Goal: Task Accomplishment & Management: Use online tool/utility

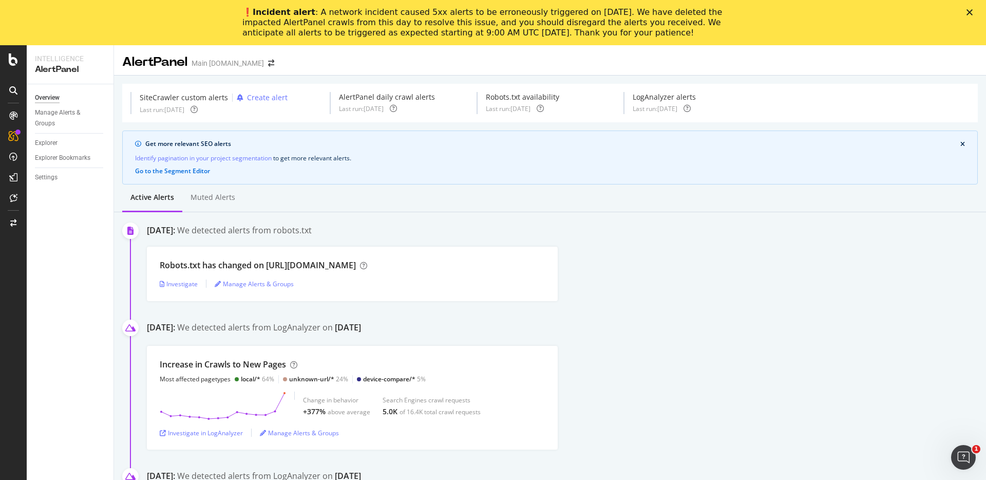
click at [511, 60] on div "AlertPanel Main att.com" at bounding box center [550, 58] width 872 height 26
click at [967, 12] on icon "Close" at bounding box center [970, 12] width 6 height 6
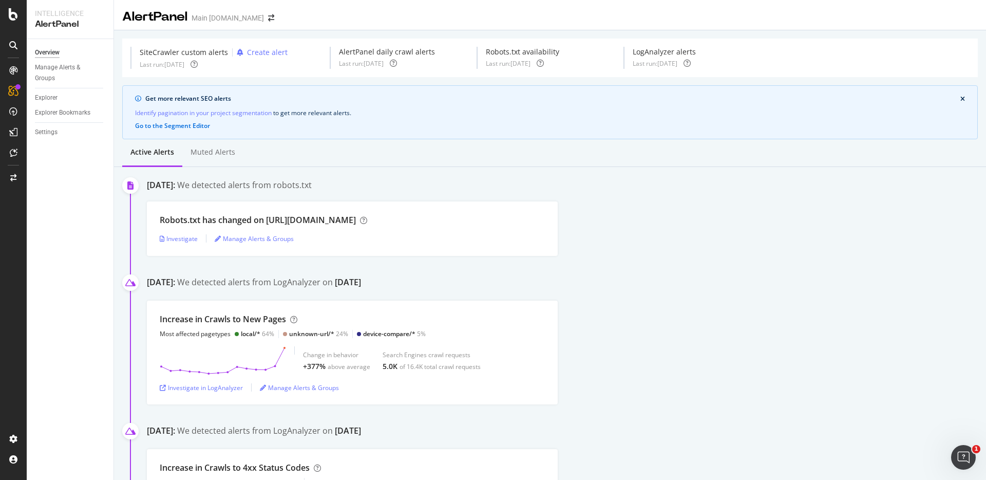
click at [737, 213] on div "Robots.txt has changed on https://www.att.com/ Investigate Manage Alerts & Grou…" at bounding box center [566, 228] width 839 height 54
click at [69, 113] on div "SiteCrawler" at bounding box center [56, 113] width 36 height 10
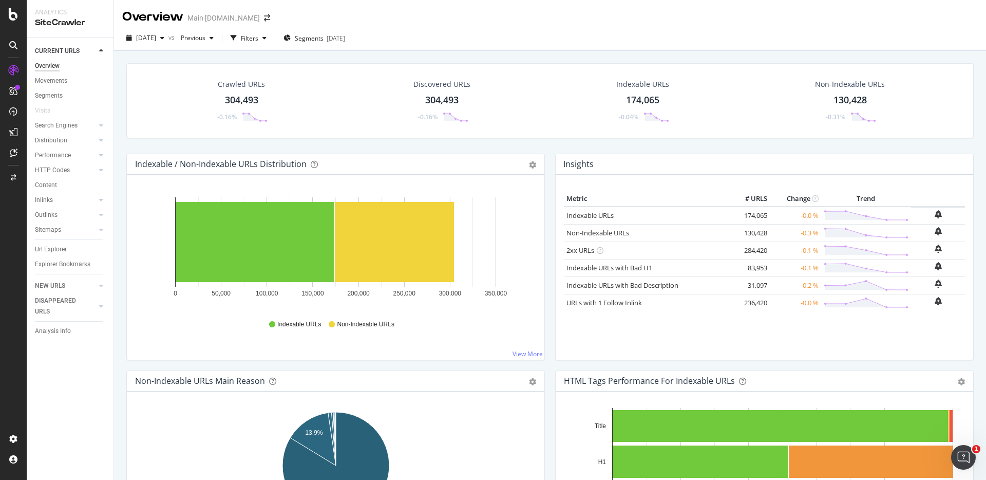
click at [597, 53] on div "Crawled URLs 304,493 -0.16% Discovered URLs 304,493 -0.16% Indexable URLs 174,0…" at bounding box center [550, 291] width 872 height 480
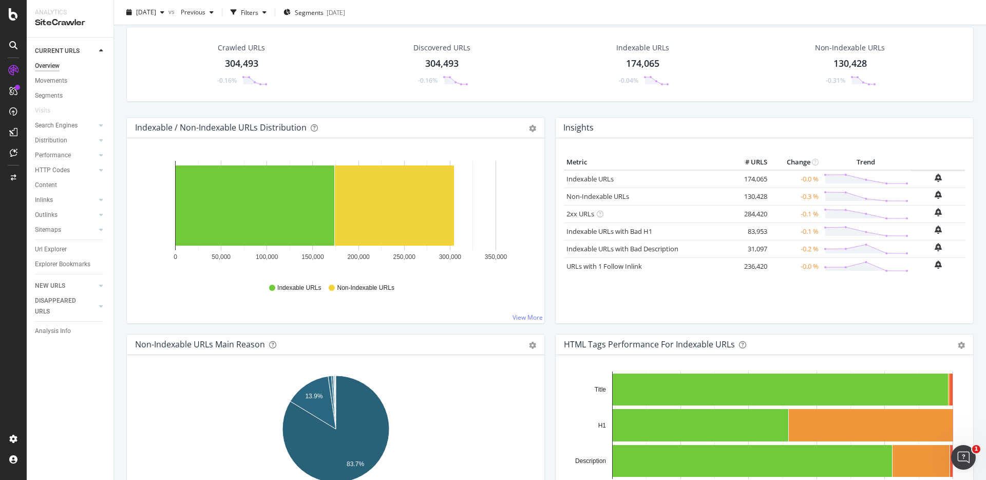
scroll to position [38, 0]
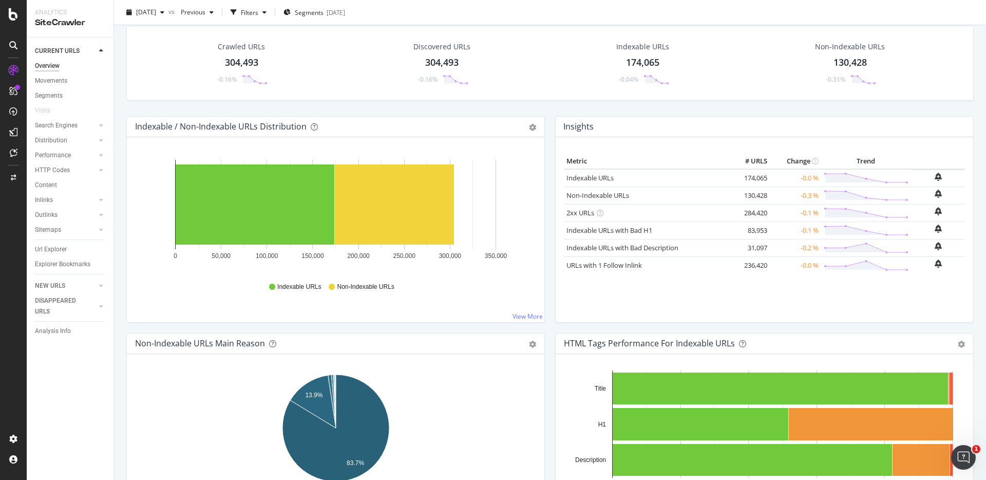
click at [749, 103] on div "Crawled URLs 304,493 -0.16% Discovered URLs 304,493 -0.16% Indexable URLs 174,0…" at bounding box center [550, 71] width 858 height 90
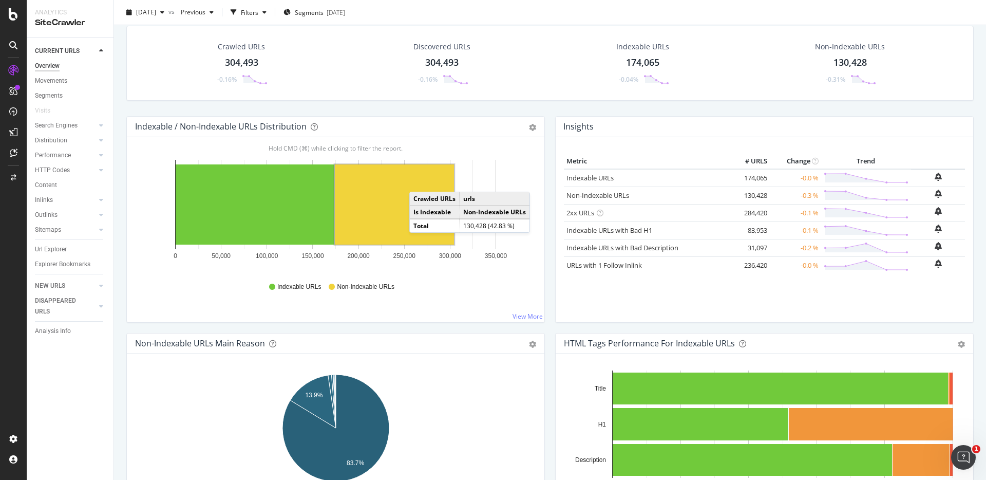
scroll to position [0, 0]
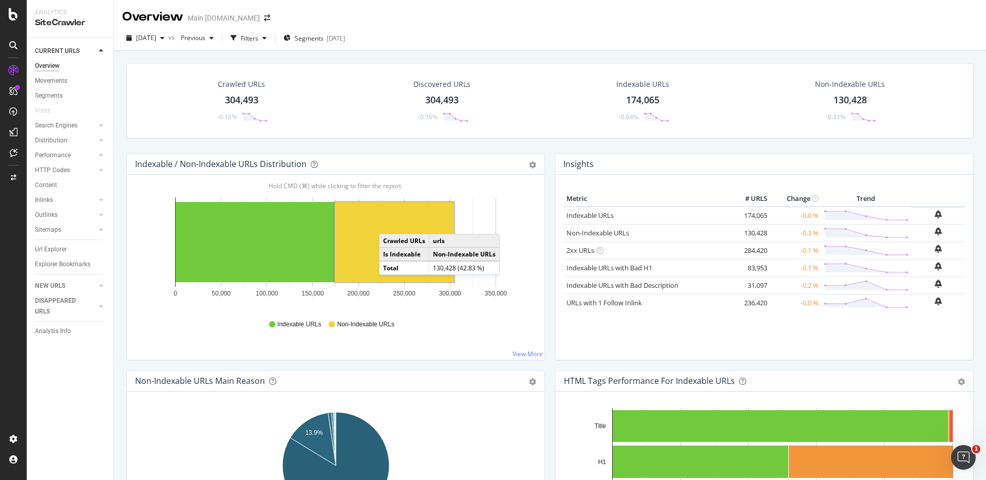
click at [389, 223] on rect "A chart." at bounding box center [394, 242] width 119 height 80
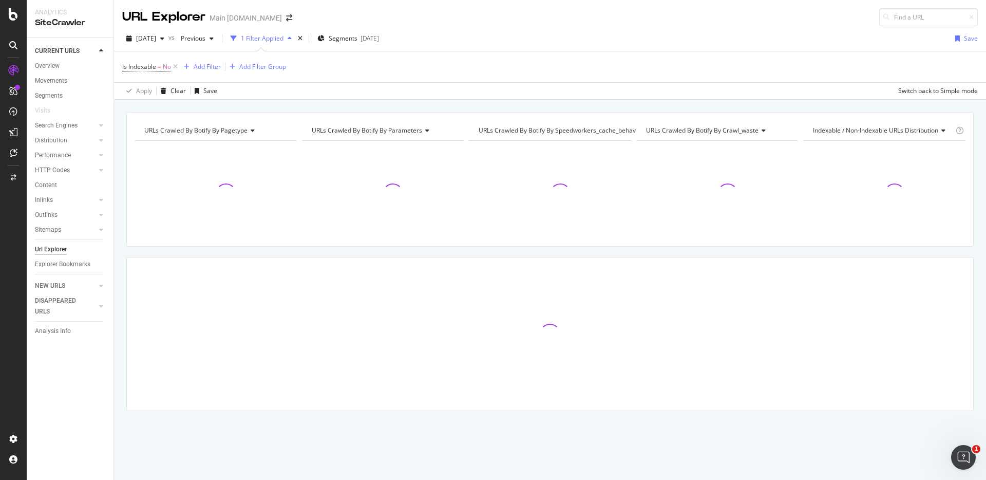
click at [666, 102] on div "URLs Crawled By Botify By pagetype Chart (by Value) Table Expand Export as CSV …" at bounding box center [550, 112] width 872 height 25
click at [773, 102] on div "URLs Crawled By Botify By pagetype Chart (by Value) Table Expand Export as CSV …" at bounding box center [550, 112] width 872 height 25
click at [766, 100] on div "URLs Crawled By Botify By pagetype Chart (by Value) Table Expand Export as CSV …" at bounding box center [550, 112] width 872 height 25
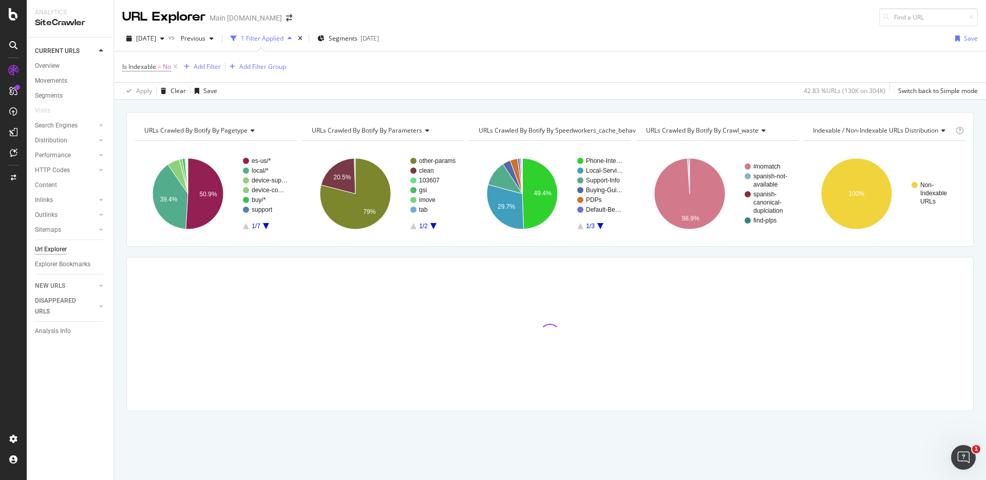
click at [754, 104] on div "URLs Crawled By Botify By pagetype Chart (by Value) Table Expand Export as CSV …" at bounding box center [550, 112] width 872 height 25
click at [744, 106] on div "URLs Crawled By Botify By pagetype Chart (by Value) Table Expand Export as CSV …" at bounding box center [550, 112] width 872 height 25
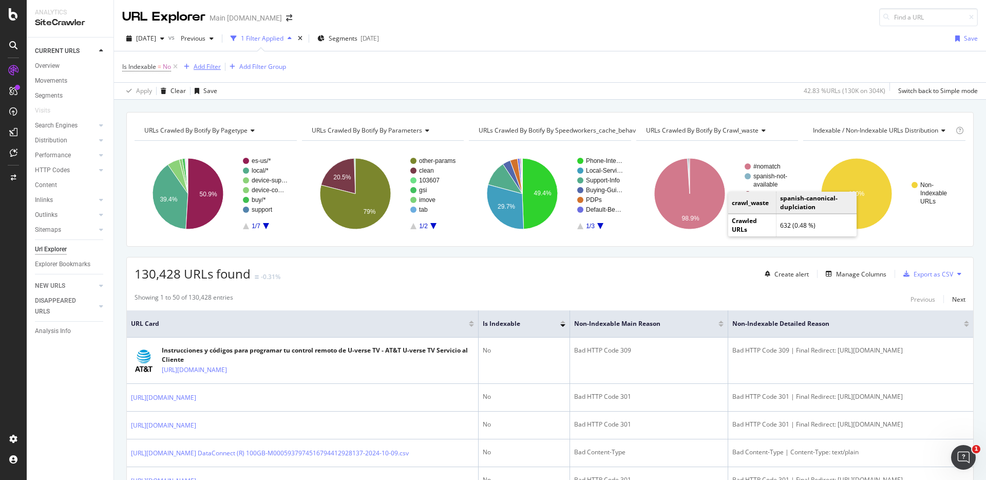
click at [209, 67] on div "Add Filter" at bounding box center [207, 66] width 27 height 9
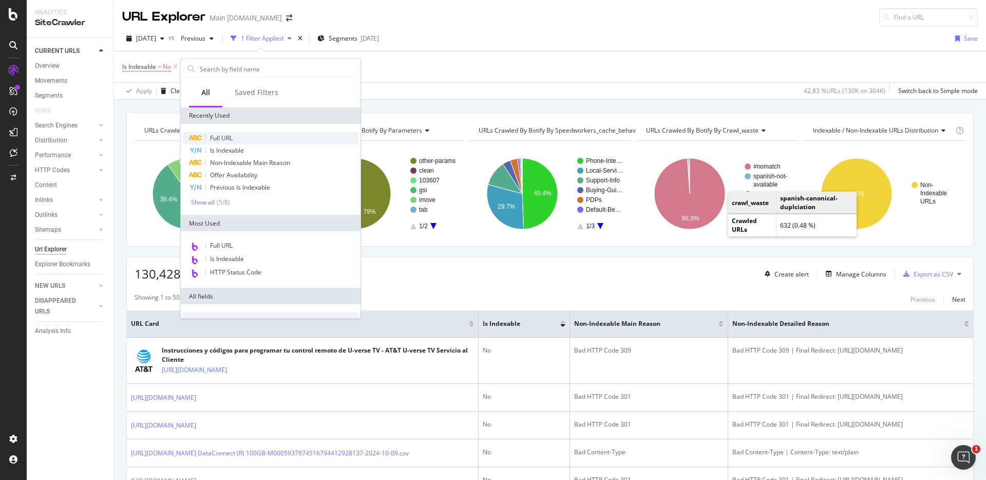
click at [234, 135] on div "Full URL" at bounding box center [271, 138] width 176 height 12
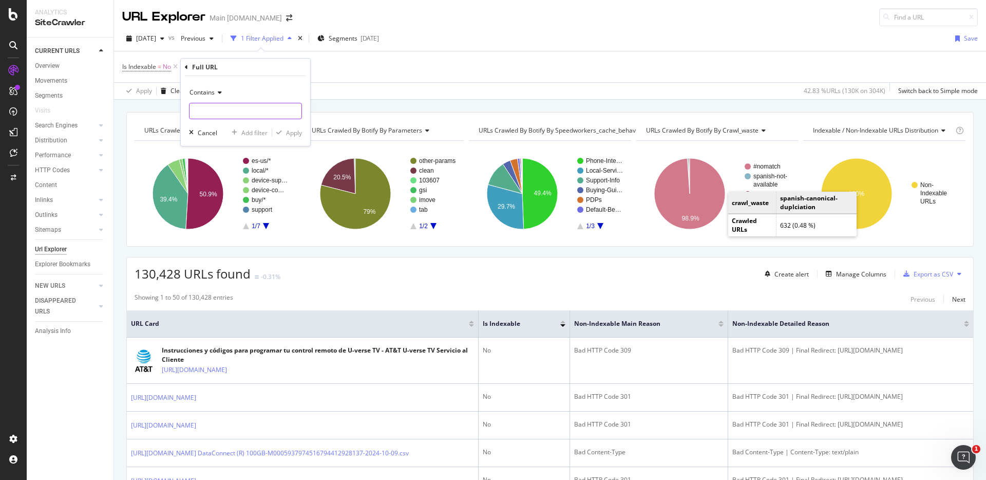
click at [246, 108] on input "text" at bounding box center [246, 111] width 112 height 16
type input "es-us"
click at [301, 133] on div "Apply" at bounding box center [294, 132] width 16 height 9
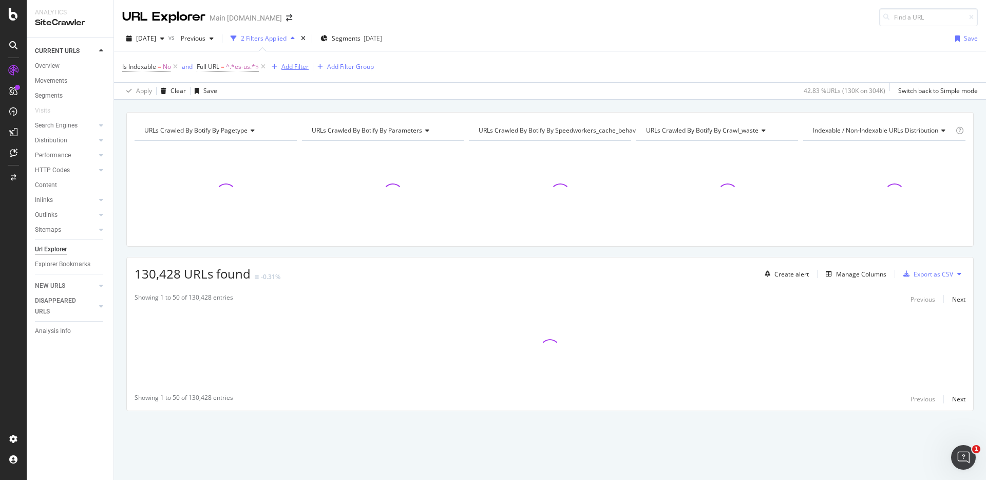
click at [286, 67] on div "Add Filter" at bounding box center [295, 66] width 27 height 9
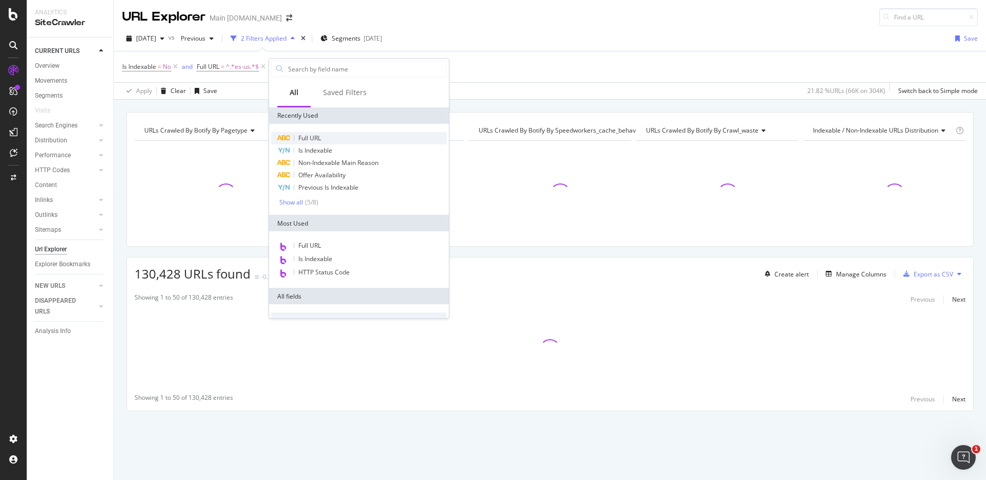
click at [322, 138] on div "Full URL" at bounding box center [359, 138] width 176 height 12
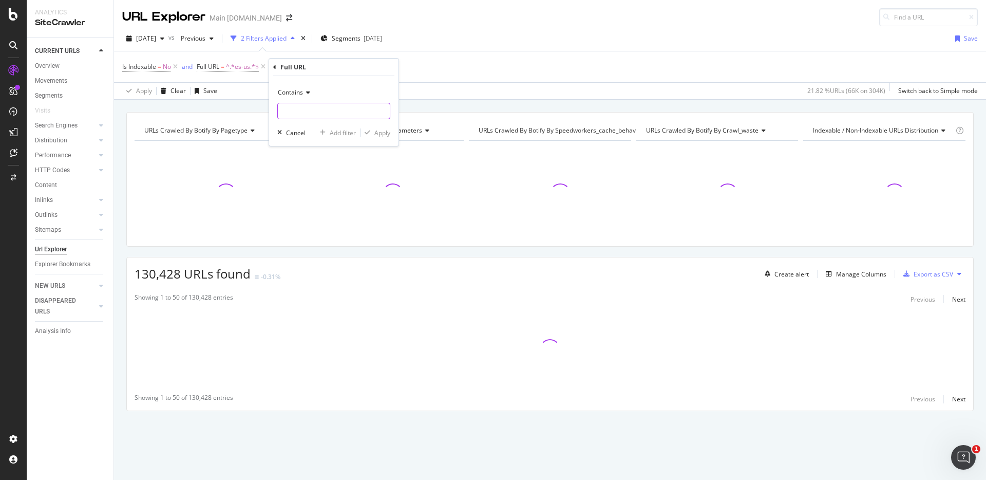
click at [343, 106] on input "text" at bounding box center [334, 111] width 112 height 16
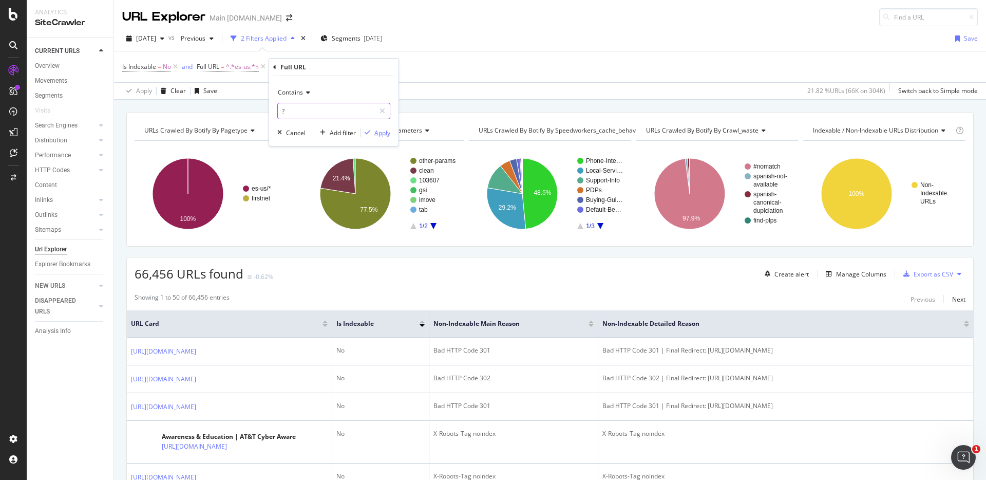
type input "?"
click at [376, 133] on div "Apply" at bounding box center [382, 132] width 16 height 9
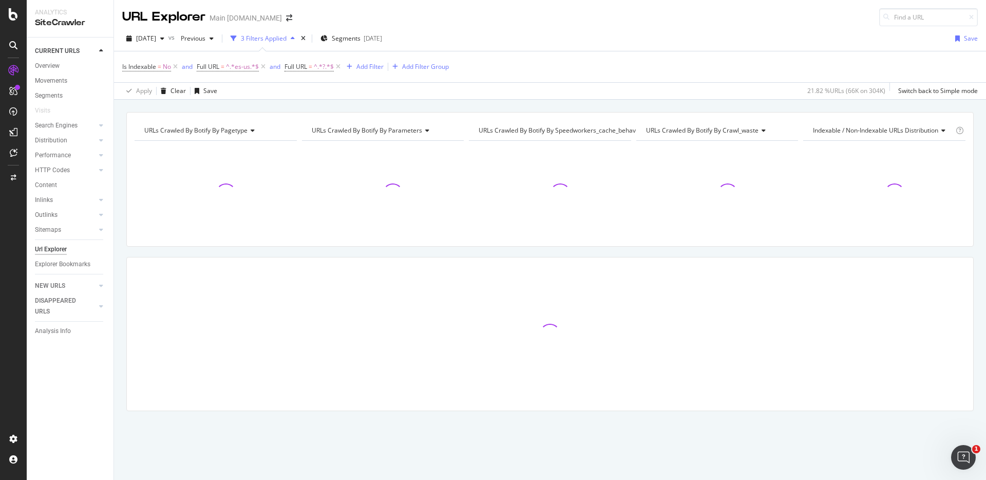
click at [721, 100] on div "URLs Crawled By Botify By pagetype Chart (by Value) Table Expand Export as CSV …" at bounding box center [550, 112] width 872 height 25
click at [813, 109] on div "URLs Crawled By Botify By pagetype Chart (by Value) Table Expand Export as CSV …" at bounding box center [550, 112] width 872 height 25
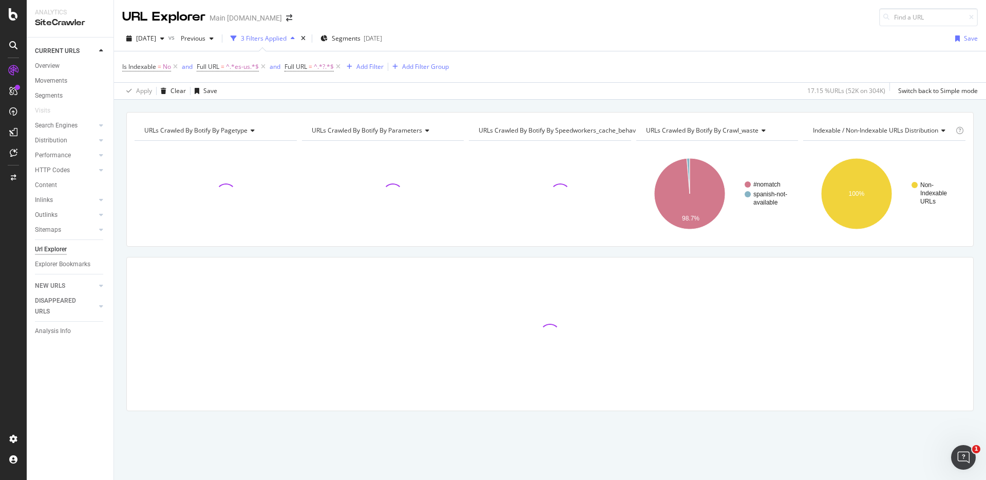
click at [797, 102] on div "URLs Crawled By Botify By pagetype Chart (by Value) Table Expand Export as CSV …" at bounding box center [550, 112] width 872 height 25
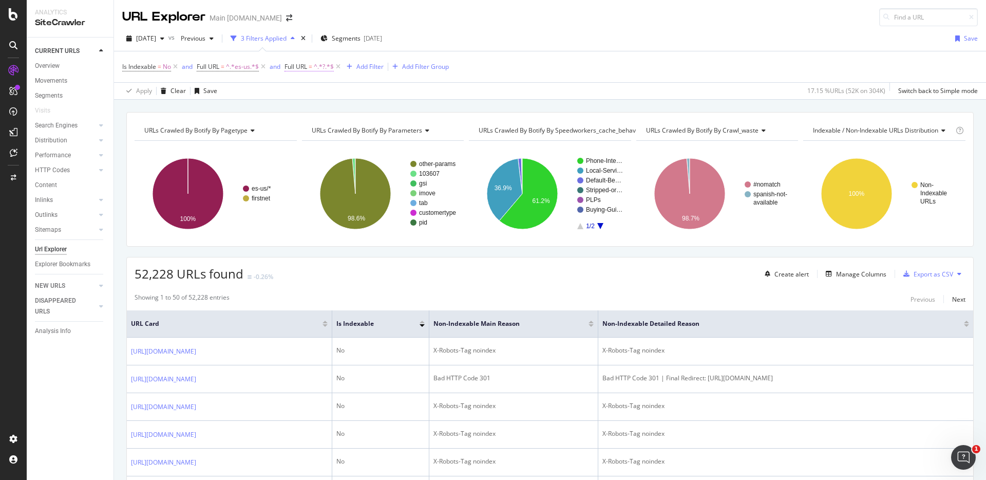
click at [320, 65] on span "^.*?.*$" at bounding box center [324, 67] width 20 height 14
click at [312, 93] on span "Contains" at bounding box center [307, 90] width 25 height 9
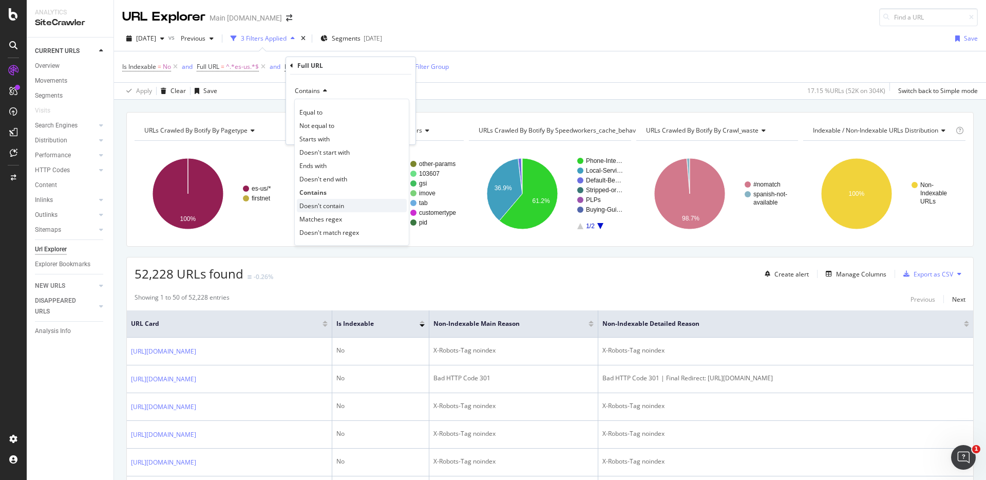
click at [337, 202] on span "Doesn't contain" at bounding box center [321, 205] width 45 height 9
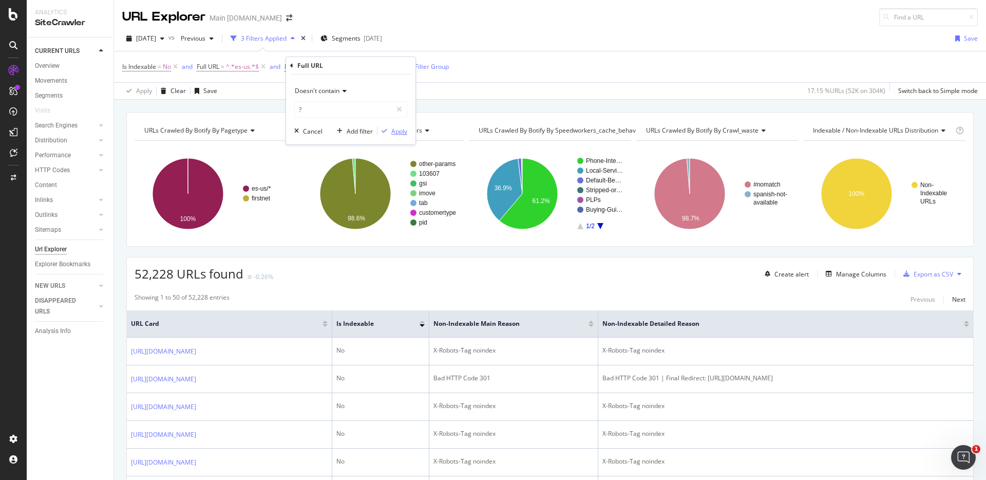
click at [399, 133] on div "Apply" at bounding box center [399, 131] width 16 height 9
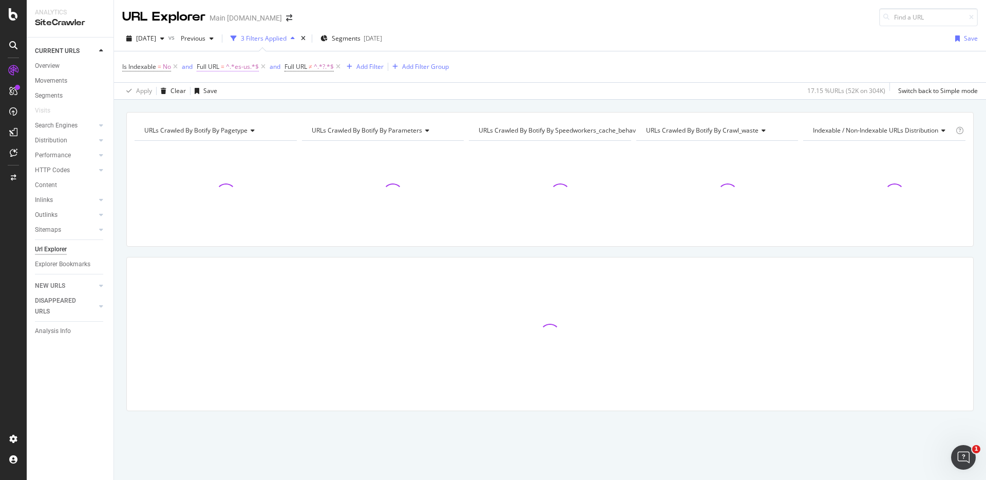
click at [243, 67] on span "^.*es-us.*$" at bounding box center [242, 67] width 33 height 14
click at [230, 91] on span "Contains" at bounding box center [219, 90] width 25 height 9
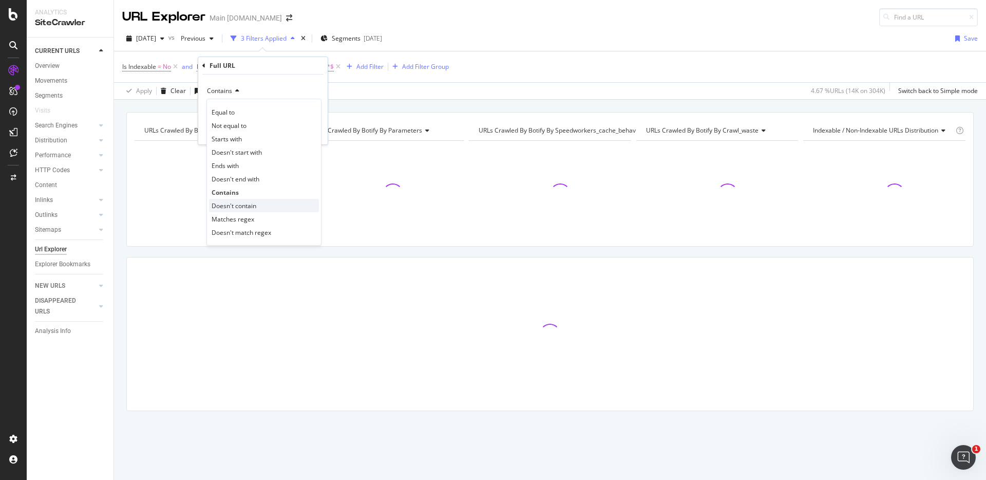
click at [252, 206] on span "Doesn't contain" at bounding box center [234, 205] width 45 height 9
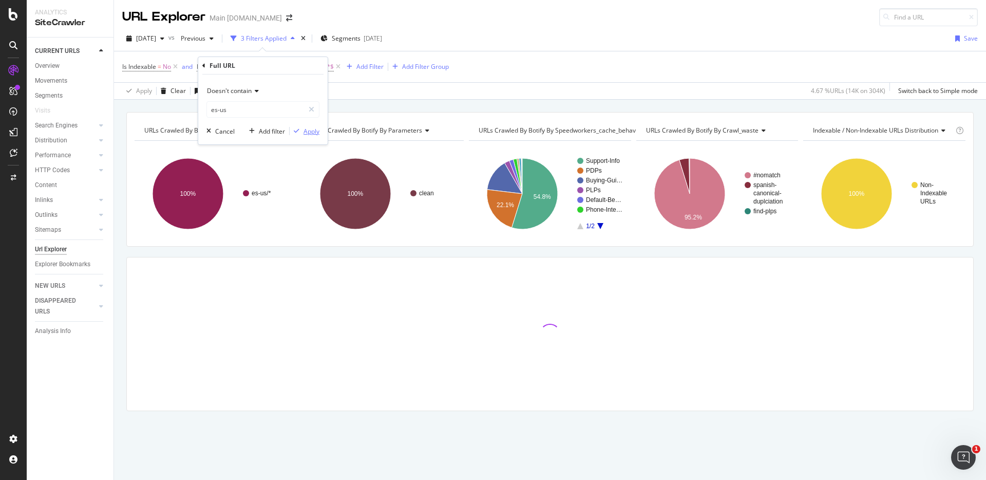
click at [309, 132] on div "Apply" at bounding box center [312, 131] width 16 height 9
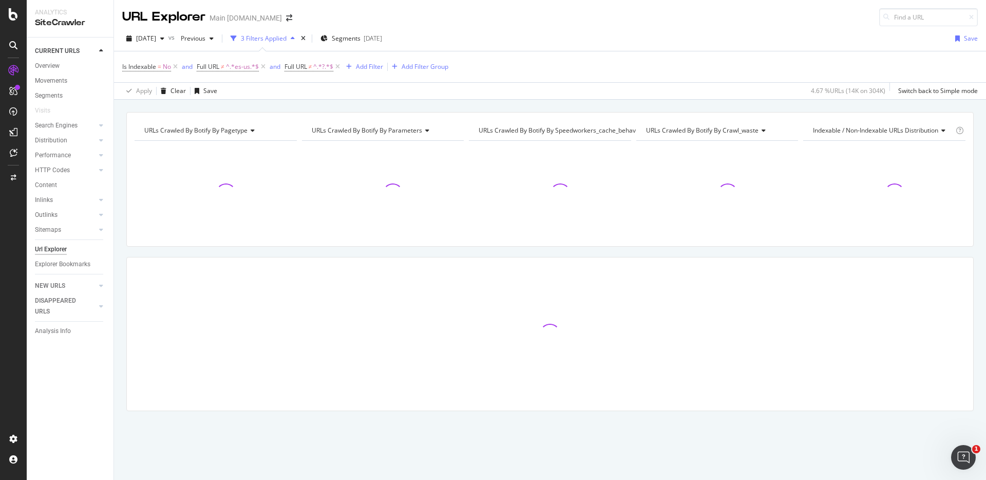
click at [737, 99] on div "Apply Clear Save 4.67 % URLs ( 14K on 304K ) Switch back to Simple mode" at bounding box center [550, 90] width 872 height 17
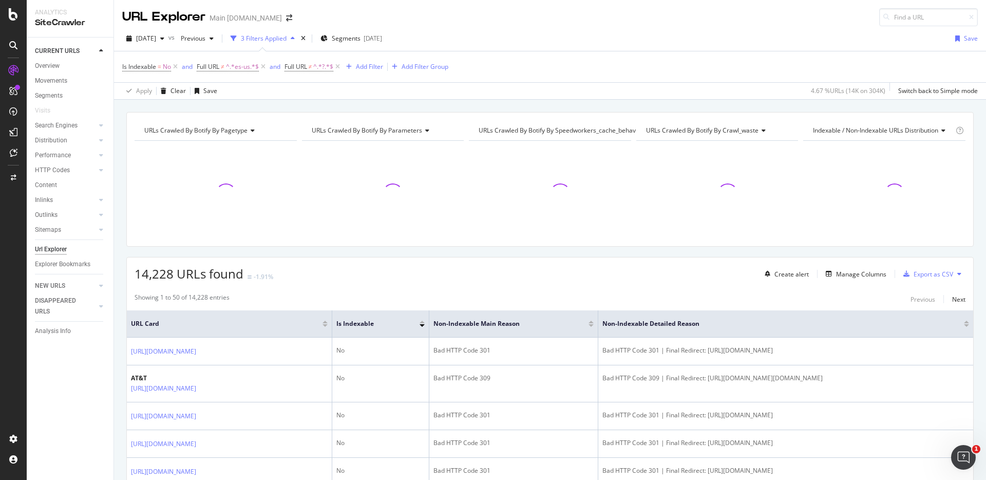
click at [769, 100] on div "URLs Crawled By Botify By pagetype Chart (by Value) Table Expand Export as CSV …" at bounding box center [550, 112] width 872 height 25
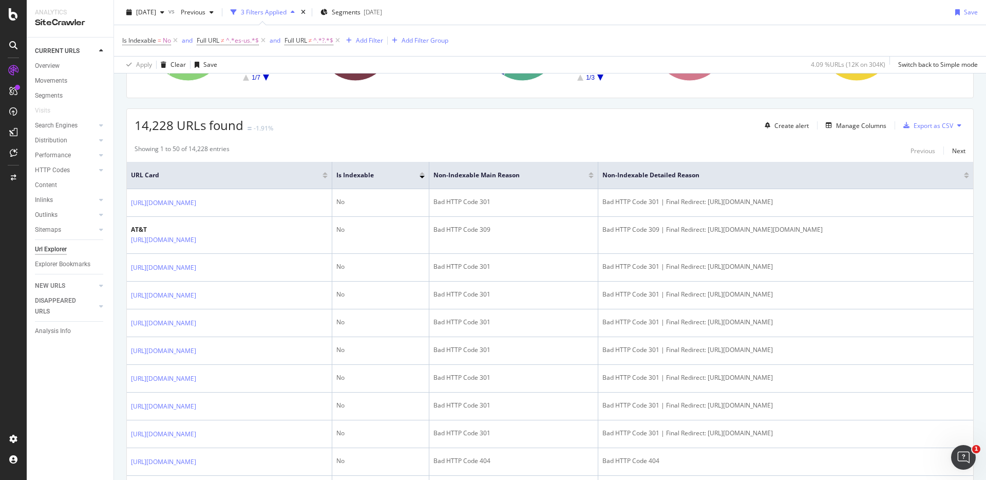
scroll to position [151, 0]
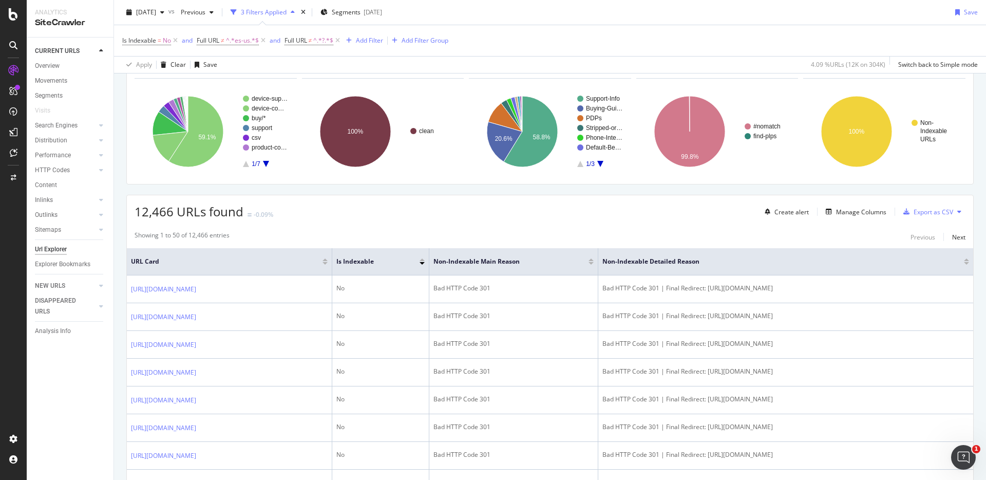
scroll to position [0, 0]
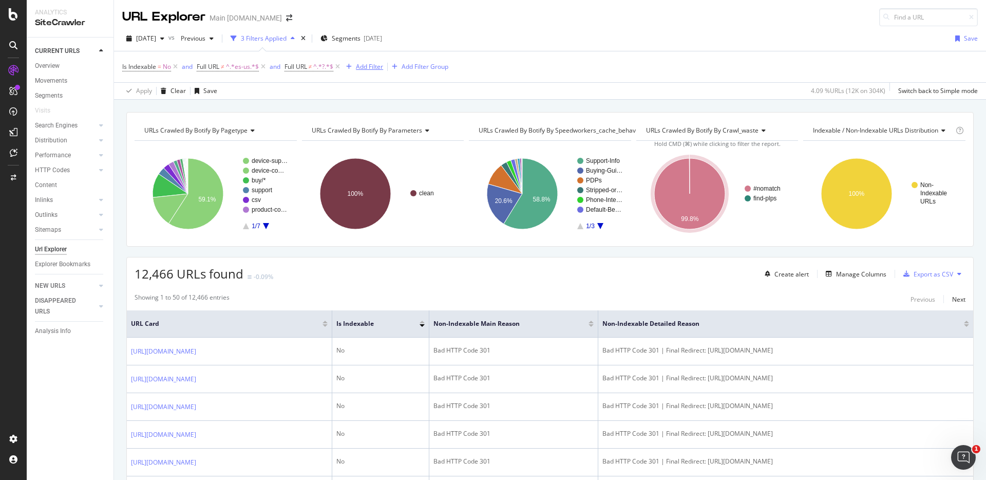
click at [356, 66] on div "button" at bounding box center [349, 67] width 14 height 6
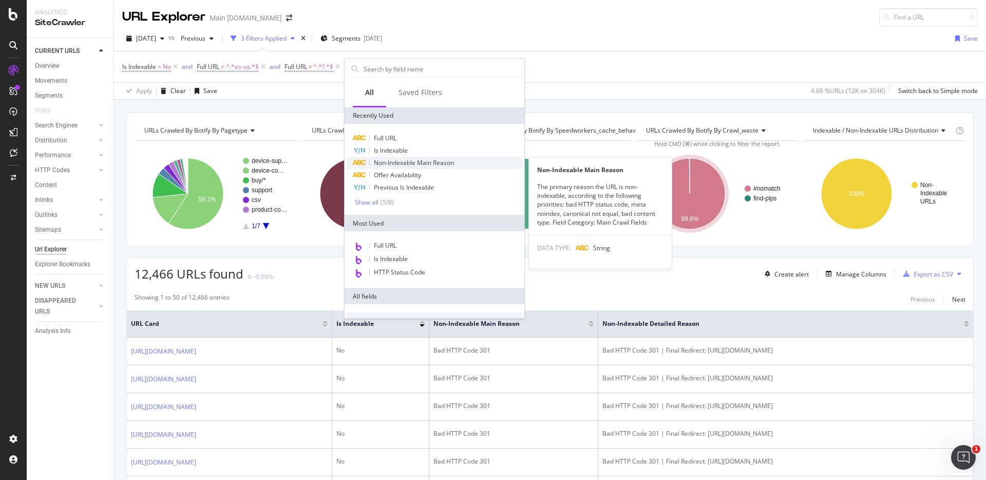
click at [443, 162] on span "Non-Indexable Main Reason" at bounding box center [414, 162] width 80 height 9
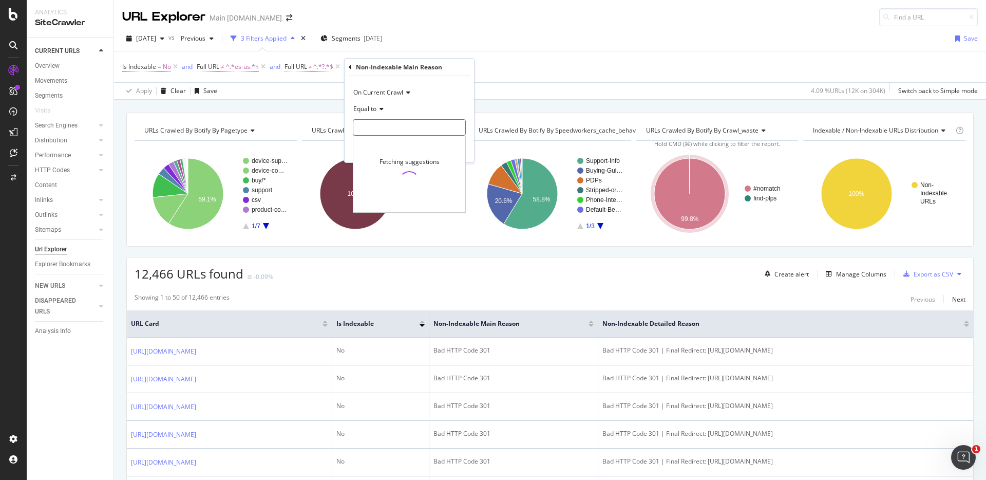
click at [397, 122] on input "text" at bounding box center [409, 127] width 112 height 16
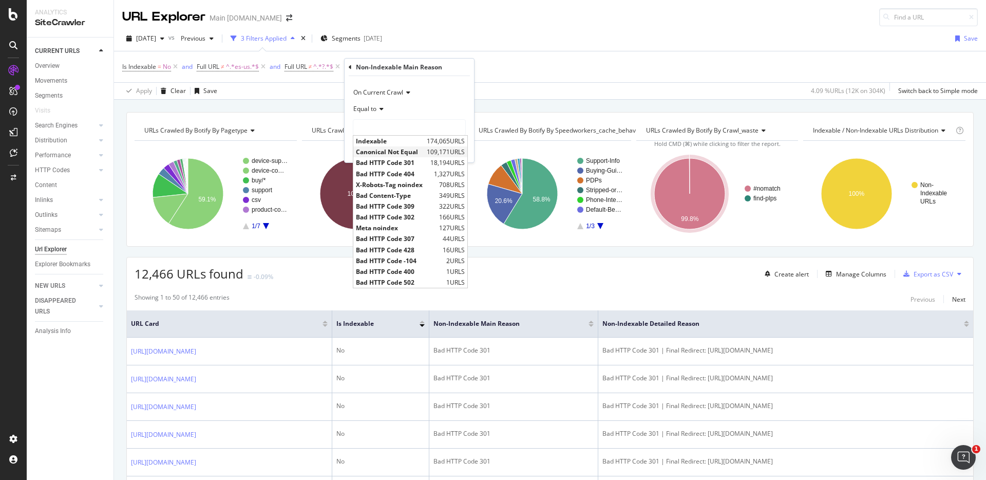
click at [450, 150] on span "109,171 URLS" at bounding box center [446, 151] width 38 height 9
type input "Canonical Not Equal"
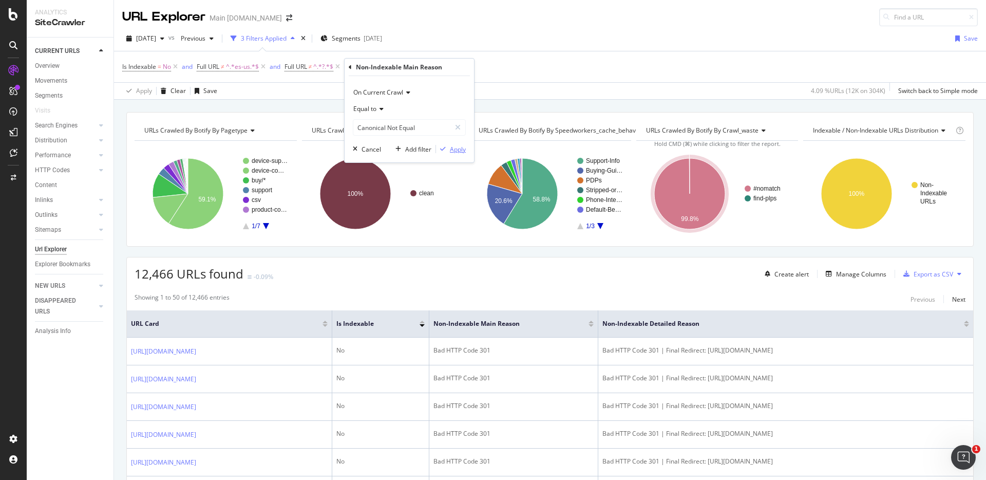
click at [455, 151] on div "Apply" at bounding box center [458, 149] width 16 height 9
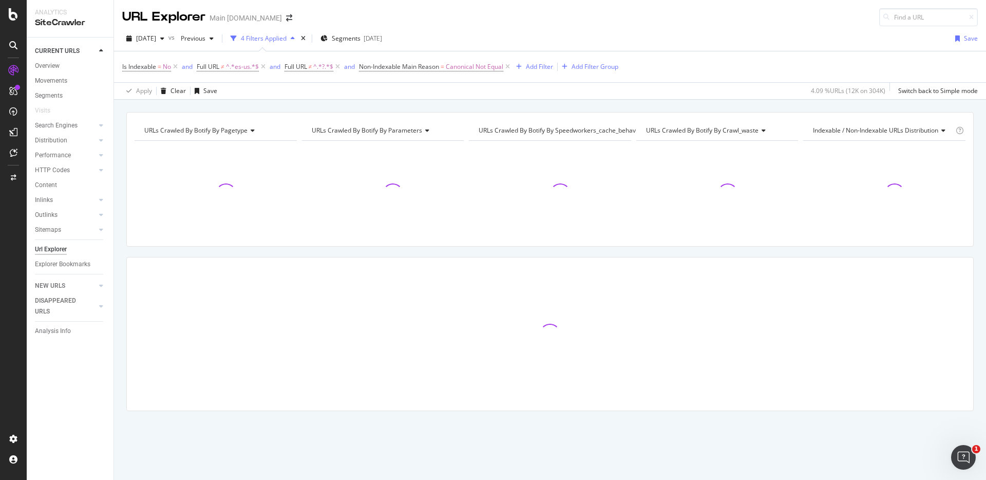
click at [759, 101] on div "URLs Crawled By Botify By pagetype Chart (by Value) Table Expand Export as CSV …" at bounding box center [550, 112] width 872 height 25
click at [865, 105] on div "URLs Crawled By Botify By pagetype Chart (by Value) Table Expand Export as CSV …" at bounding box center [550, 112] width 872 height 25
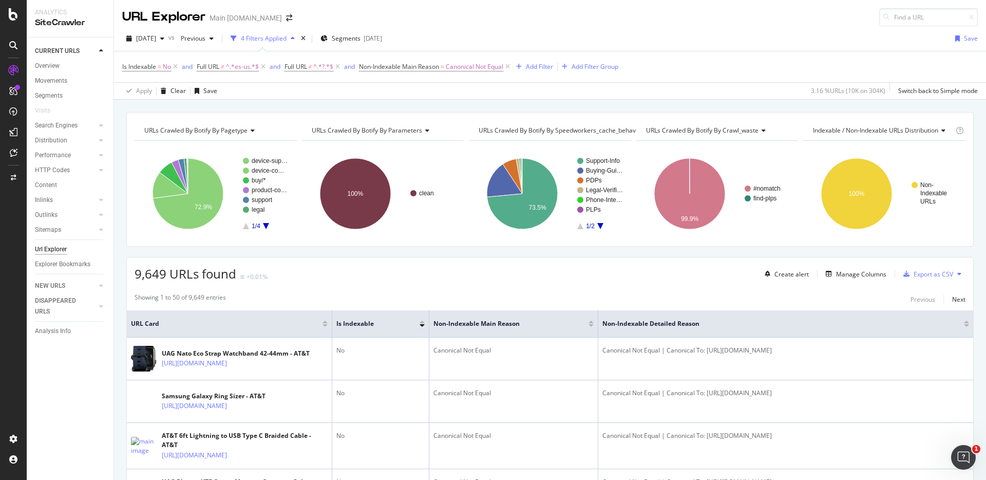
click at [879, 102] on div "URLs Crawled By Botify By pagetype Chart (by Value) Table Expand Export as CSV …" at bounding box center [550, 112] width 872 height 25
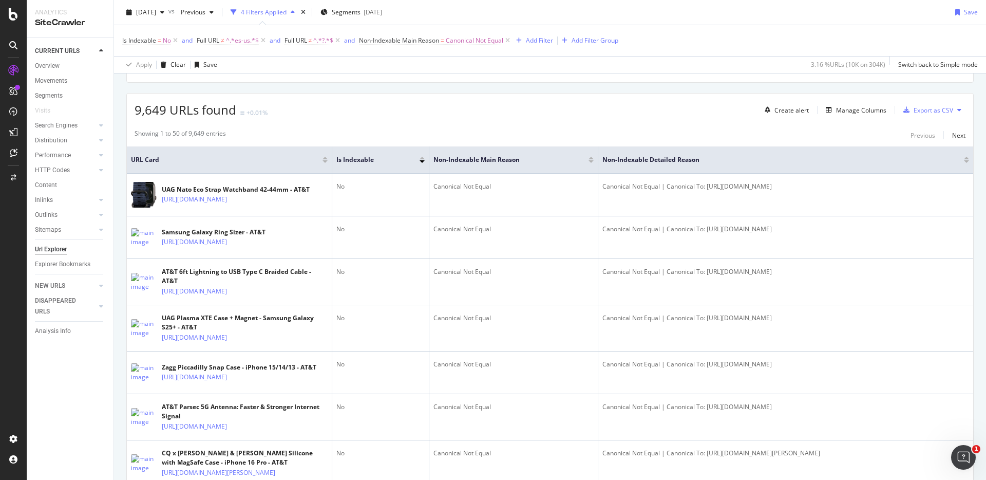
scroll to position [184, 0]
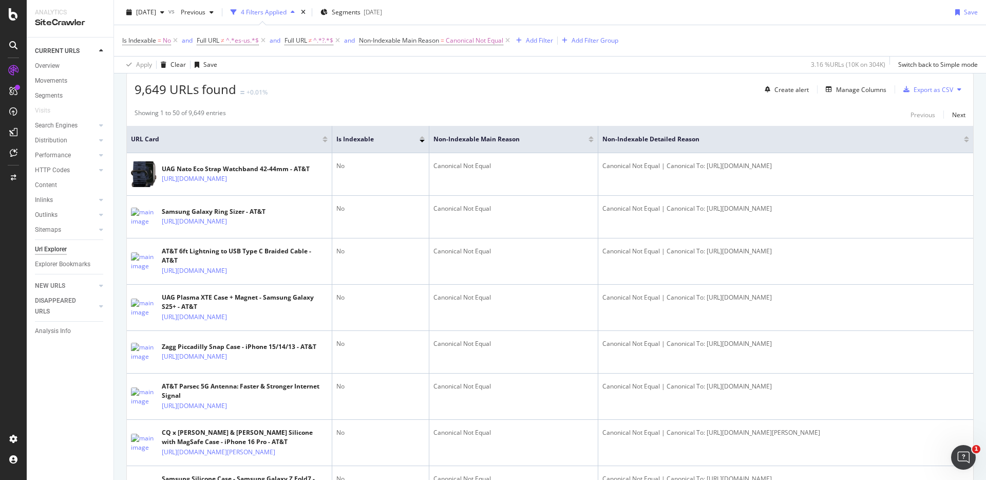
click at [847, 110] on div "Showing 1 to 50 of 9,649 entries Previous Next" at bounding box center [550, 114] width 847 height 12
click at [877, 111] on div "Showing 1 to 50 of 9,649 entries Previous Next" at bounding box center [550, 114] width 847 height 12
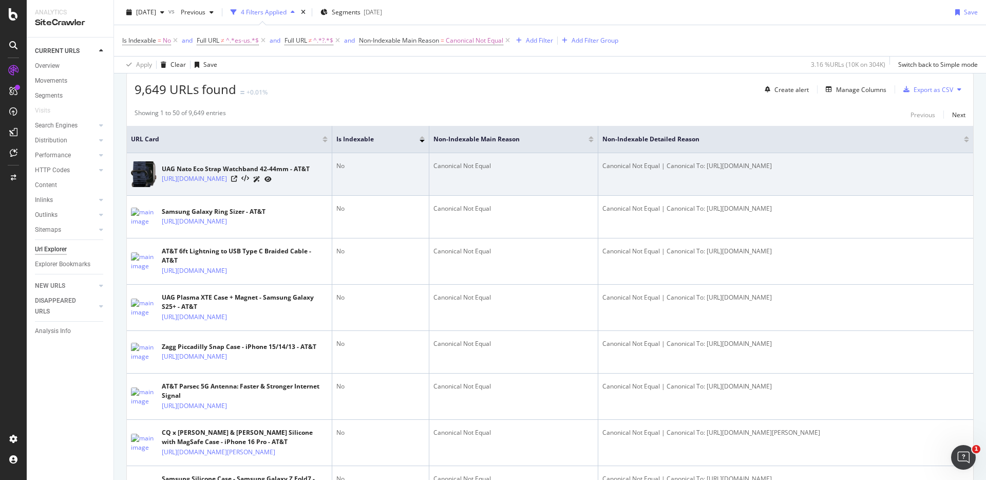
click at [923, 180] on td "Canonical Not Equal | Canonical To: https://www.att.com/buy/accessories/special…" at bounding box center [785, 174] width 375 height 43
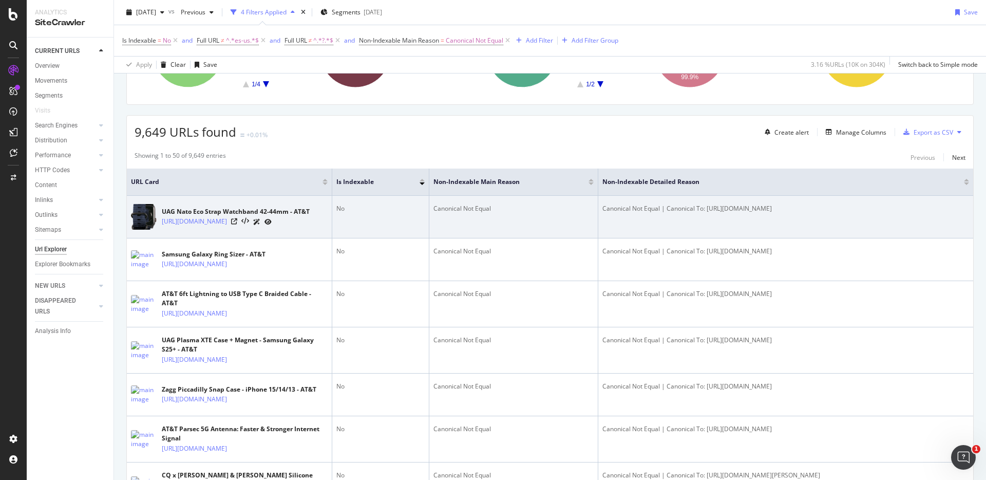
scroll to position [141, 0]
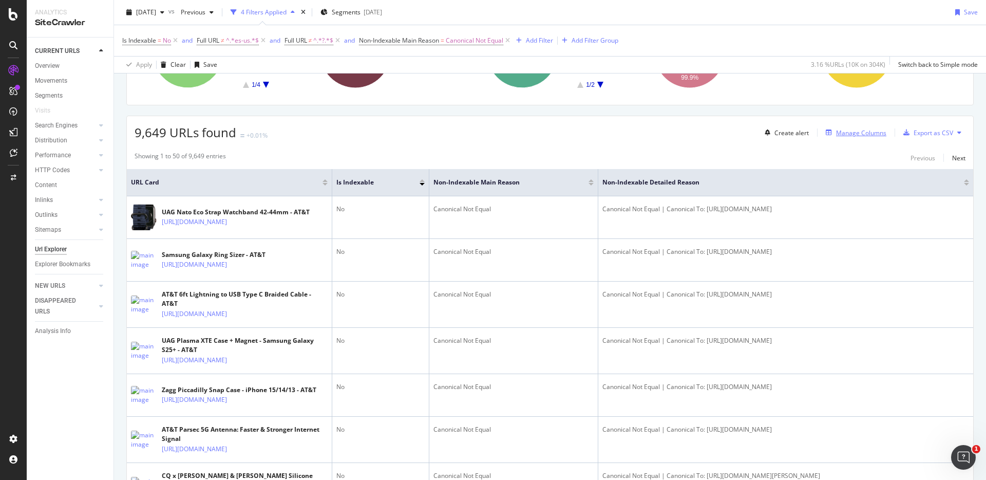
click at [854, 134] on div "Manage Columns" at bounding box center [861, 132] width 50 height 9
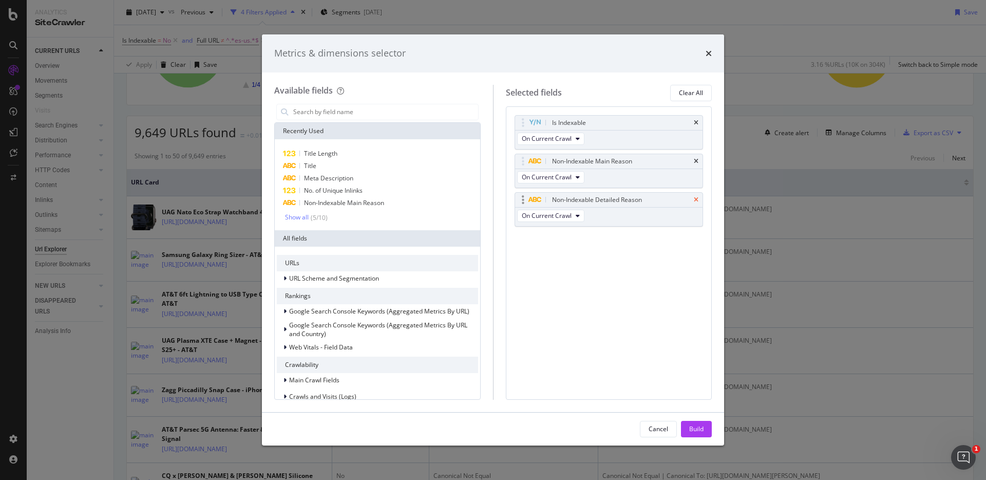
click at [697, 198] on icon "times" at bounding box center [696, 200] width 5 height 6
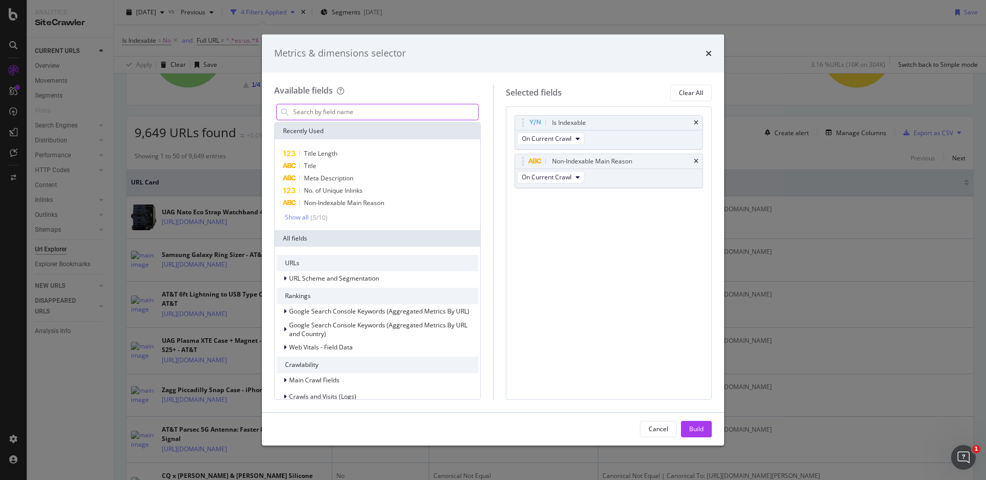
click at [373, 118] on input "modal" at bounding box center [385, 111] width 186 height 15
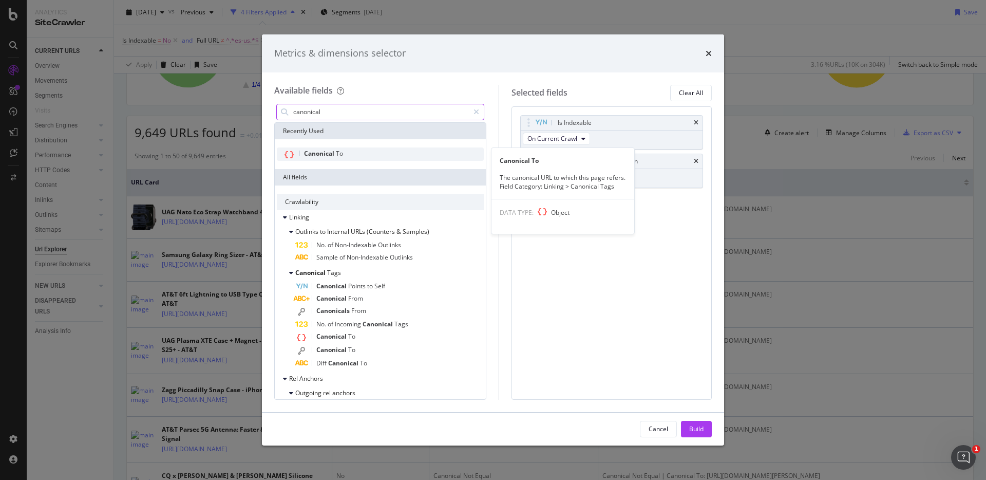
type input "canonical"
click at [334, 155] on span "Canonical" at bounding box center [320, 153] width 32 height 9
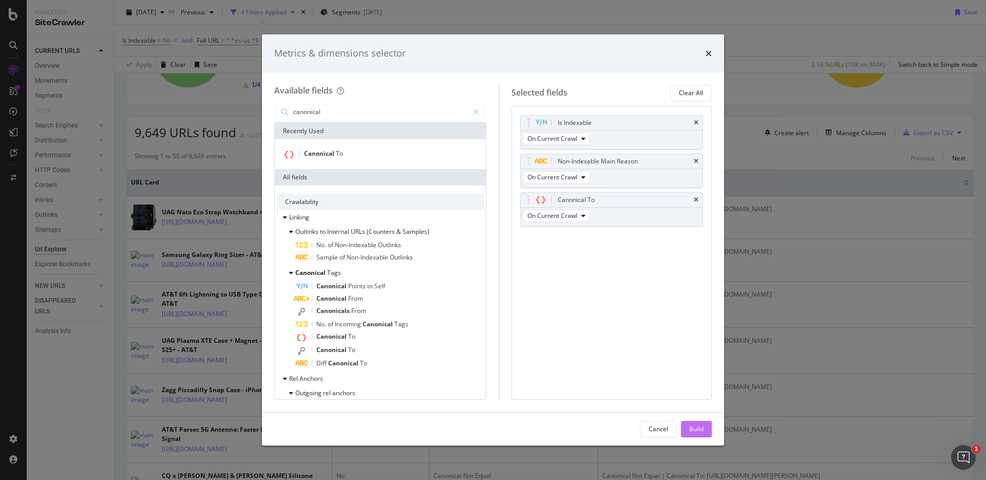
click at [710, 428] on button "Build" at bounding box center [696, 429] width 31 height 16
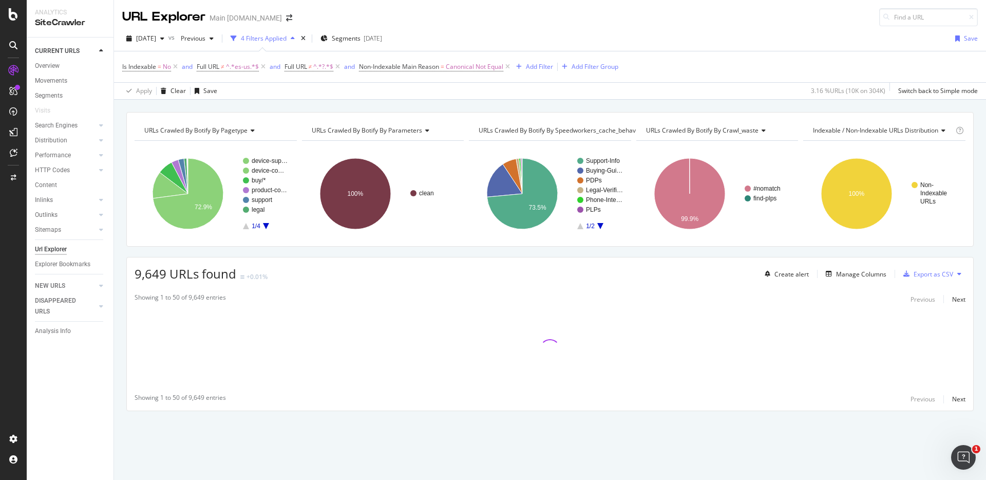
click at [657, 102] on div "URLs Crawled By Botify By pagetype Chart (by Value) Table Expand Export as CSV …" at bounding box center [550, 112] width 872 height 25
click at [771, 103] on div "URLs Crawled By Botify By pagetype Chart (by Value) Table Expand Export as CSV …" at bounding box center [550, 112] width 872 height 25
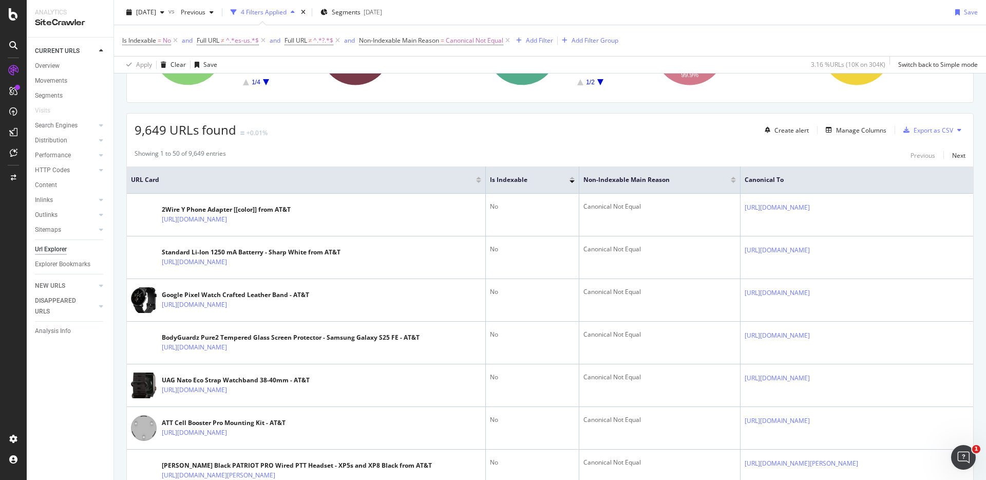
scroll to position [152, 0]
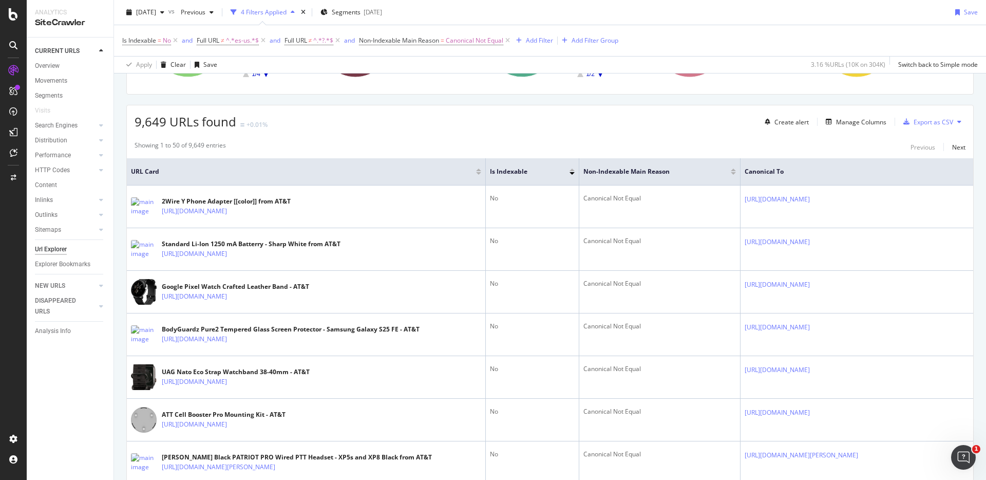
click at [674, 122] on div "9,649 URLs found +0.01% Create alert Manage Columns Export as CSV" at bounding box center [550, 117] width 847 height 25
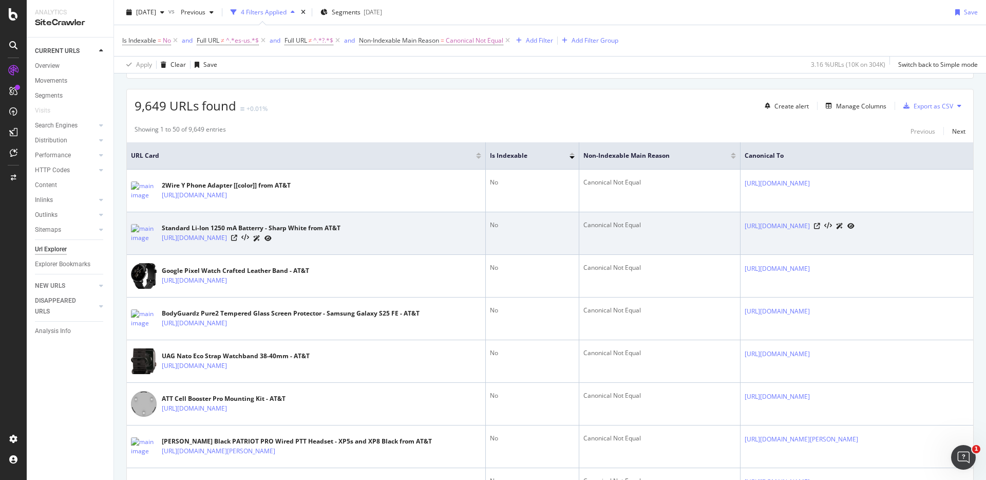
scroll to position [161, 0]
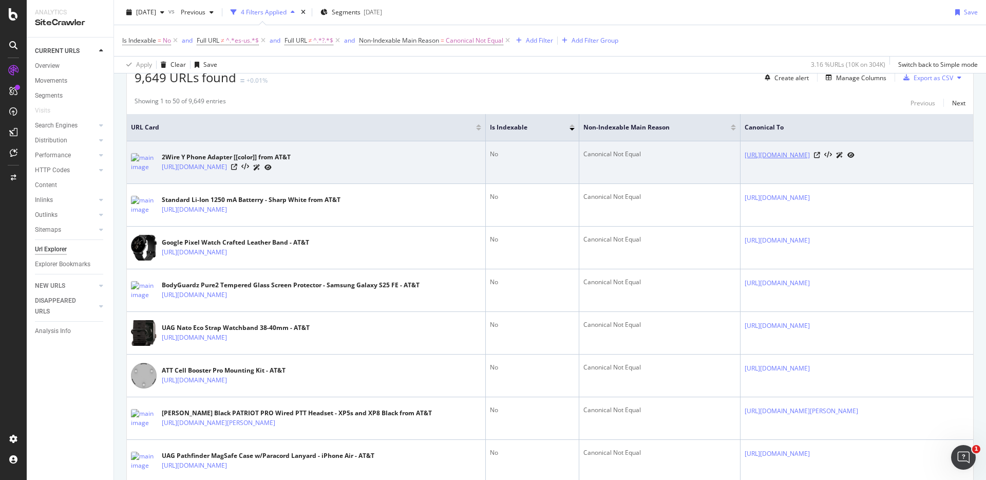
scroll to position [202, 0]
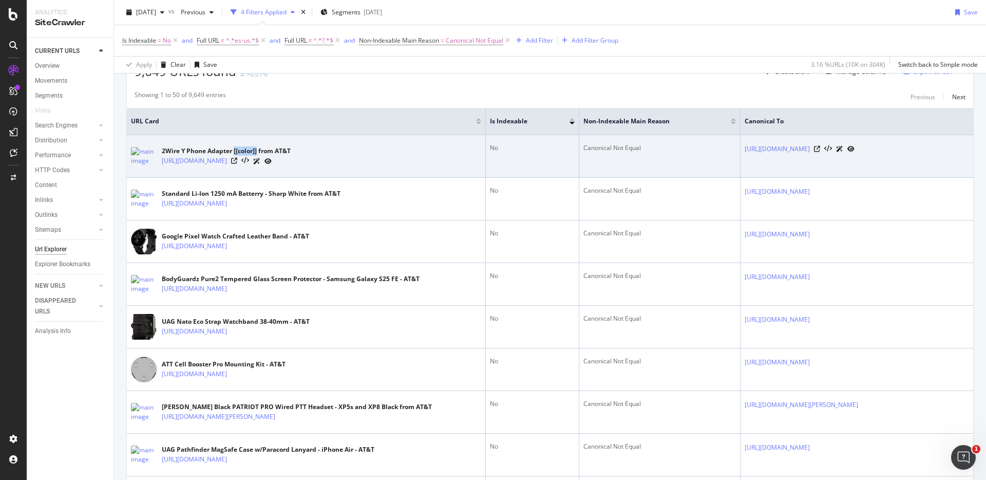
drag, startPoint x: 257, startPoint y: 146, endPoint x: 234, endPoint y: 148, distance: 23.2
click at [234, 148] on div "2Wire Y Phone Adapter [[color]] from AT&T" at bounding box center [226, 150] width 129 height 9
click at [291, 146] on div "2Wire Y Phone Adapter [[color]] from AT&T" at bounding box center [226, 150] width 129 height 9
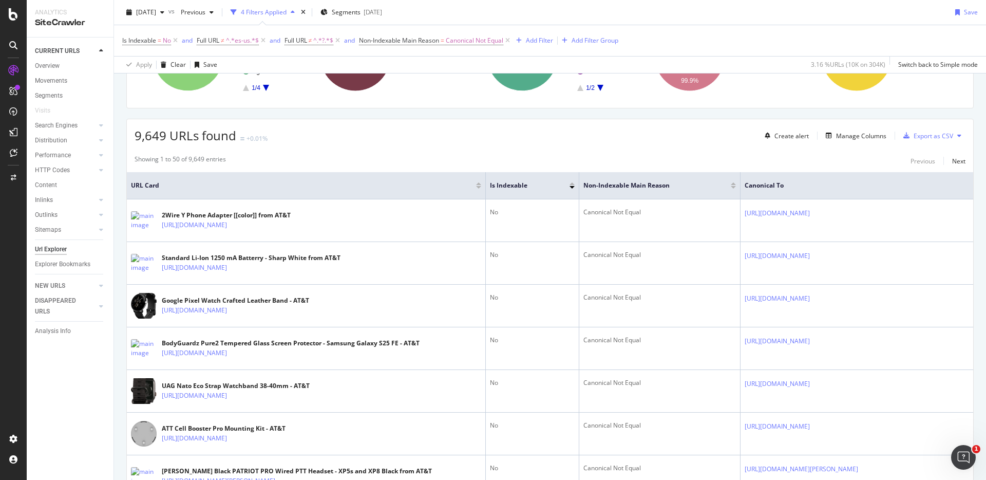
scroll to position [130, 0]
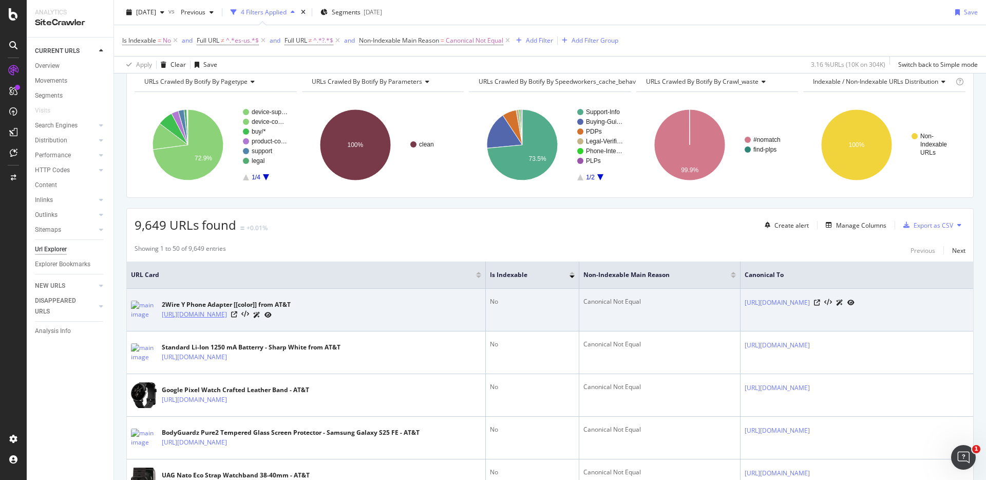
scroll to position [48, 0]
click at [237, 316] on icon at bounding box center [234, 315] width 6 height 6
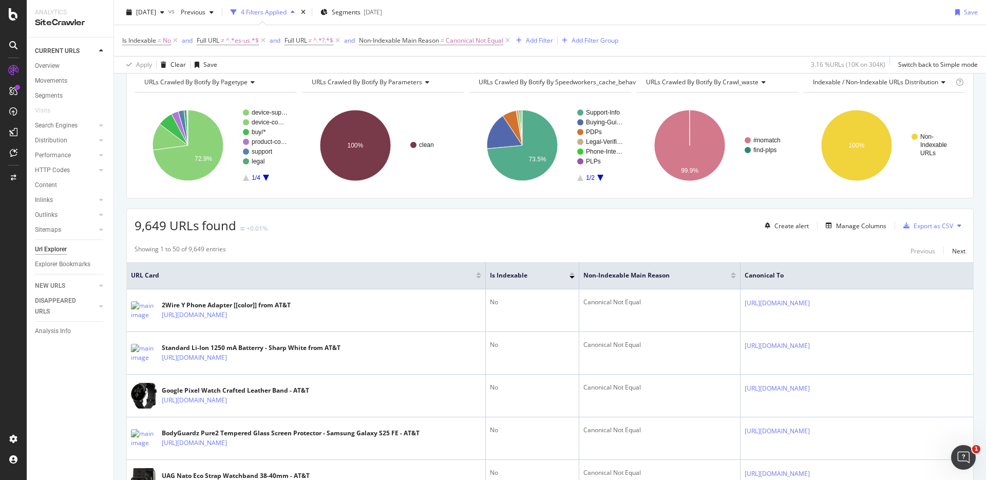
click at [636, 51] on div "Is Indexable = No and Full URL ≠ ^.*es-us.*$ and Full URL ≠ ^.*?.*$ and Non-Ind…" at bounding box center [550, 40] width 856 height 31
click at [518, 41] on div "button" at bounding box center [519, 41] width 14 height 6
type input "o"
type input "s"
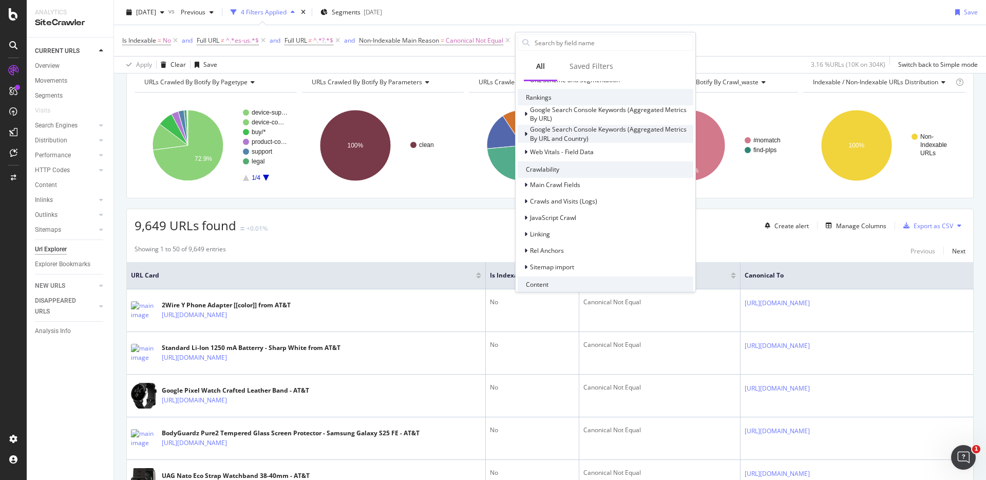
scroll to position [352, 0]
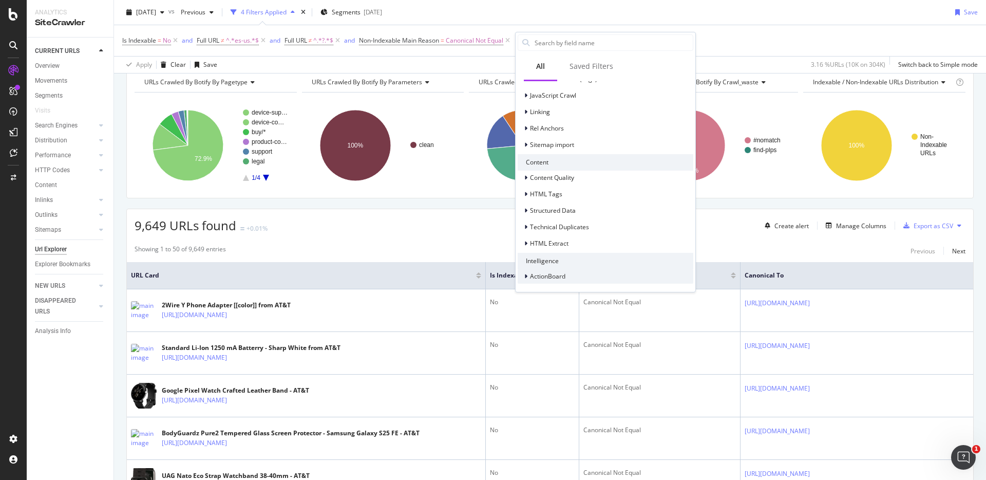
click at [527, 274] on icon at bounding box center [526, 276] width 3 height 6
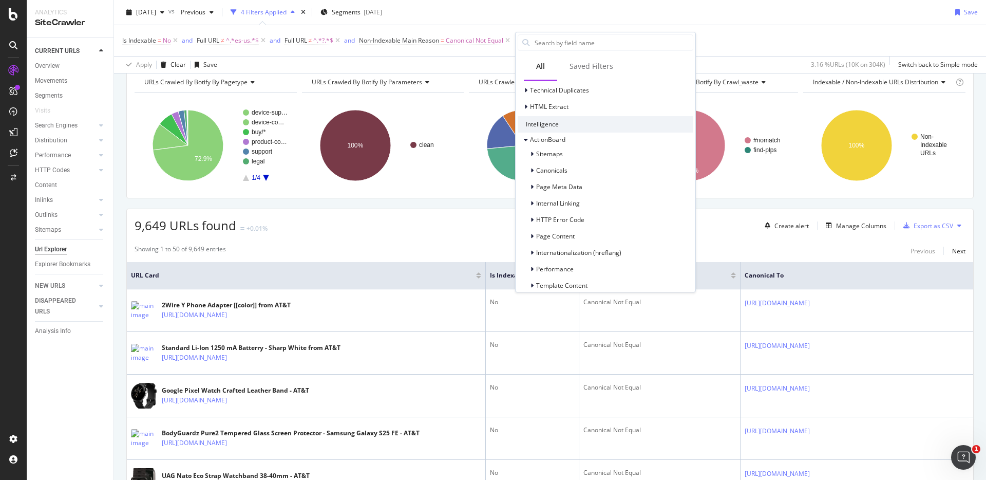
scroll to position [535, 0]
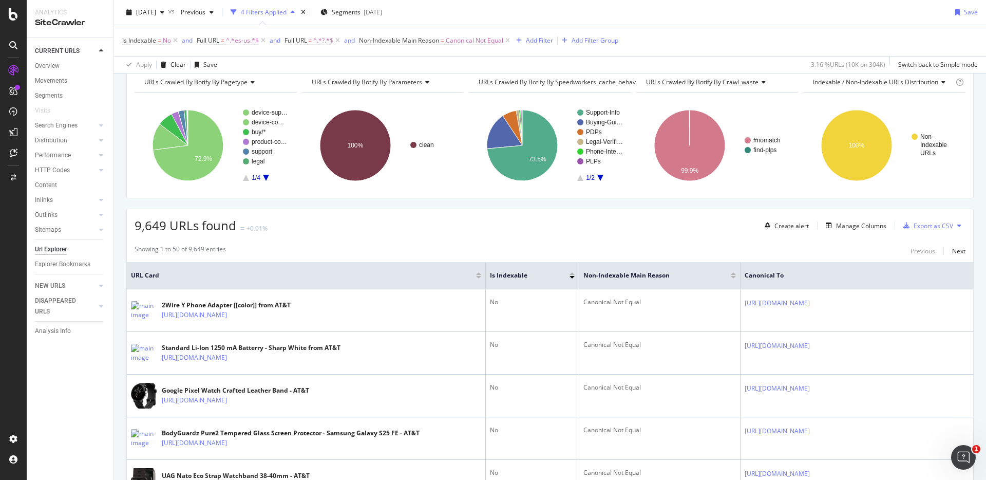
click at [537, 42] on div "Add Filter" at bounding box center [539, 40] width 27 height 9
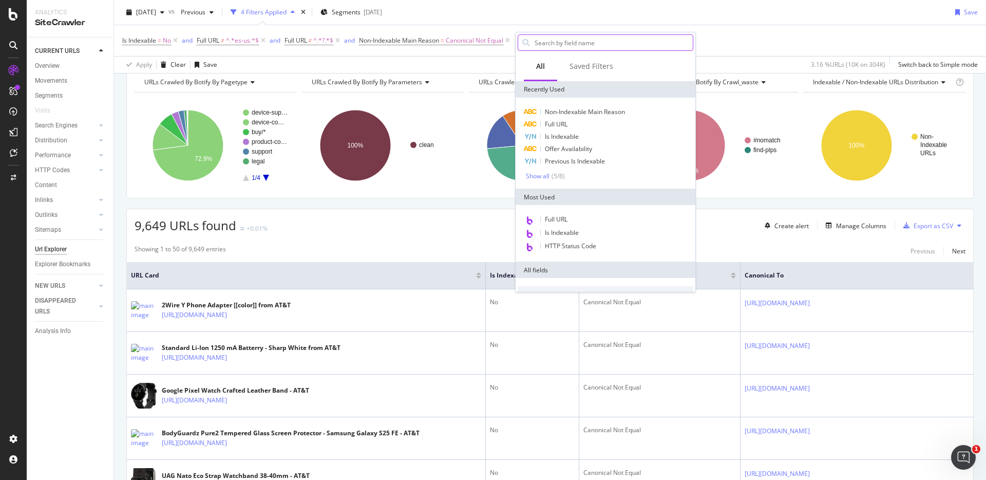
click at [540, 44] on input "text" at bounding box center [613, 42] width 159 height 15
click at [588, 147] on span "Offer Availability" at bounding box center [568, 148] width 47 height 9
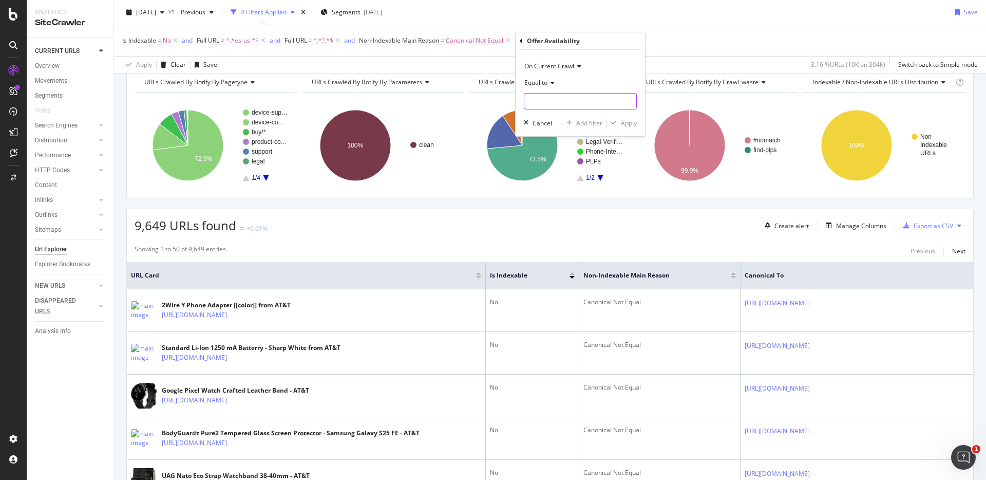
click at [565, 99] on input "text" at bounding box center [581, 101] width 112 height 16
click at [592, 117] on span "InStock" at bounding box center [565, 114] width 76 height 9
type input "InStock"
click at [632, 123] on div "Apply" at bounding box center [629, 123] width 16 height 9
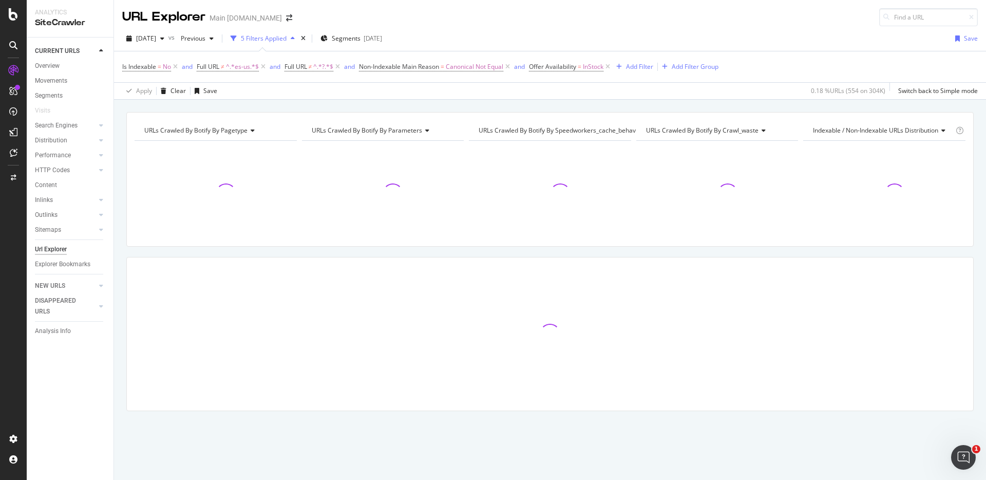
click at [829, 104] on div "URLs Crawled By Botify By pagetype Chart (by Value) Table Expand Export as CSV …" at bounding box center [550, 112] width 872 height 25
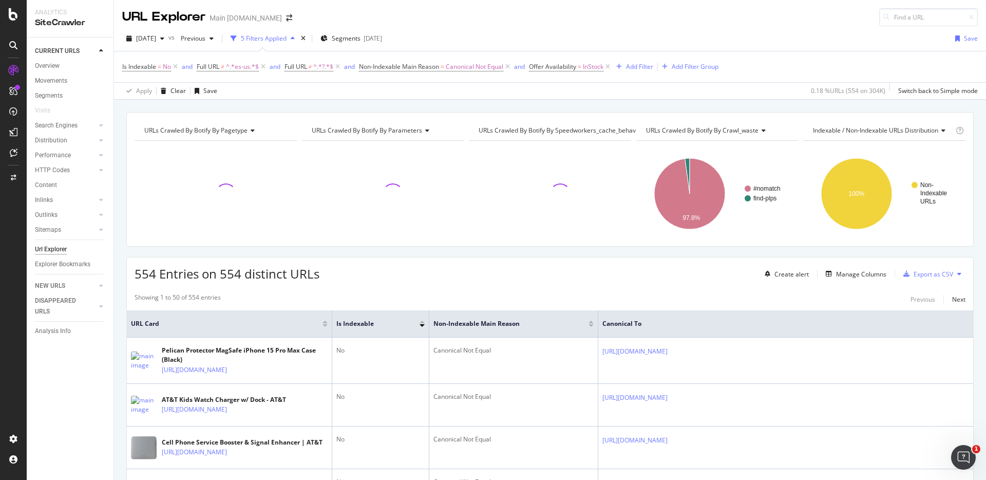
click at [863, 103] on div "URLs Crawled By Botify By pagetype Chart (by Value) Table Expand Export as CSV …" at bounding box center [550, 112] width 872 height 25
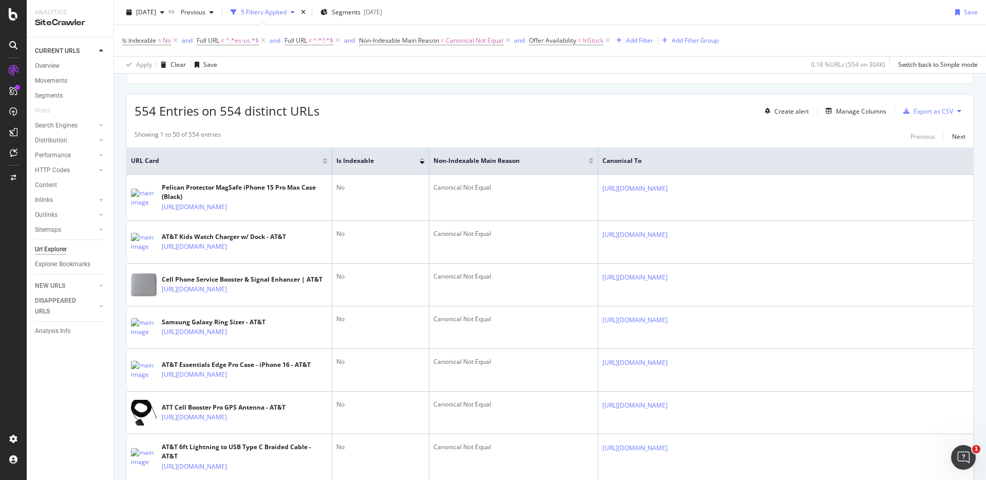
scroll to position [176, 0]
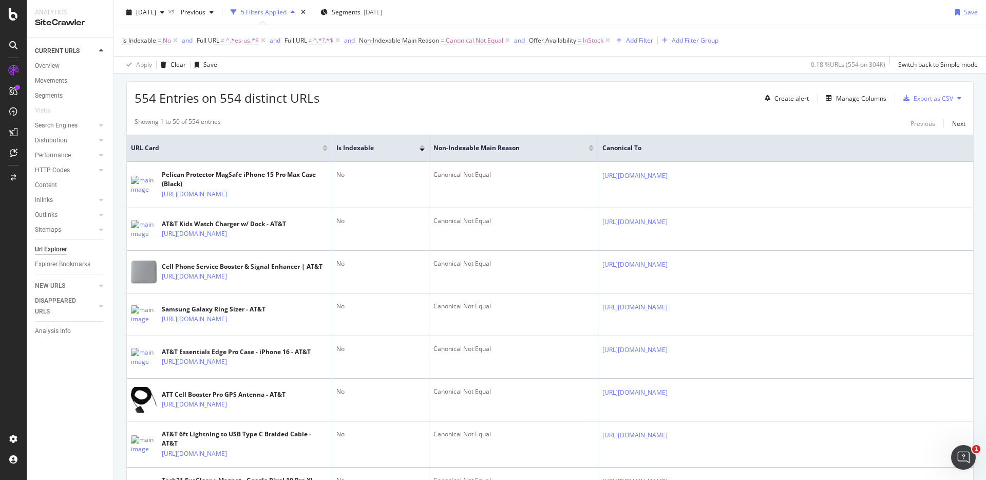
click at [669, 106] on div "554 Entries on 554 distinct URLs Create alert Manage Columns Export as CSV" at bounding box center [550, 94] width 847 height 25
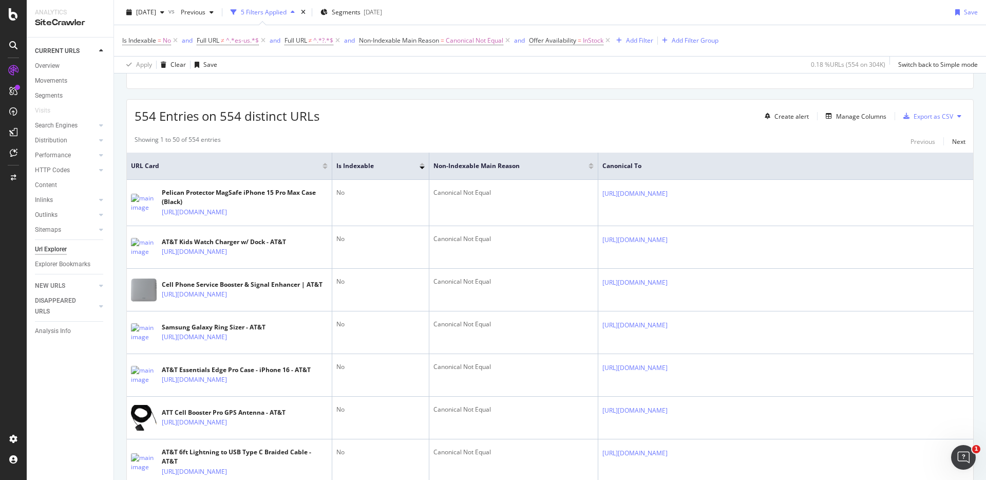
scroll to position [136, 0]
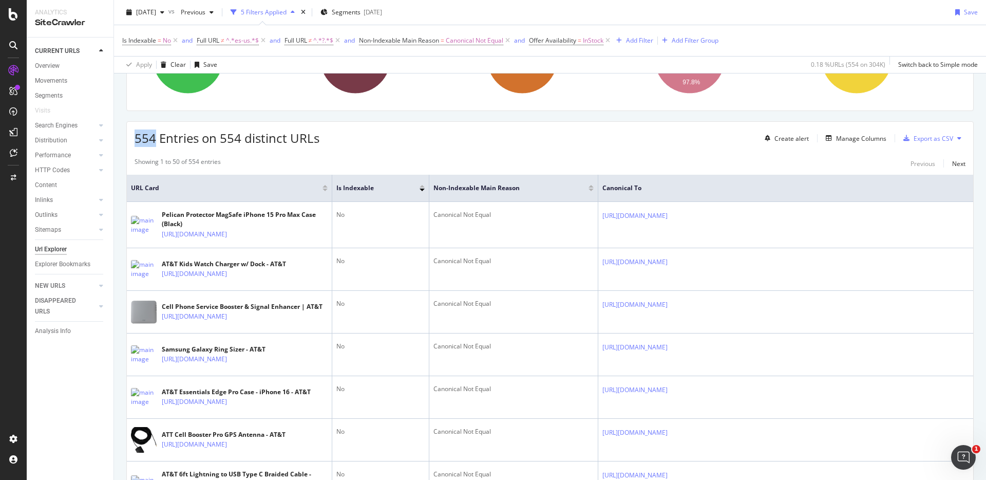
drag, startPoint x: 154, startPoint y: 135, endPoint x: 137, endPoint y: 137, distance: 17.1
click at [137, 137] on span "554 Entries on 554 distinct URLs" at bounding box center [227, 137] width 185 height 17
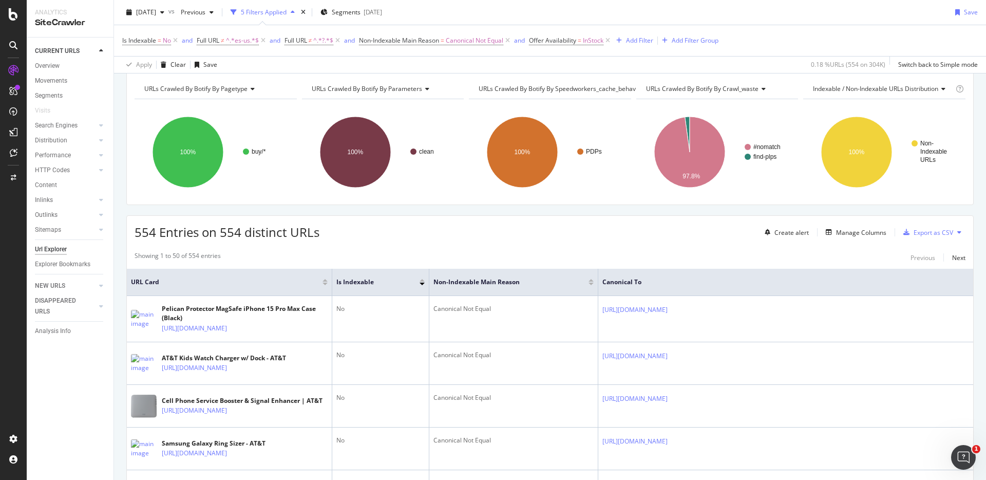
scroll to position [0, 0]
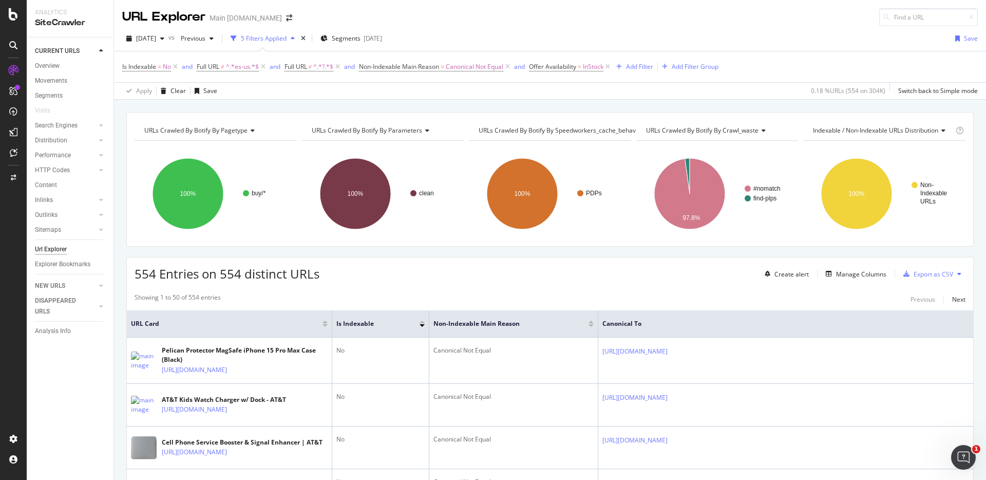
click at [677, 102] on div "URLs Crawled By Botify By pagetype Chart (by Value) Table Expand Export as CSV …" at bounding box center [550, 112] width 872 height 25
click at [679, 101] on div "URLs Crawled By Botify By pagetype Chart (by Value) Table Expand Export as CSV …" at bounding box center [550, 112] width 872 height 25
click at [680, 102] on div "URLs Crawled By Botify By pagetype Chart (by Value) Table Expand Export as CSV …" at bounding box center [550, 112] width 872 height 25
click at [682, 68] on div "Add Filter Group" at bounding box center [695, 66] width 47 height 9
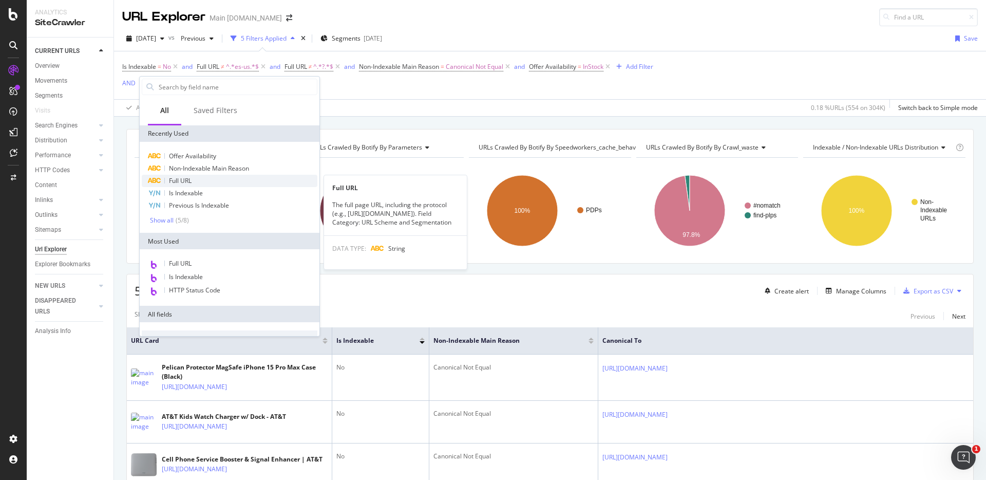
click at [187, 176] on span "Full URL" at bounding box center [180, 180] width 23 height 9
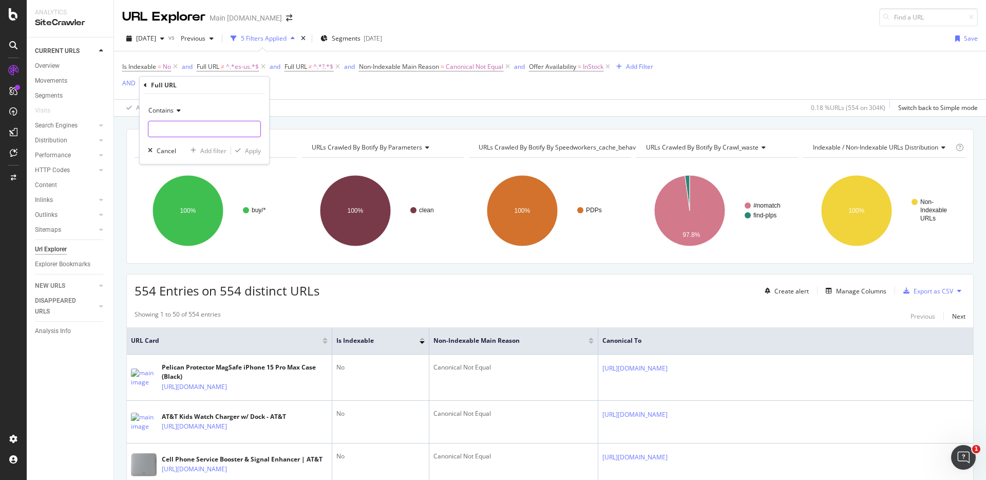
click at [174, 125] on input "text" at bounding box center [204, 129] width 112 height 16
paste input "https://www.att.com/buy/"
type input "https://www.att.com/buy/"
click at [247, 148] on div "Apply" at bounding box center [253, 150] width 16 height 9
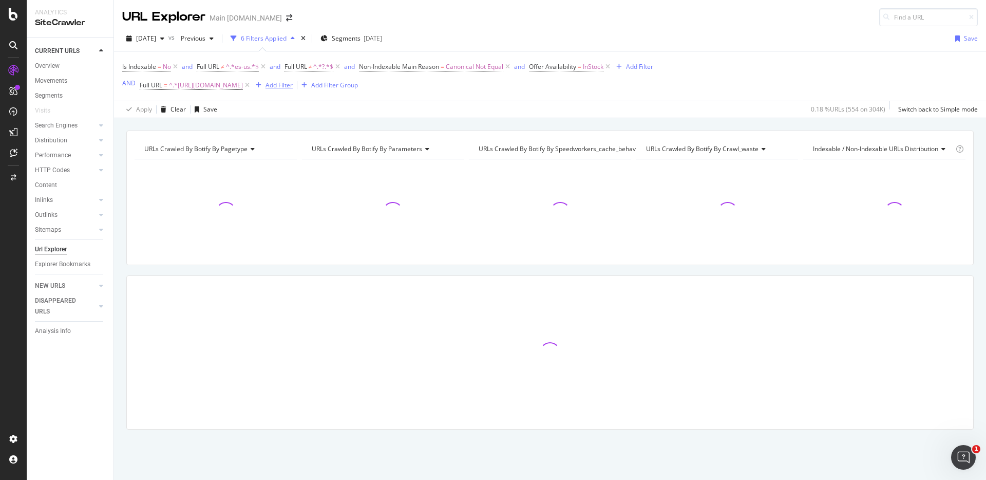
click at [266, 84] on div "button" at bounding box center [259, 85] width 14 height 6
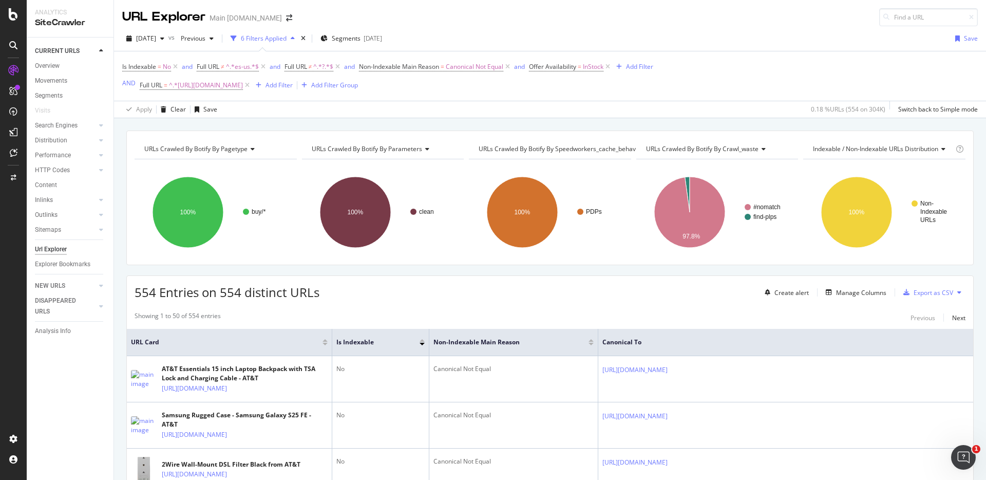
click at [527, 92] on div "Is Indexable = No and Full URL ≠ ^.*es-us.*$ and Full URL ≠ ^.*?.*$ and Non-Ind…" at bounding box center [387, 76] width 531 height 33
click at [331, 86] on div "Add Filter Group" at bounding box center [334, 85] width 47 height 9
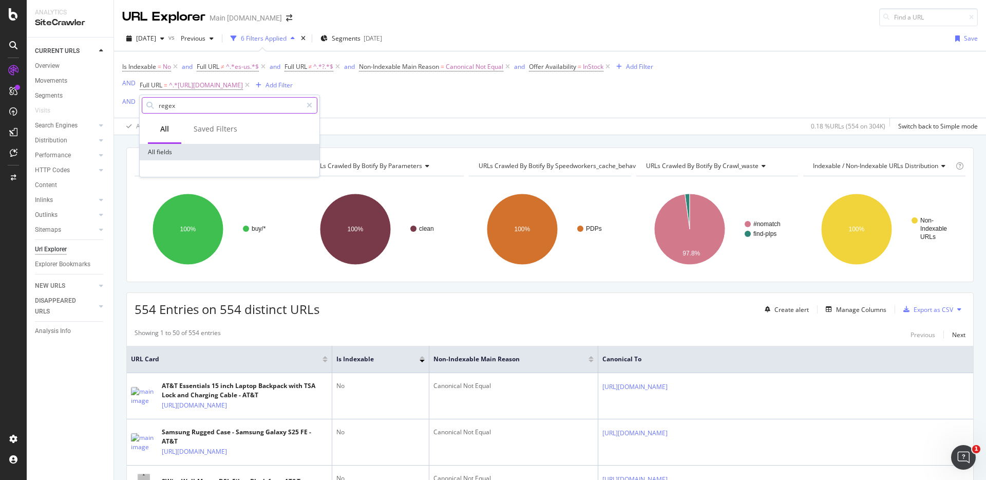
click at [209, 108] on input "regex" at bounding box center [230, 105] width 144 height 15
type input "regular"
click at [315, 104] on div at bounding box center [309, 105] width 15 height 16
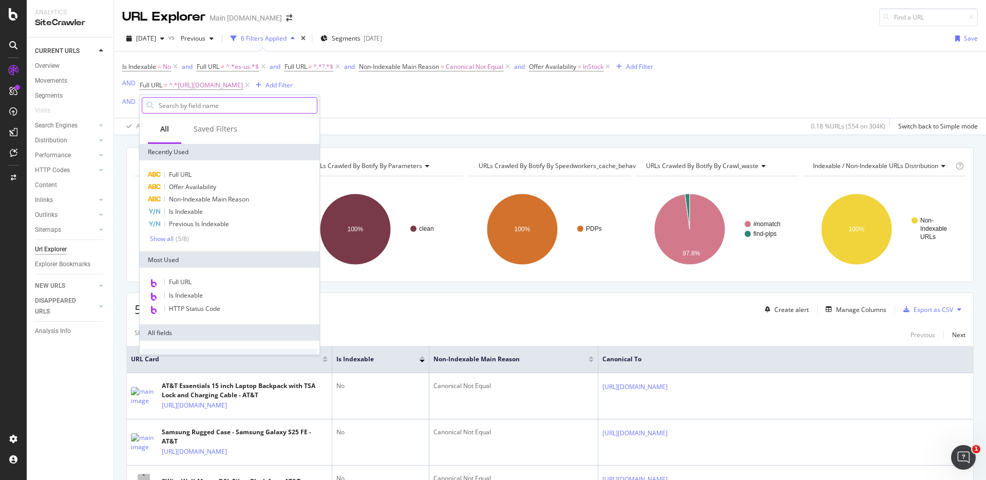
click at [368, 96] on div "Is Indexable = No and Full URL ≠ ^.*es-us.*$ and Full URL ≠ ^.*?.*$ and Non-Ind…" at bounding box center [550, 84] width 856 height 66
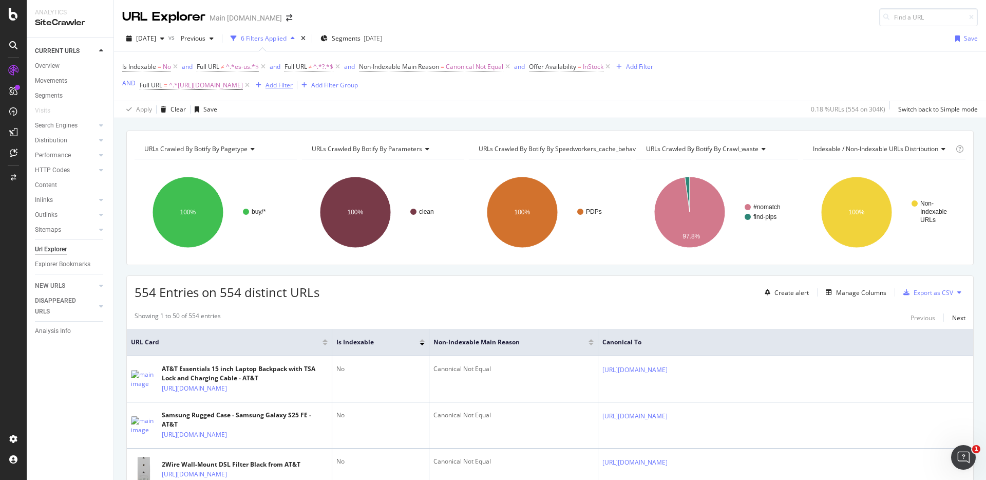
click at [293, 84] on div "Add Filter" at bounding box center [279, 85] width 27 height 9
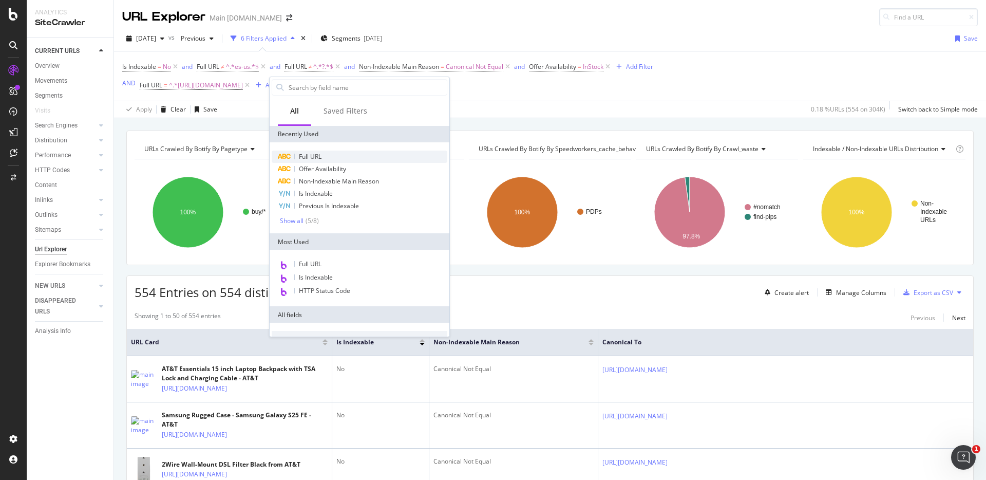
drag, startPoint x: 322, startPoint y: 154, endPoint x: 353, endPoint y: 167, distance: 34.5
click at [322, 154] on span "Full URL" at bounding box center [310, 156] width 23 height 9
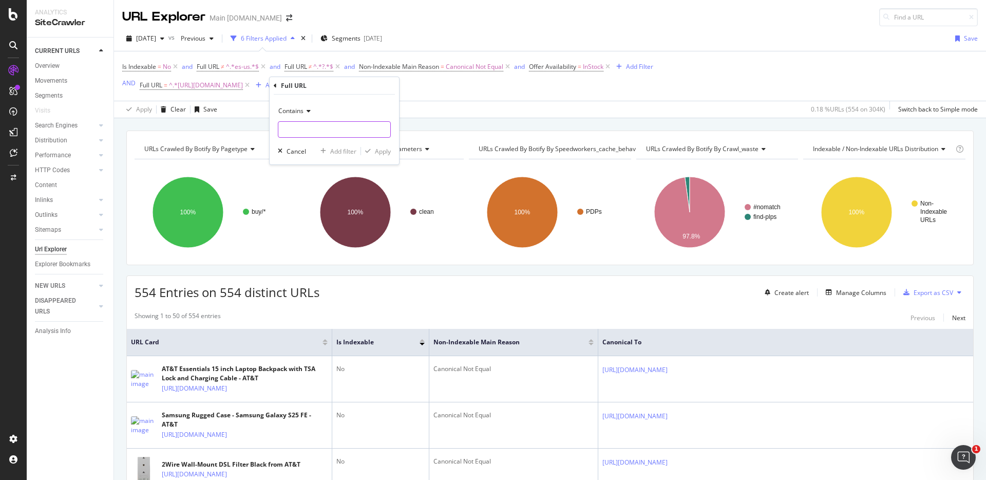
click at [335, 130] on input "text" at bounding box center [334, 129] width 112 height 16
paste input "https://www.att.com/plans/"
type input "https://www.att.com/plans/"
click at [381, 147] on div "Apply" at bounding box center [383, 151] width 16 height 9
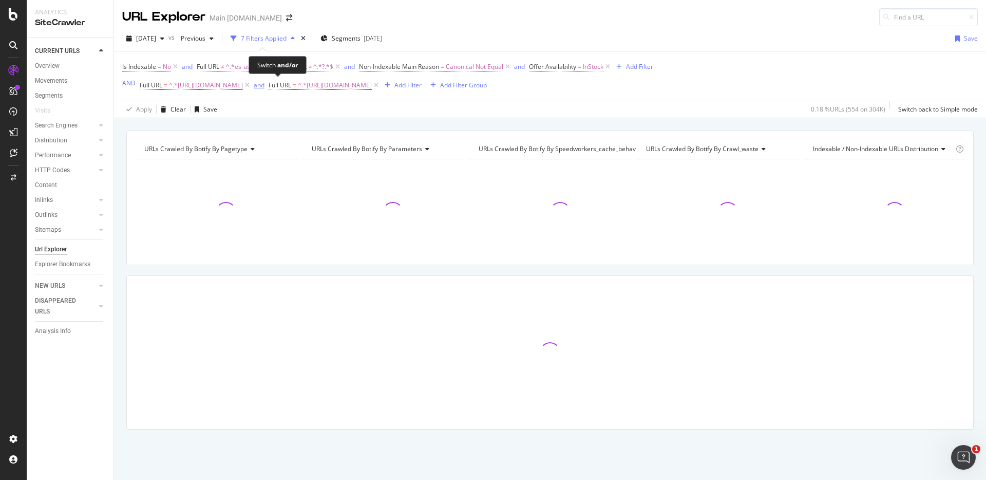
click at [265, 83] on div "and" at bounding box center [259, 85] width 11 height 9
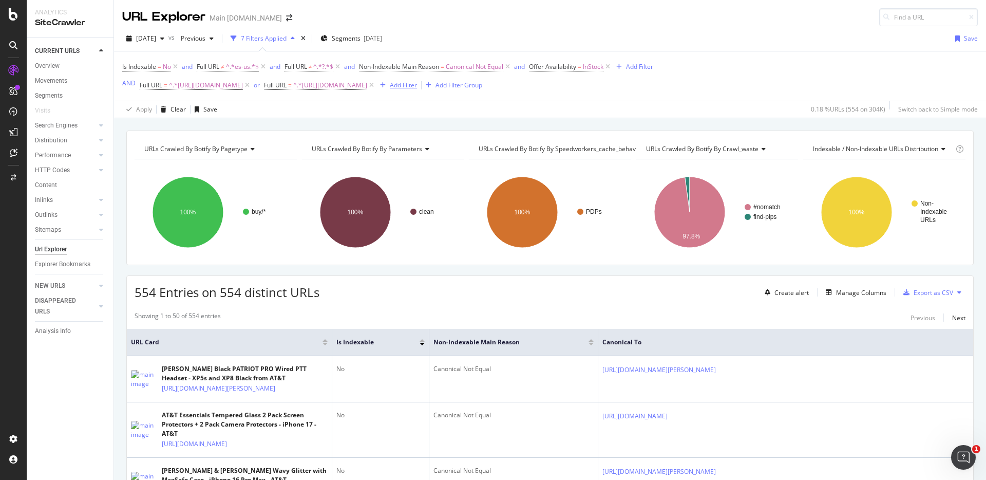
click at [417, 86] on div "Add Filter" at bounding box center [403, 85] width 27 height 9
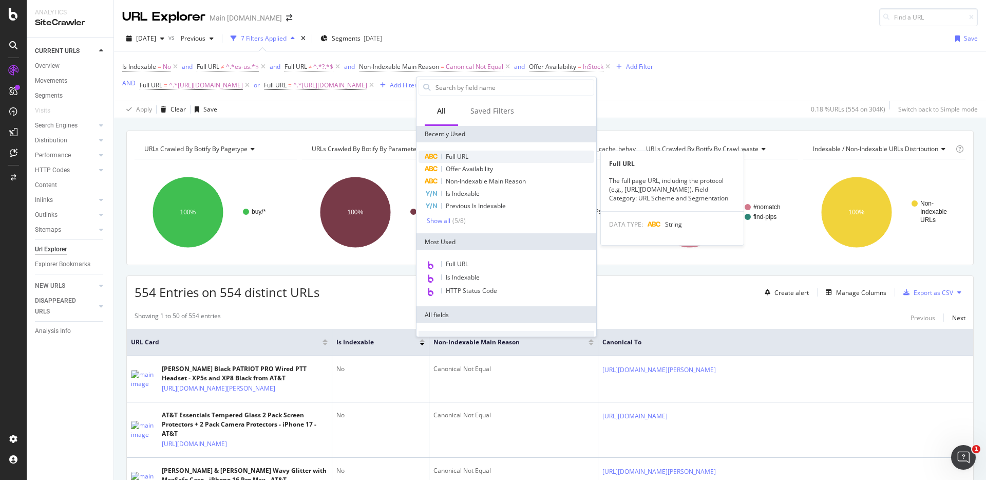
click at [473, 154] on div "Full URL" at bounding box center [507, 157] width 176 height 12
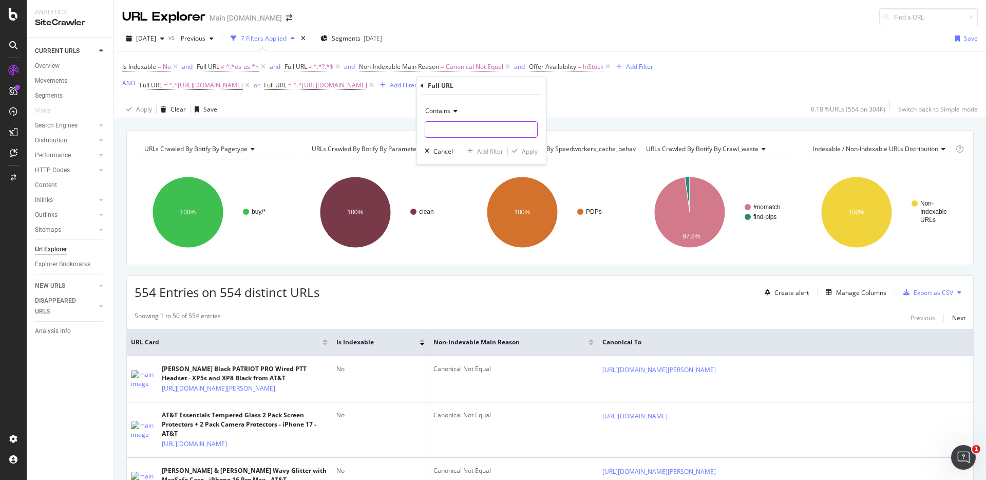
click at [474, 126] on input "text" at bounding box center [481, 129] width 112 height 16
paste input "https://www.att.com/prepaid/"
type input "https://www.att.com/prepaid/"
click at [524, 149] on div "Apply" at bounding box center [530, 151] width 16 height 9
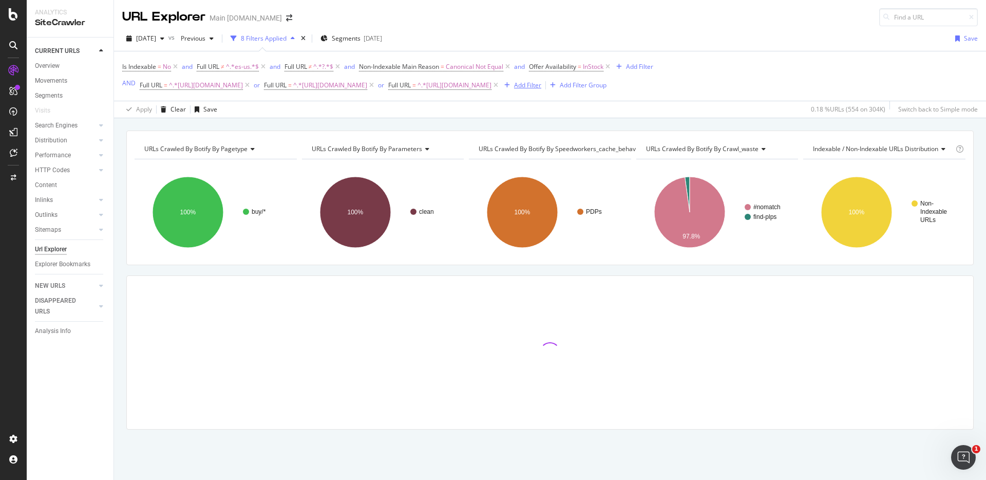
click at [541, 87] on div "Add Filter" at bounding box center [527, 85] width 27 height 9
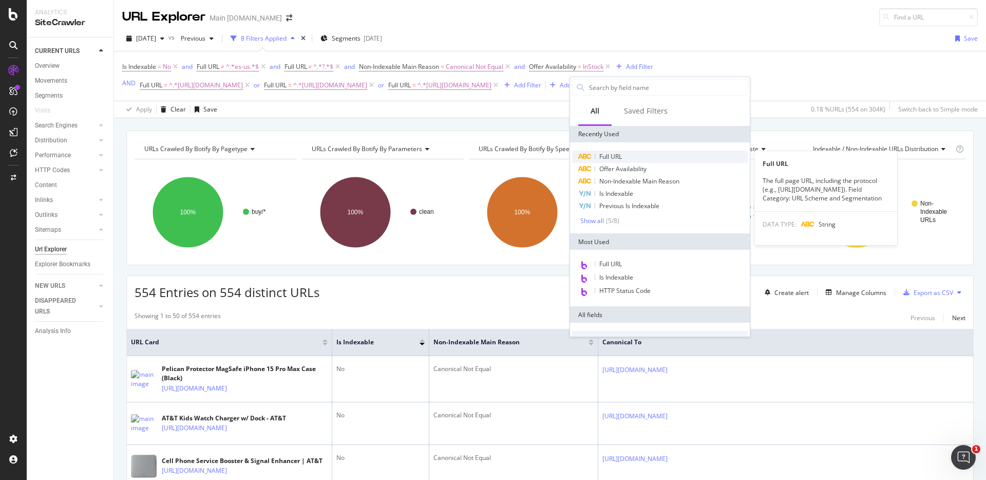
click at [624, 158] on div "Full URL" at bounding box center [660, 157] width 176 height 12
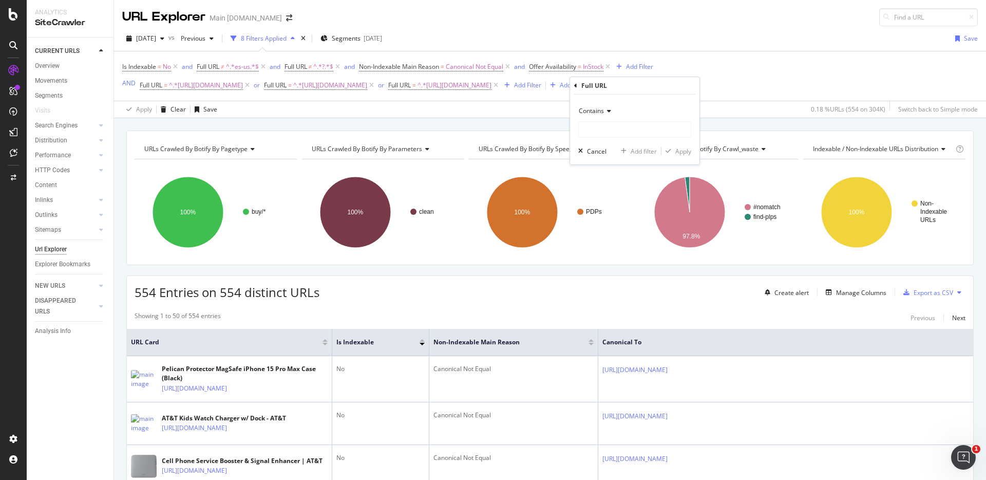
click at [609, 113] on icon at bounding box center [607, 111] width 7 height 6
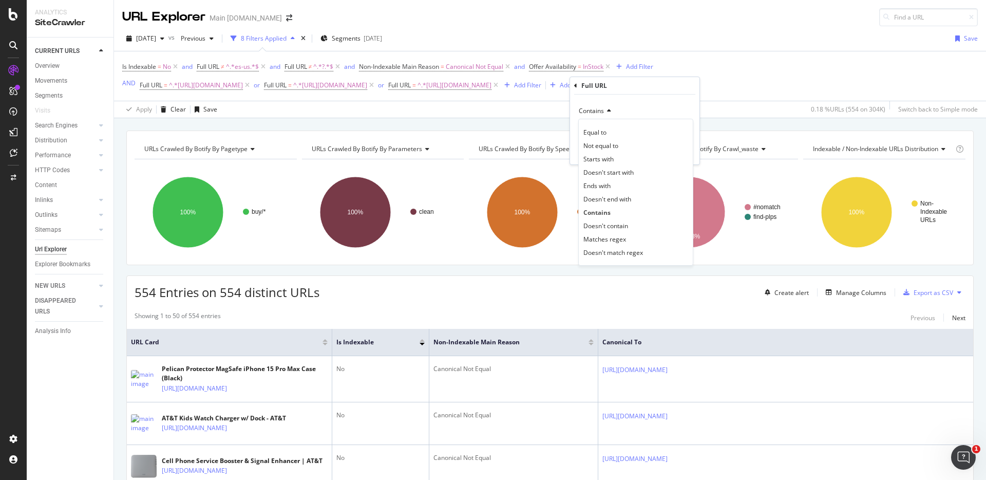
click at [646, 109] on div "Contains" at bounding box center [634, 111] width 113 height 16
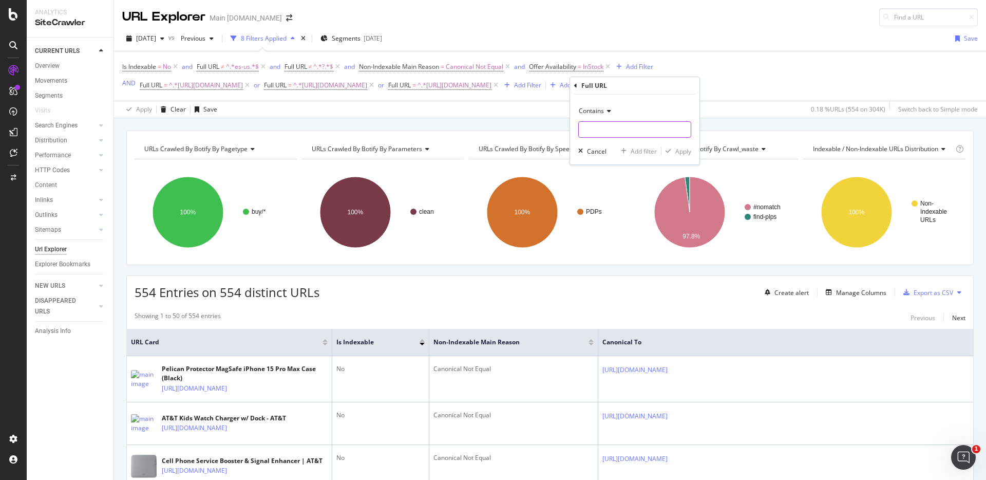
click at [638, 127] on input "text" at bounding box center [635, 129] width 112 height 16
paste input "https://www.att.com/international/"
type input "https://www.att.com/international/"
click at [680, 149] on div "Apply" at bounding box center [684, 151] width 16 height 9
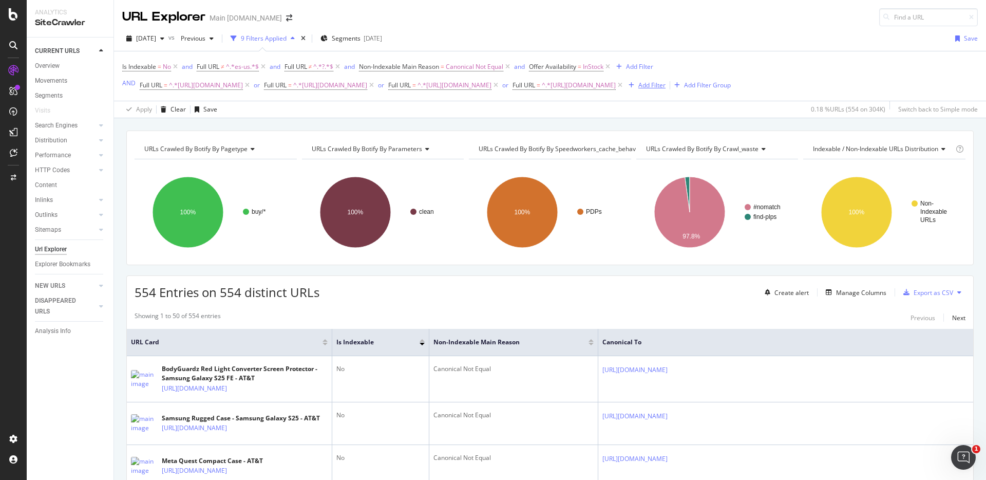
click at [639, 85] on div "button" at bounding box center [632, 85] width 14 height 6
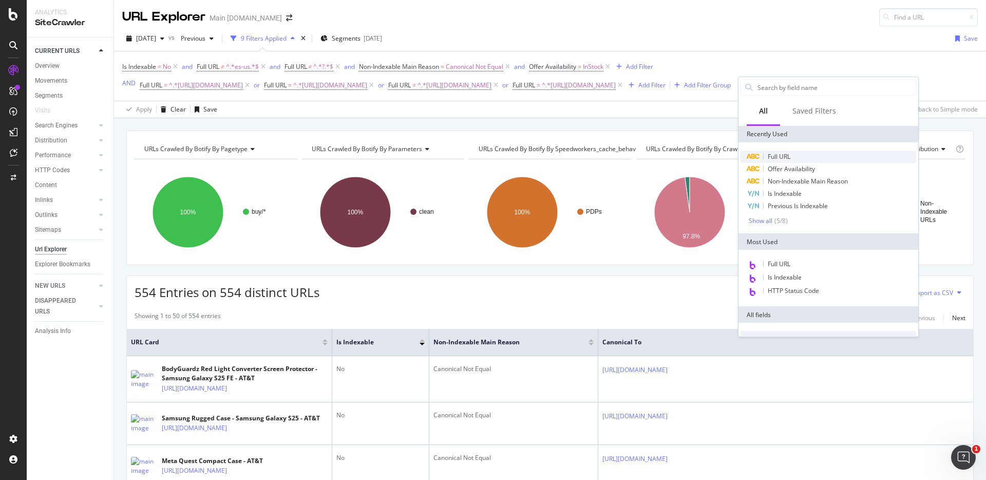
click at [769, 153] on span "Full URL" at bounding box center [779, 156] width 23 height 9
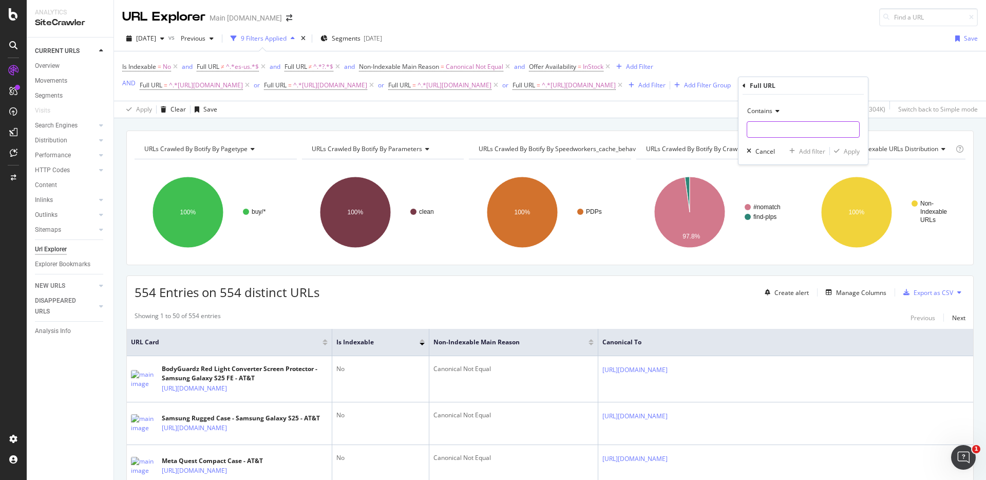
click at [778, 126] on input "text" at bounding box center [803, 129] width 112 height 16
paste input "https://www.att.com/offers/"
type input "https://www.att.com/offers/"
click at [852, 147] on div "Apply" at bounding box center [852, 151] width 16 height 9
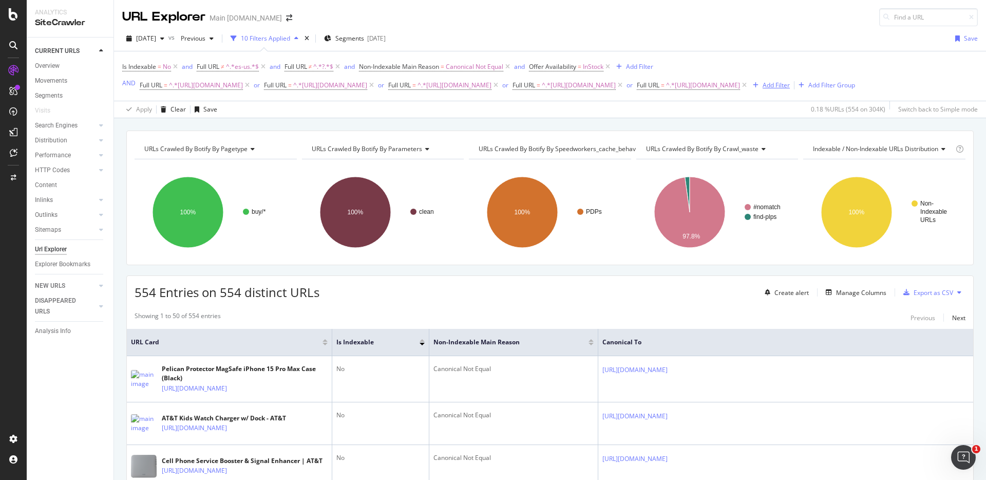
click at [763, 89] on div "Add Filter" at bounding box center [776, 85] width 27 height 9
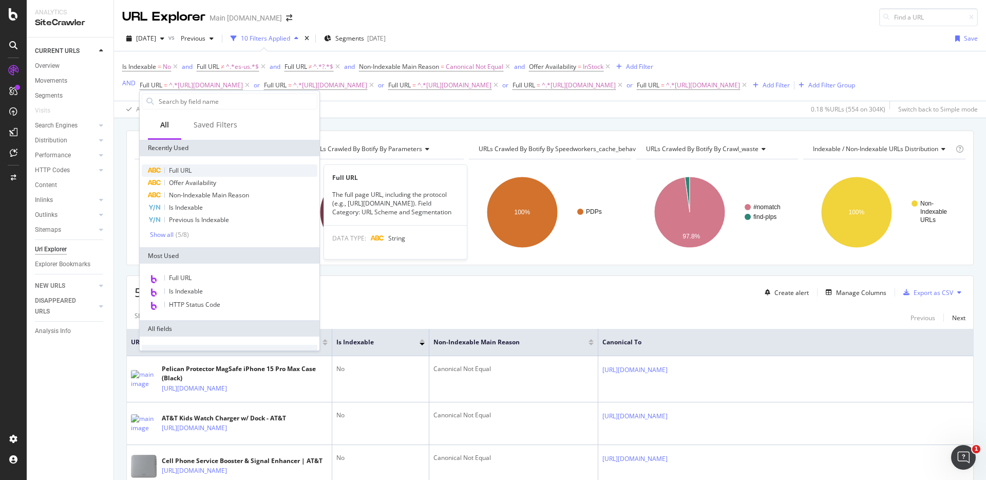
click at [186, 175] on div "Full URL Full URL The full page URL, including the protocol (e.g., https://www.…" at bounding box center [230, 201] width 176 height 74
click at [186, 173] on span "Full URL" at bounding box center [180, 170] width 23 height 9
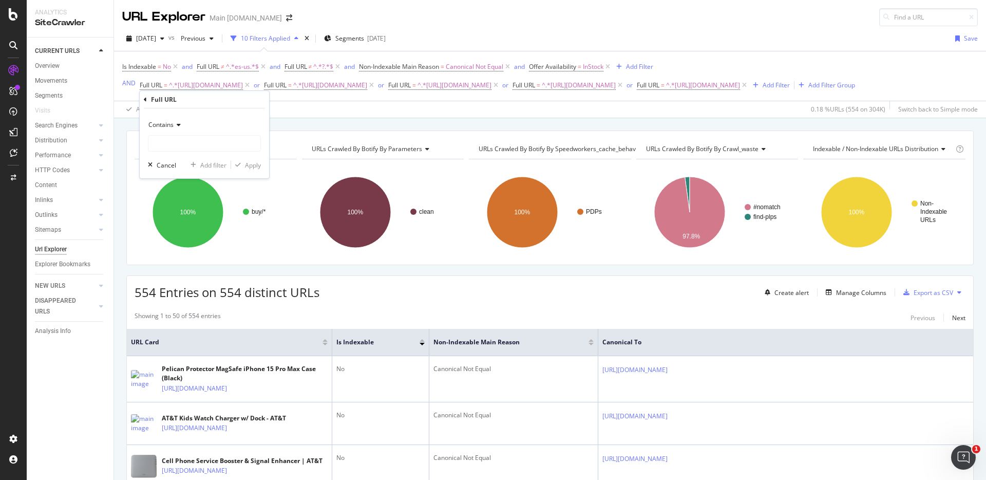
click at [202, 135] on div "Contains" at bounding box center [204, 134] width 113 height 35
click at [201, 146] on input "text" at bounding box center [204, 143] width 112 height 16
paste input "https://www.att.com/5g/"
type input "https://www.att.com/5g/"
click at [253, 166] on div "Apply" at bounding box center [253, 165] width 16 height 9
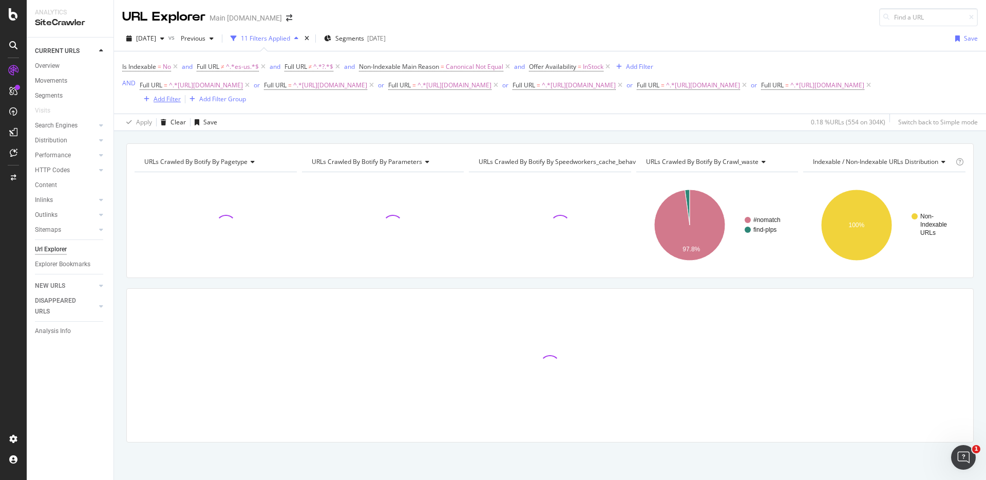
click at [181, 96] on div "Add Filter" at bounding box center [167, 99] width 27 height 9
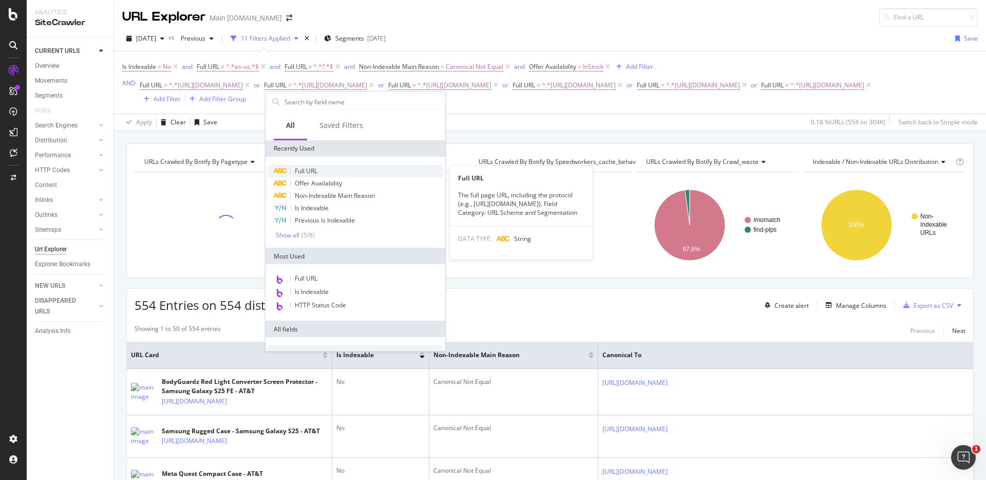
click at [314, 170] on span "Full URL" at bounding box center [306, 170] width 23 height 9
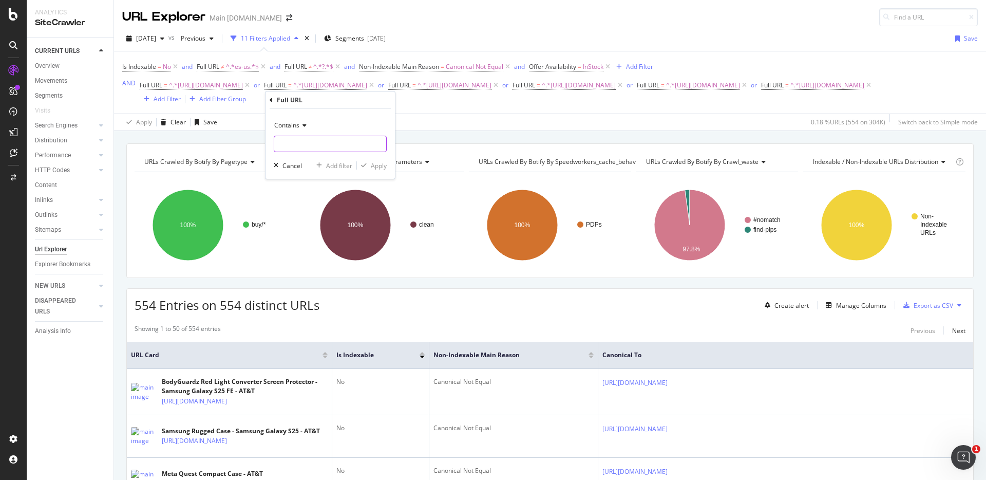
click at [327, 144] on input "text" at bounding box center [330, 144] width 112 height 16
paste input "https://www.att.com/brand/"
type input "https://www.att.com/brand/"
click at [374, 162] on div "Apply" at bounding box center [379, 165] width 16 height 9
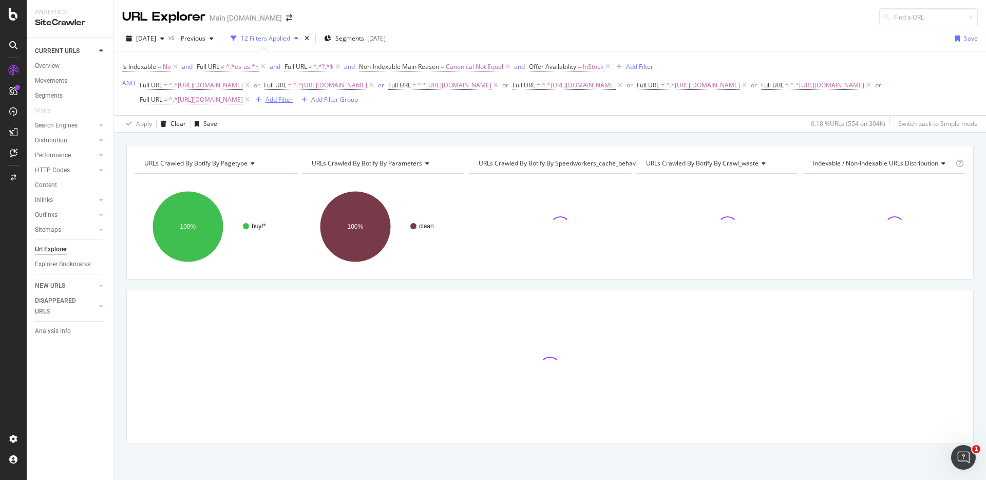
click at [293, 100] on div "Add Filter" at bounding box center [279, 99] width 27 height 9
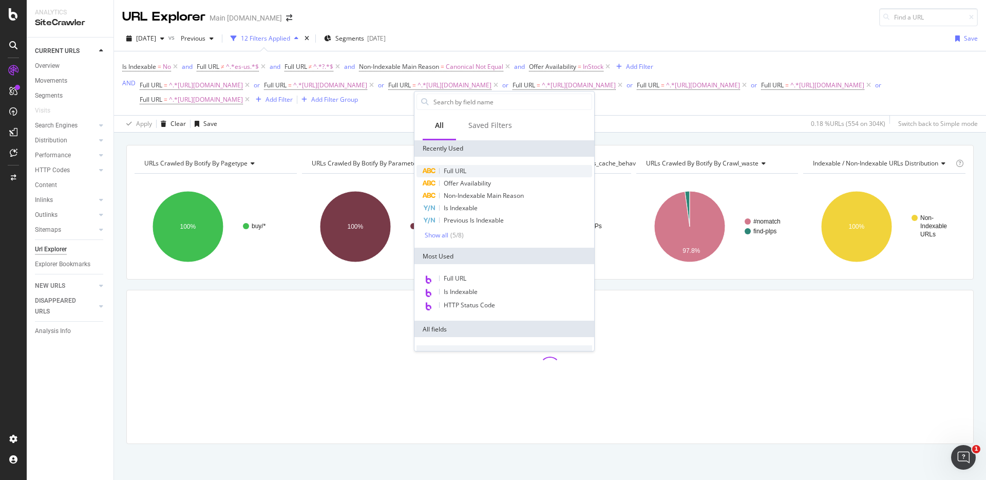
click at [449, 168] on span "Full URL" at bounding box center [455, 170] width 23 height 9
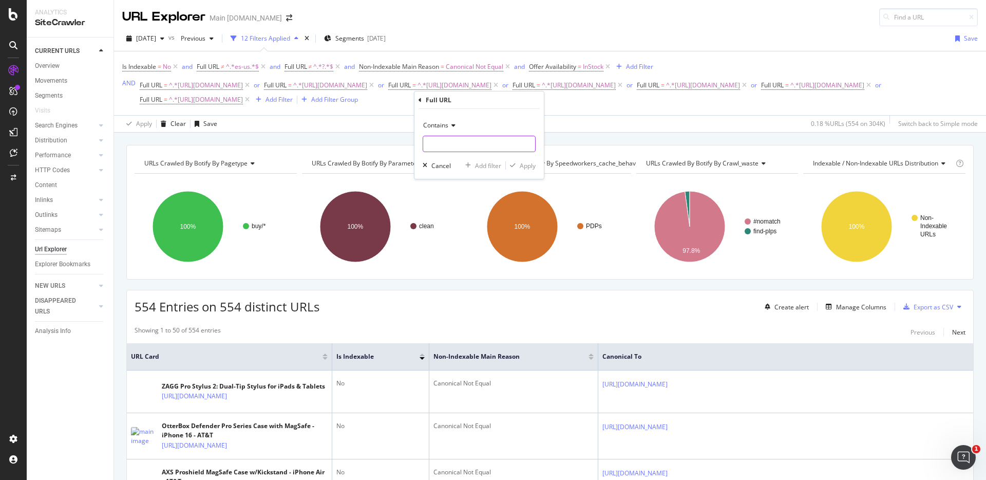
click at [459, 137] on input "text" at bounding box center [479, 144] width 112 height 16
paste input "https://www.att.com/att/"
type input "https://www.att.com/att/"
click at [529, 163] on div "Apply" at bounding box center [528, 165] width 16 height 9
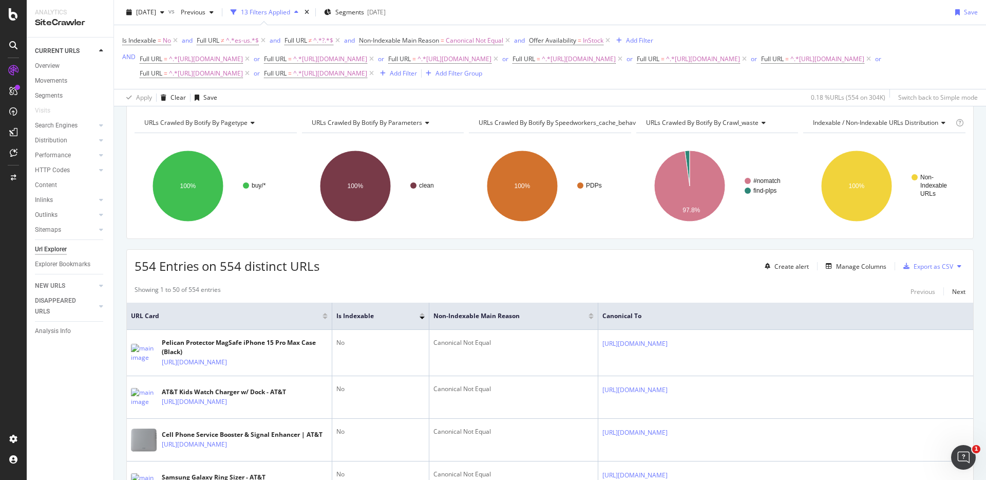
scroll to position [13, 0]
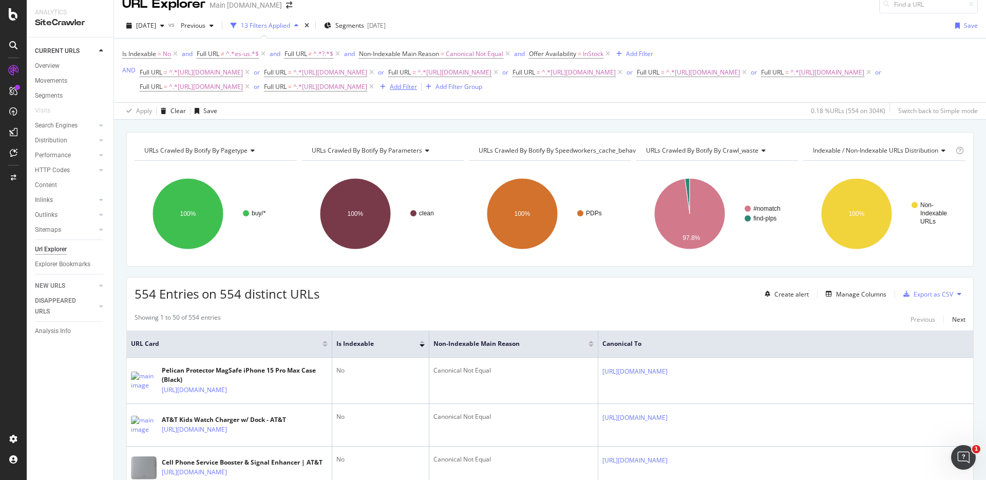
click at [417, 88] on div "Add Filter" at bounding box center [403, 86] width 27 height 9
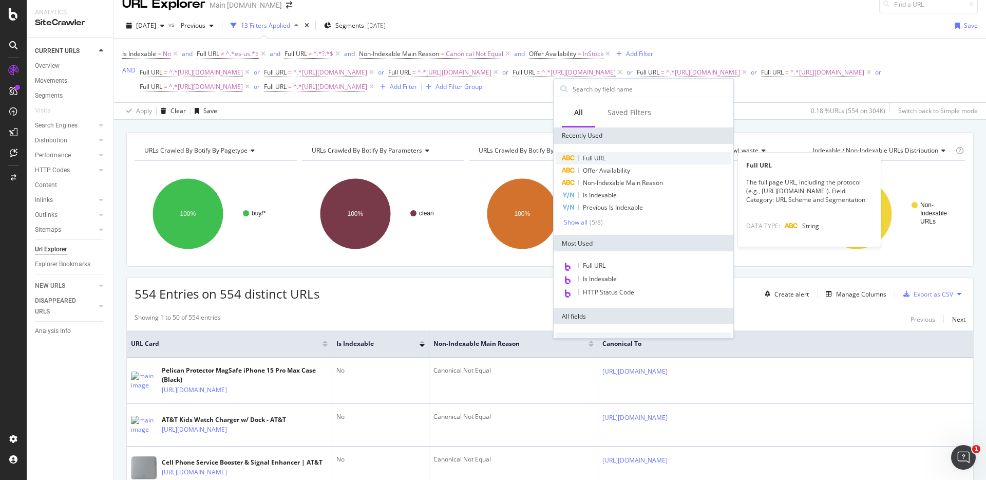
click at [598, 160] on span "Full URL" at bounding box center [594, 158] width 23 height 9
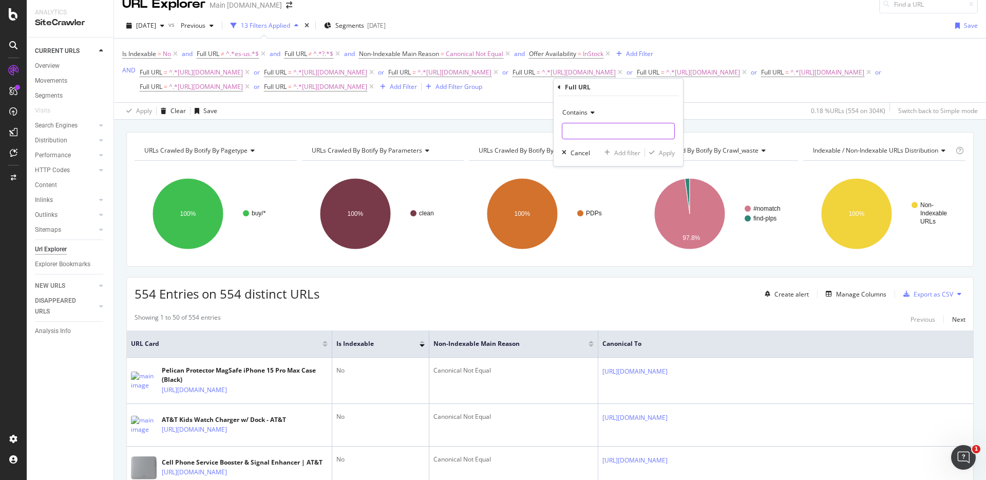
click at [594, 135] on input "text" at bounding box center [619, 131] width 112 height 16
paste input "https://www.att.com/gift-ideas/"
type input "https://www.att.com/gift-ideas/"
click at [675, 149] on div "Apply" at bounding box center [667, 152] width 16 height 9
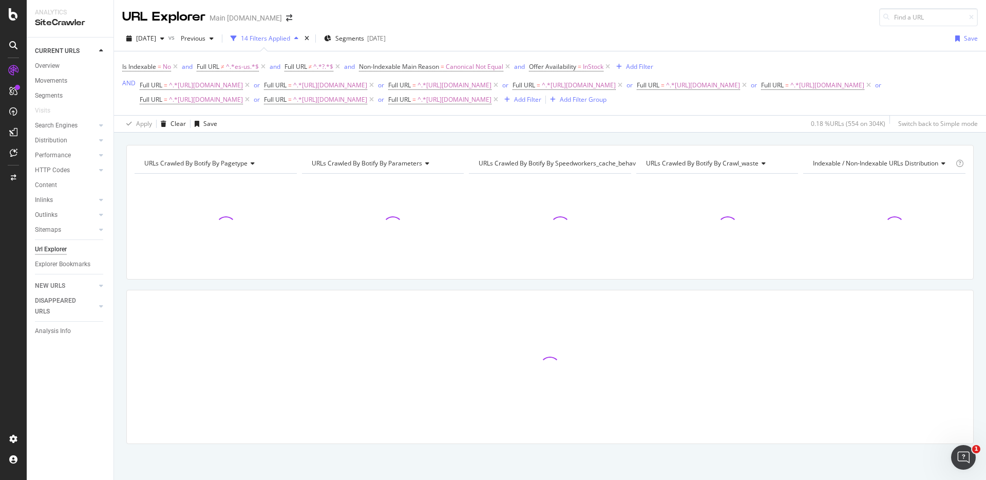
click at [829, 138] on div "URLs Crawled By Botify By pagetype Chart (by Value) Table Expand Export as CSV …" at bounding box center [550, 145] width 872 height 25
click at [860, 134] on div "URLs Crawled By Botify By pagetype Chart (by Value) Table Expand Export as CSV …" at bounding box center [550, 145] width 872 height 25
click at [864, 137] on div "URLs Crawled By Botify By pagetype Chart (by Value) Table Expand Export as CSV …" at bounding box center [550, 145] width 872 height 25
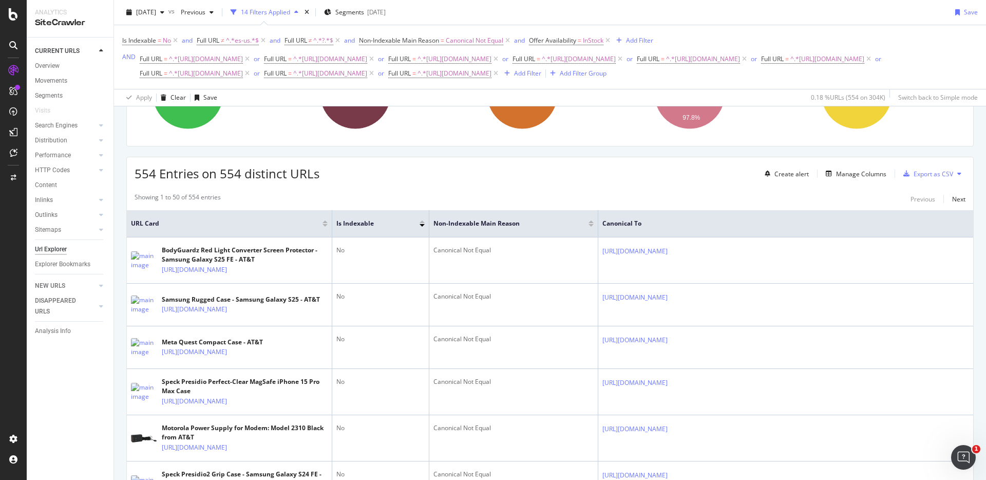
scroll to position [137, 0]
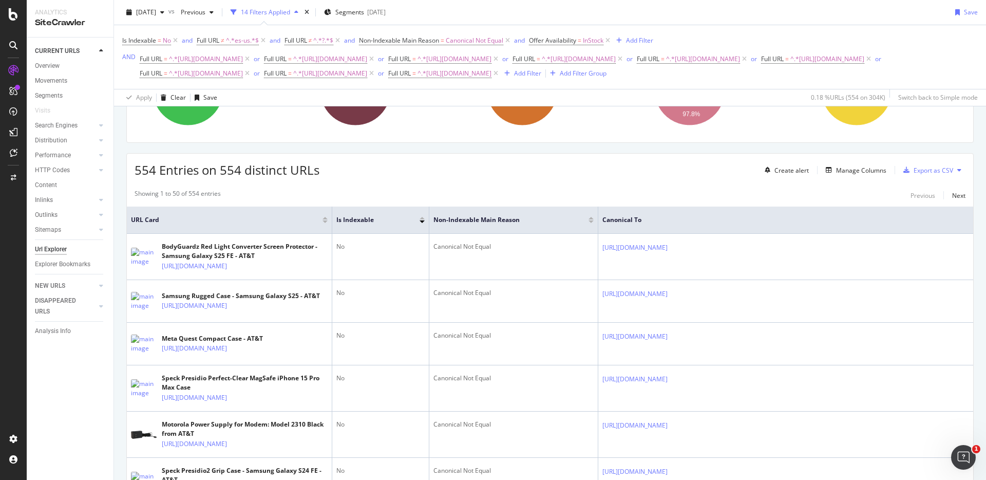
click at [635, 163] on div "554 Entries on 554 distinct URLs Create alert Manage Columns Export as CSV" at bounding box center [550, 166] width 847 height 25
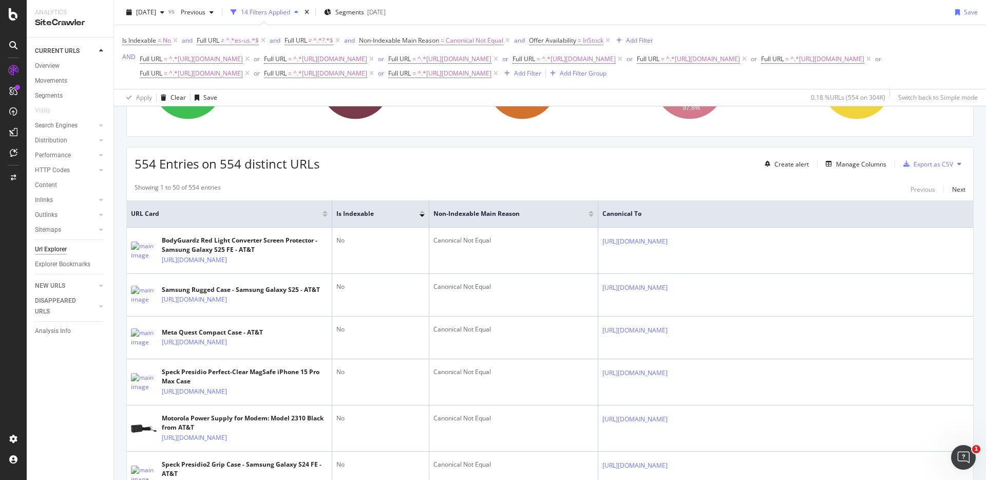
scroll to position [76, 0]
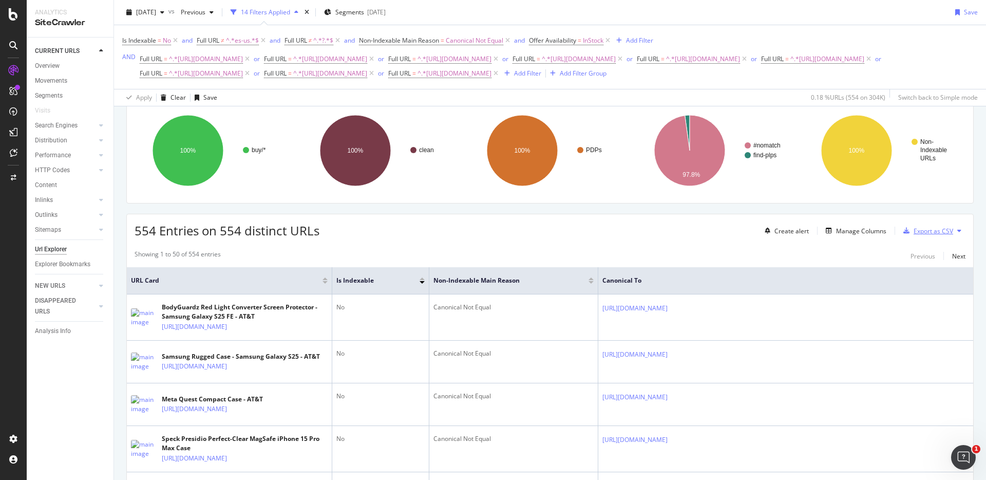
click at [939, 230] on div "Export as CSV" at bounding box center [934, 231] width 40 height 9
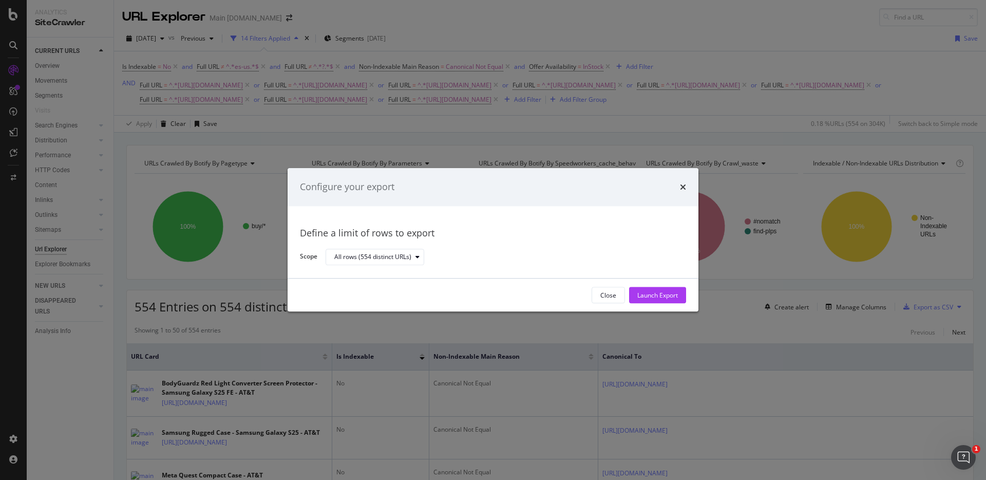
scroll to position [76, 0]
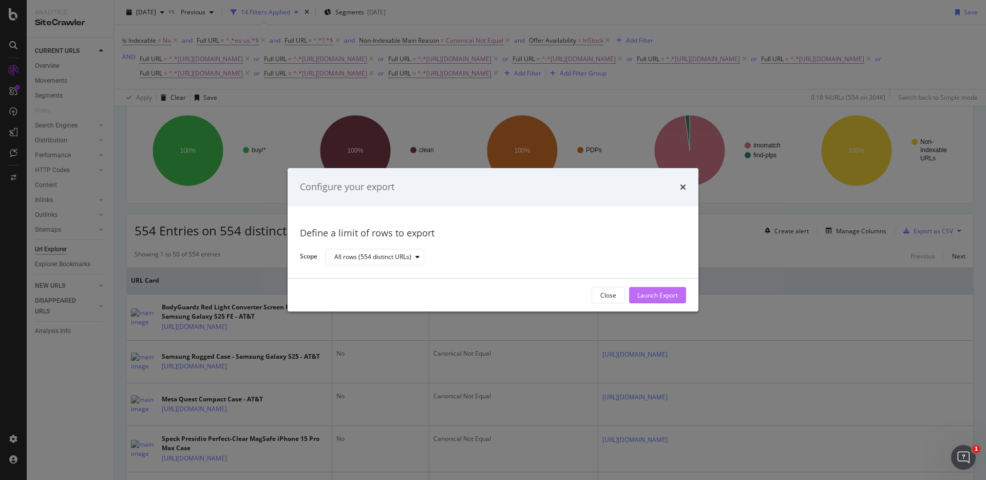
click at [667, 294] on div "Launch Export" at bounding box center [658, 295] width 41 height 9
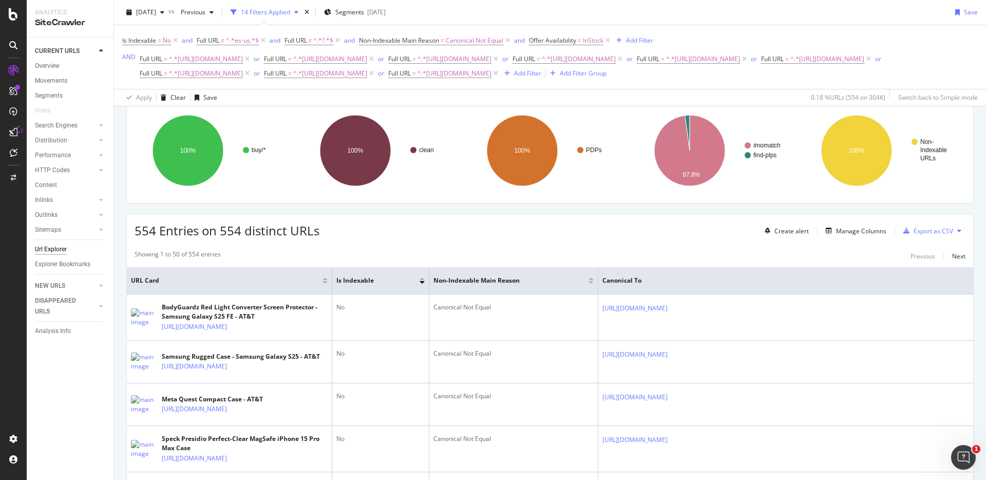
click at [683, 234] on div "554 Entries on 554 distinct URLs Create alert Manage Columns Export as CSV" at bounding box center [550, 226] width 847 height 25
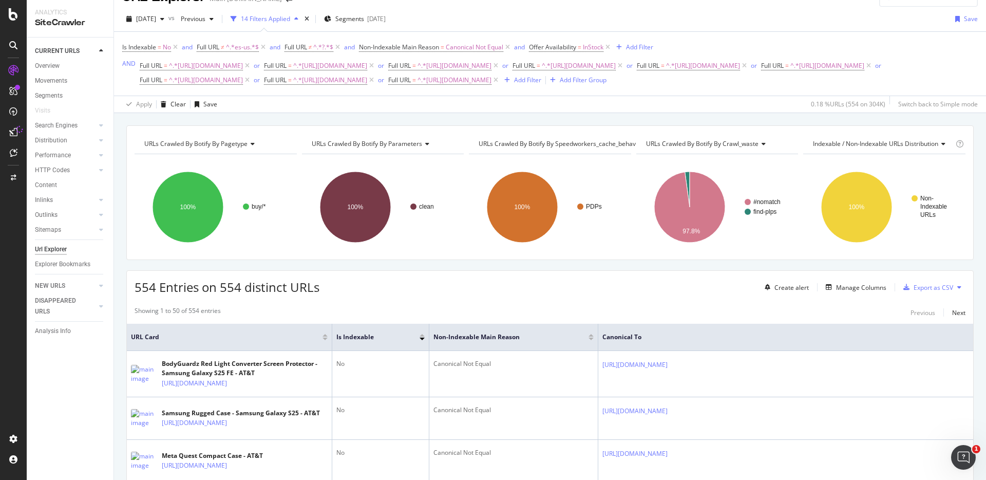
scroll to position [8, 0]
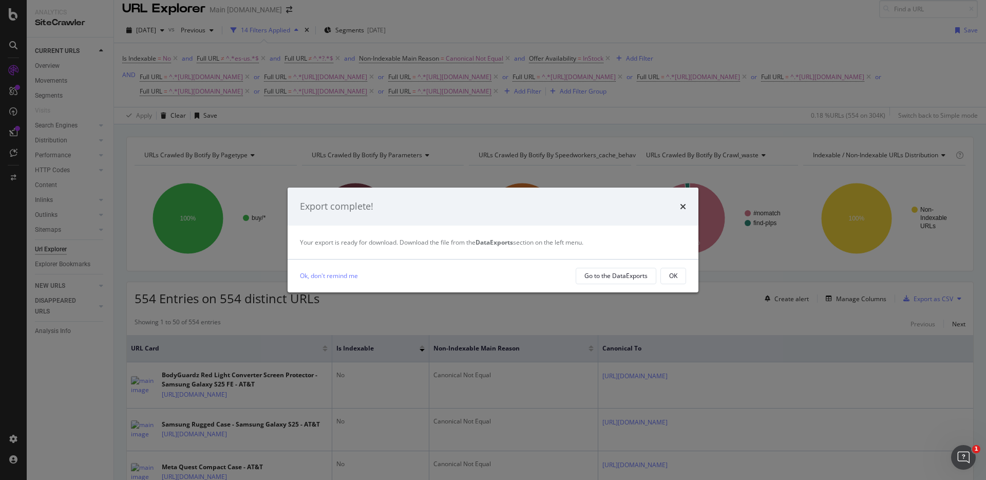
click at [682, 275] on button "OK" at bounding box center [674, 276] width 26 height 16
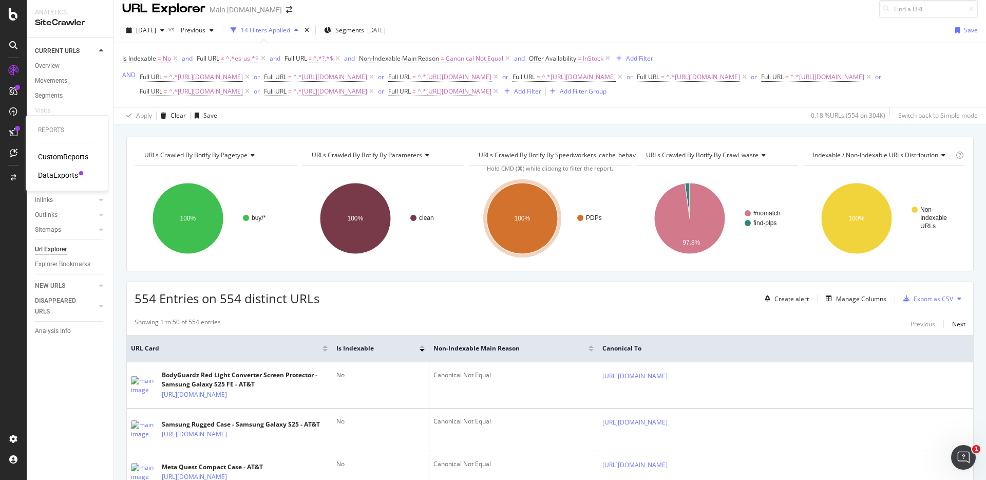
click at [66, 174] on div "DataExports" at bounding box center [58, 175] width 40 height 10
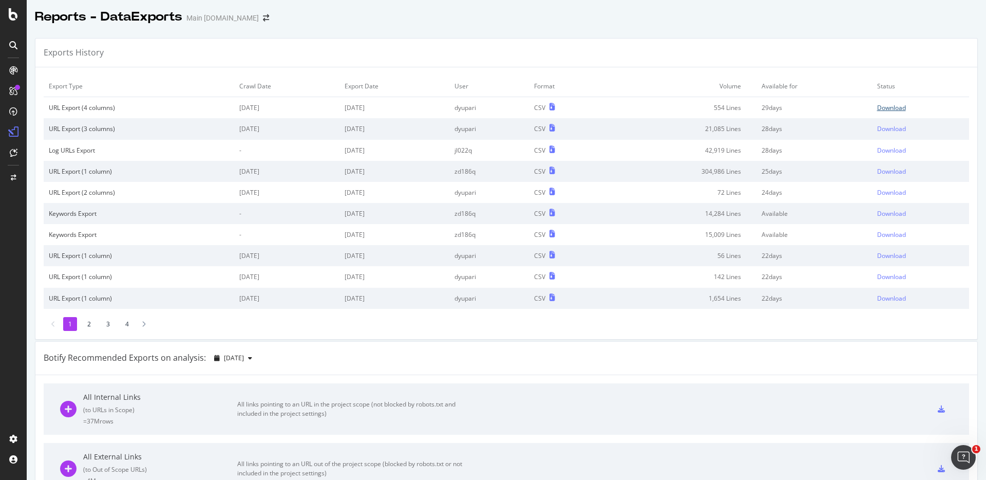
click at [893, 106] on div "Download" at bounding box center [891, 107] width 29 height 9
click at [506, 14] on div "Reports - DataExports Main att.com" at bounding box center [507, 13] width 960 height 26
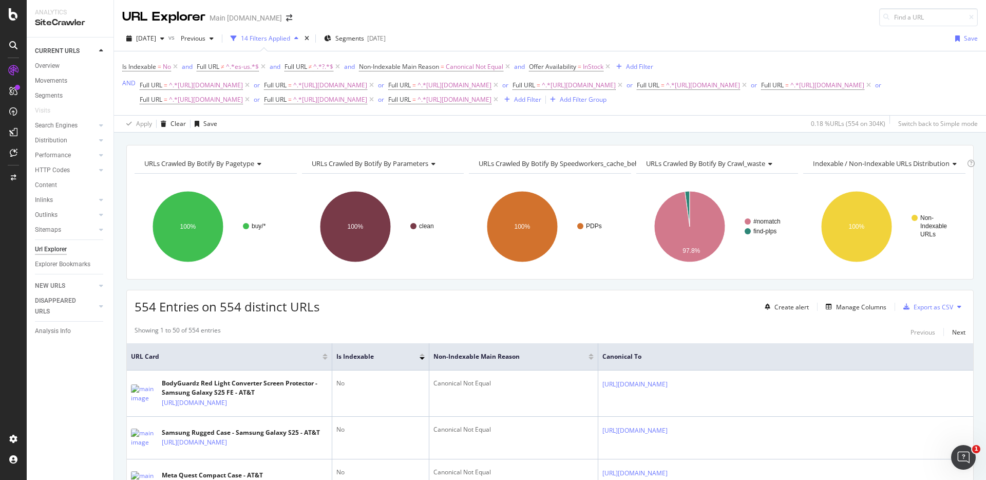
click at [802, 134] on div "URLs Crawled By Botify By pagetype Chart (by Value) Table Expand Export as CSV …" at bounding box center [550, 145] width 872 height 25
click at [787, 138] on div "URLs Crawled By Botify By pagetype Chart (by Value) Table Expand Export as CSV …" at bounding box center [550, 145] width 872 height 25
click at [50, 200] on div "Inlinks" at bounding box center [44, 200] width 18 height 11
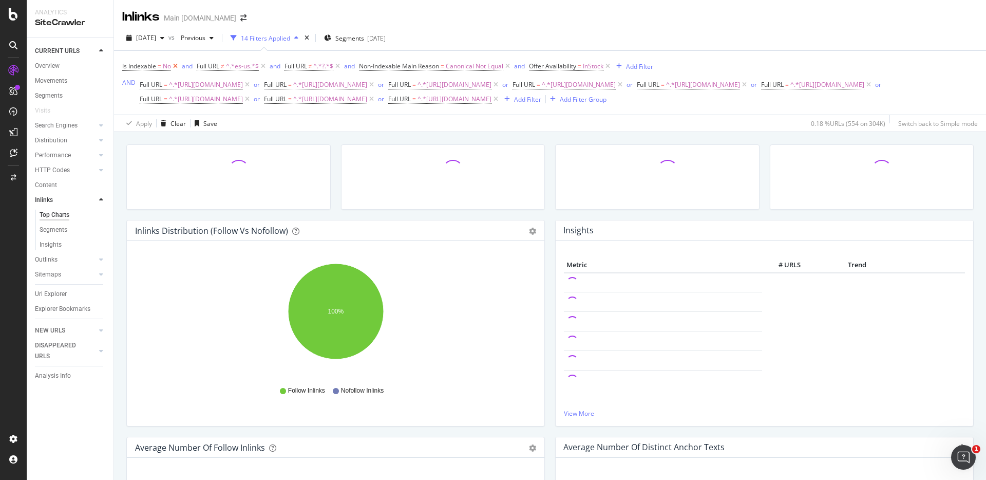
click at [176, 67] on icon at bounding box center [175, 66] width 9 height 10
click at [536, 68] on icon at bounding box center [533, 66] width 9 height 10
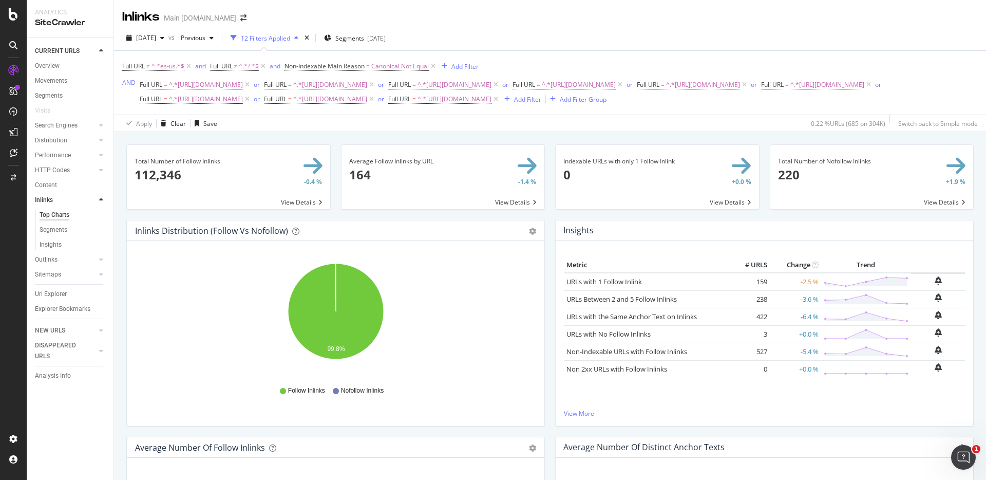
click at [236, 172] on span at bounding box center [228, 177] width 203 height 64
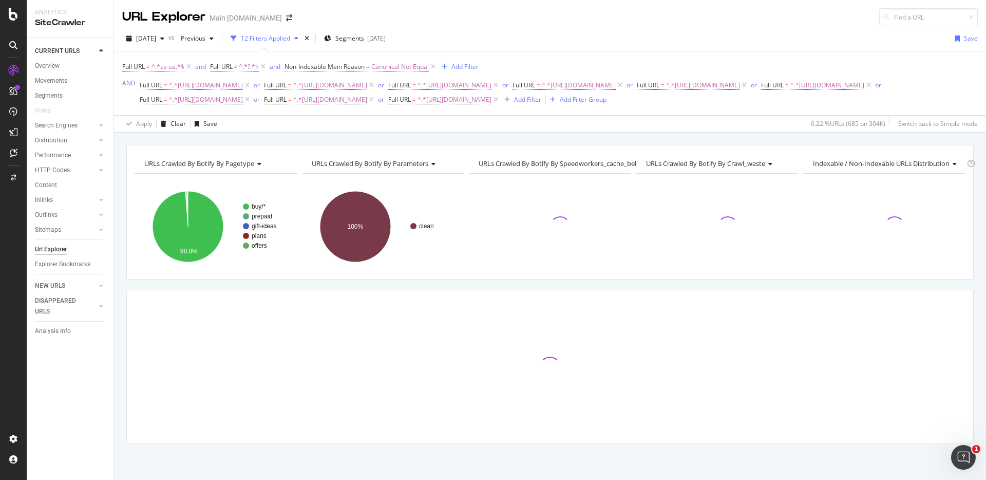
click at [662, 134] on div "URLs Crawled By Botify By pagetype Chart (by Value) Table Expand Export as CSV …" at bounding box center [550, 145] width 872 height 25
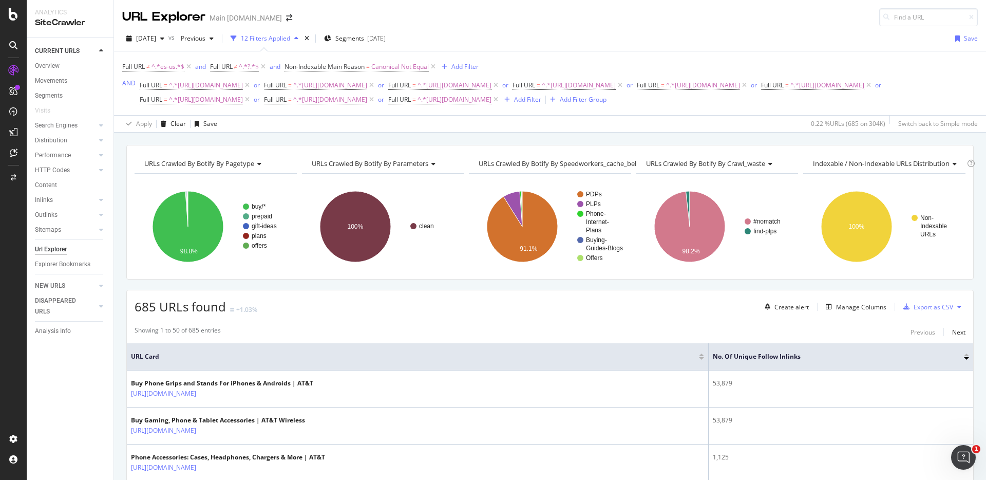
click at [833, 139] on div "URLs Crawled By Botify By pagetype Chart (by Value) Table Expand Export as CSV …" at bounding box center [550, 145] width 872 height 25
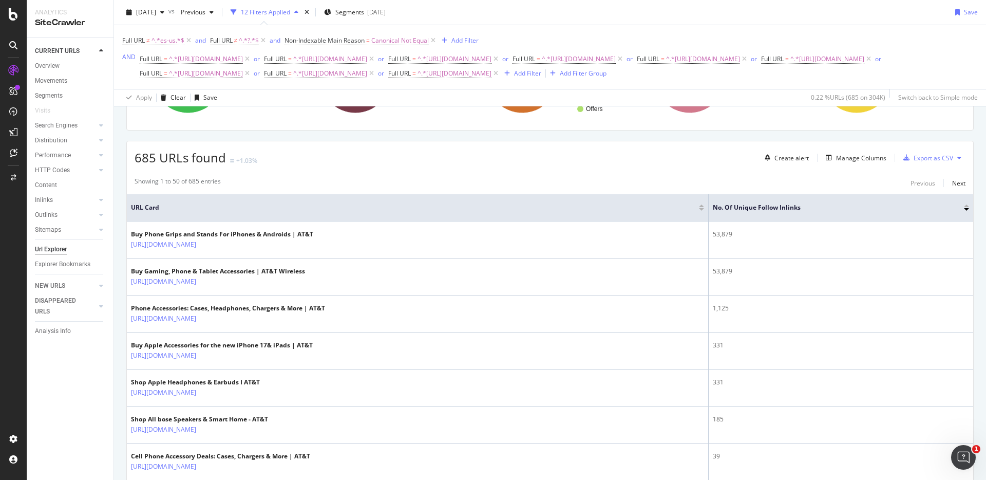
scroll to position [157, 0]
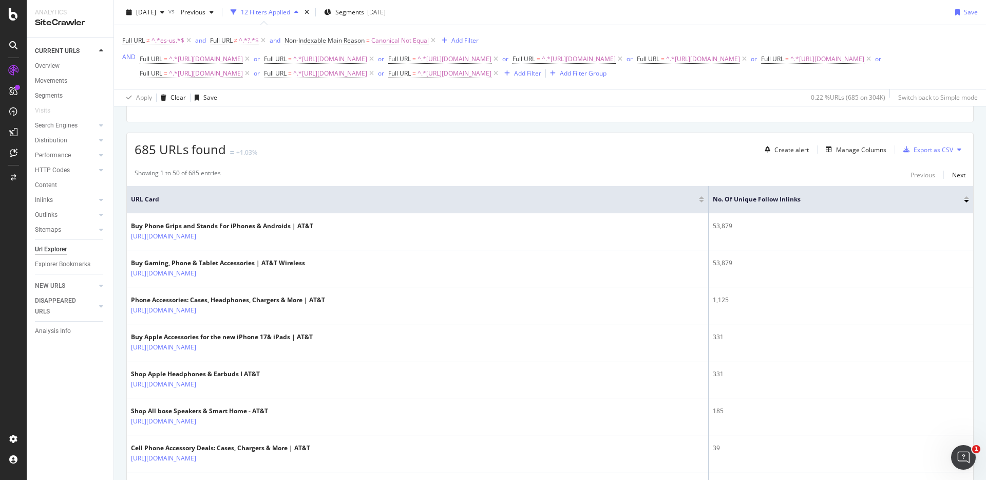
click at [522, 148] on div "685 URLs found +1.03% Create alert Manage Columns Export as CSV" at bounding box center [550, 145] width 847 height 25
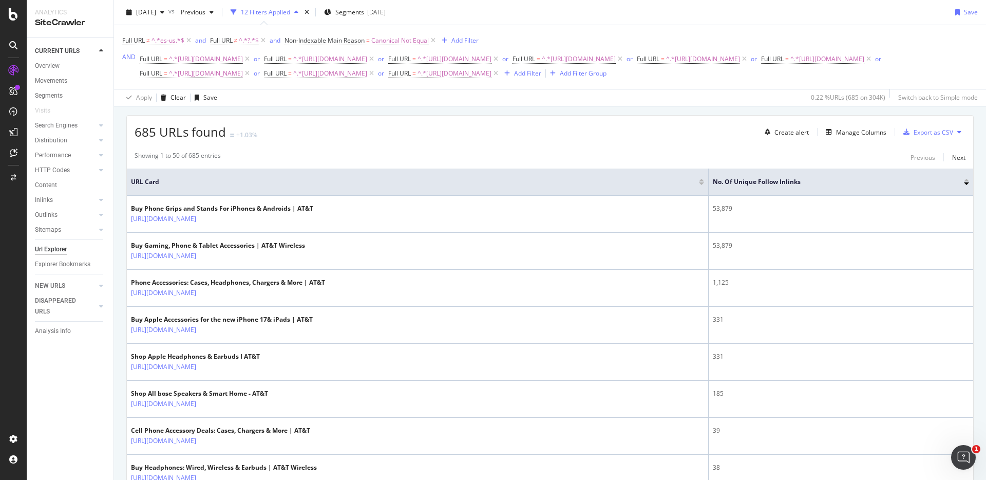
scroll to position [185, 0]
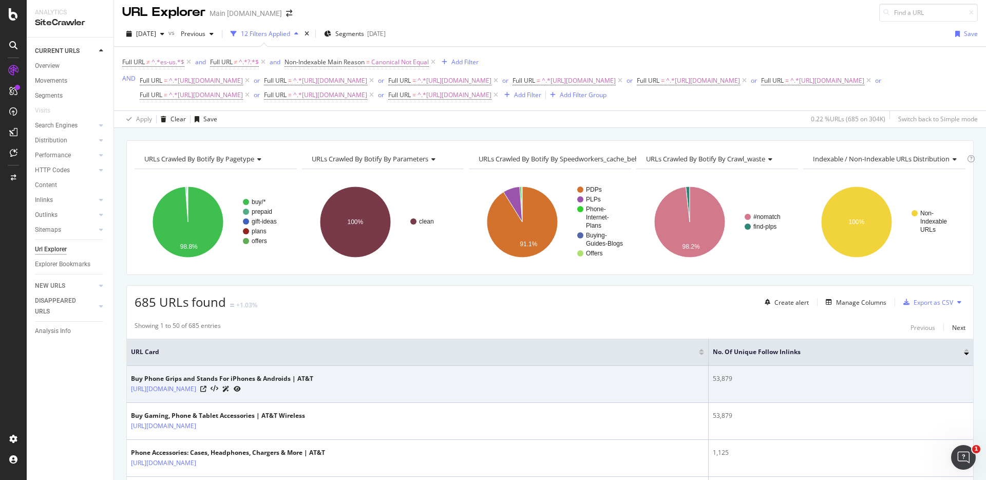
scroll to position [0, 0]
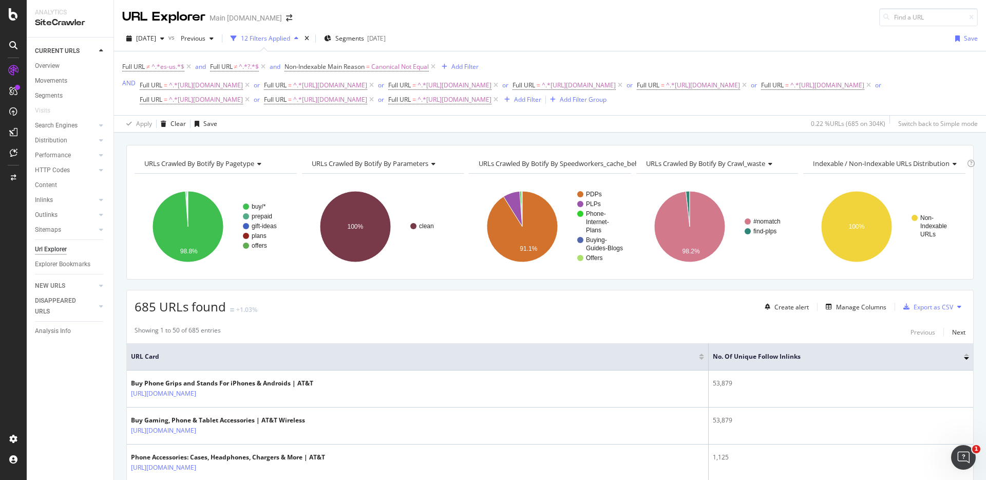
click at [739, 134] on div "URLs Crawled By Botify By pagetype Chart (by Value) Table Expand Export as CSV …" at bounding box center [550, 145] width 872 height 25
click at [434, 65] on icon at bounding box center [433, 67] width 9 height 10
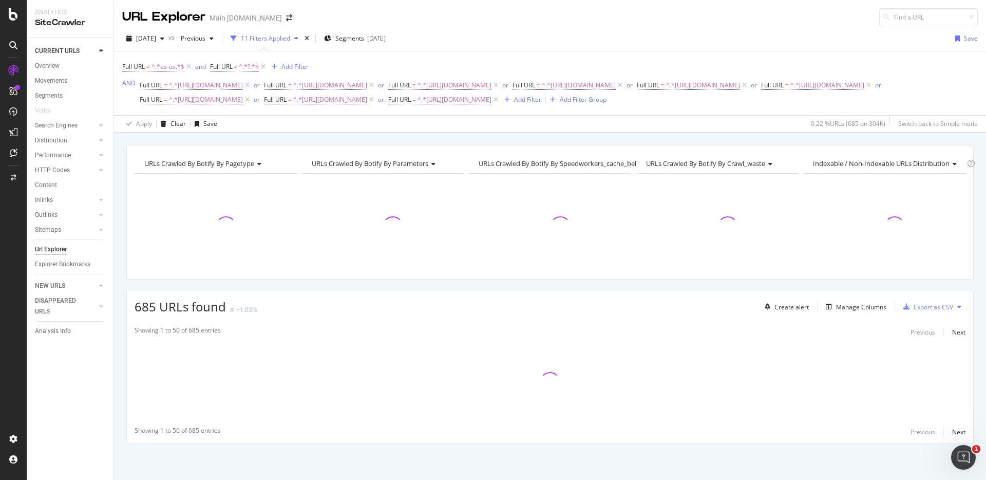
click at [843, 135] on div "URLs Crawled By Botify By pagetype Chart (by Value) Table Expand Export as CSV …" at bounding box center [550, 145] width 872 height 25
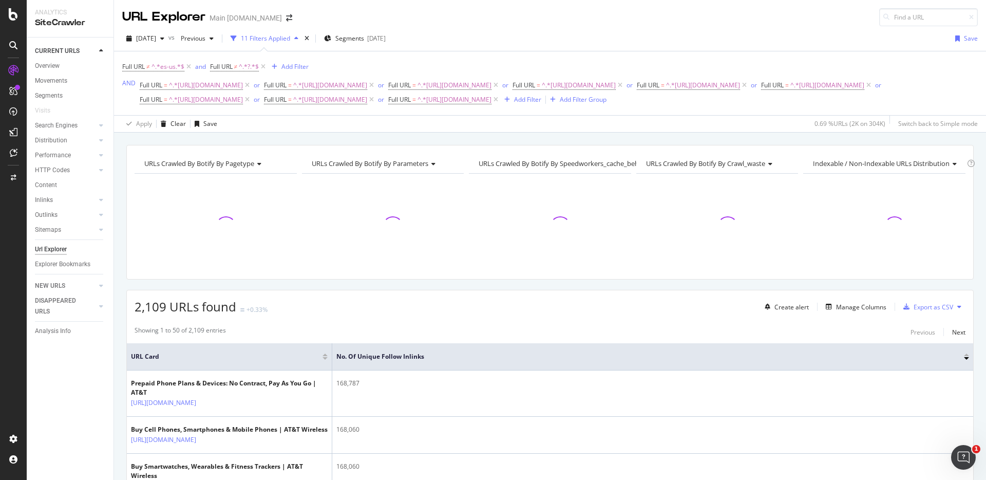
click at [850, 135] on div "URLs Crawled By Botify By pagetype Chart (by Value) Table Expand Export as CSV …" at bounding box center [550, 145] width 872 height 25
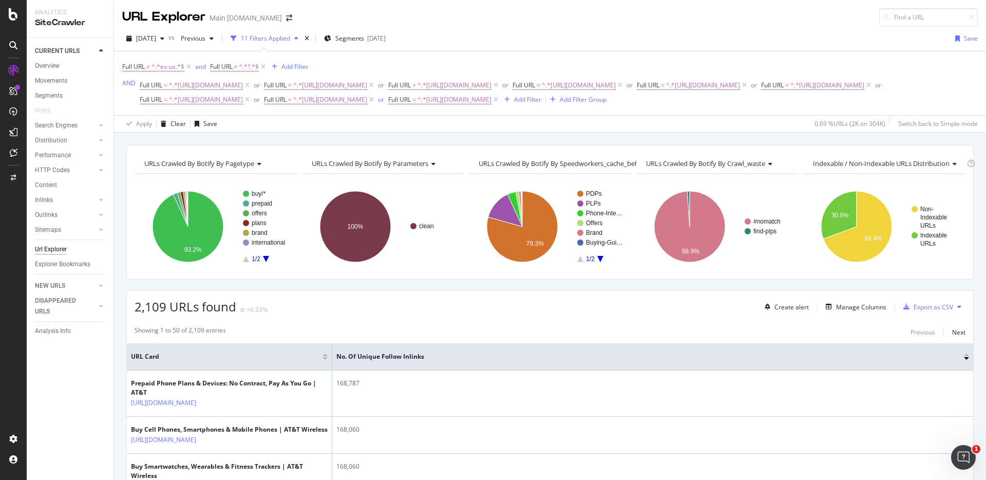
click at [859, 139] on div "URLs Crawled By Botify By pagetype Chart (by Value) Table Expand Export as CSV …" at bounding box center [550, 145] width 872 height 25
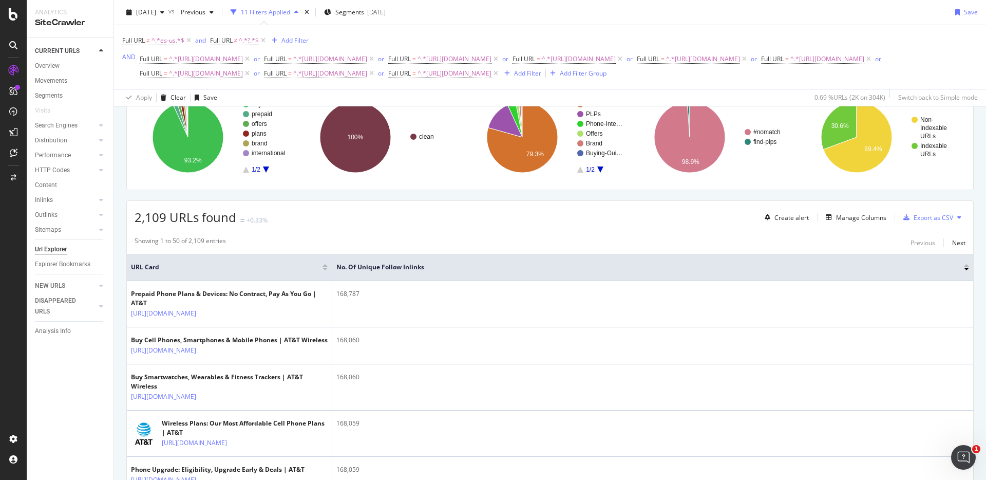
scroll to position [105, 0]
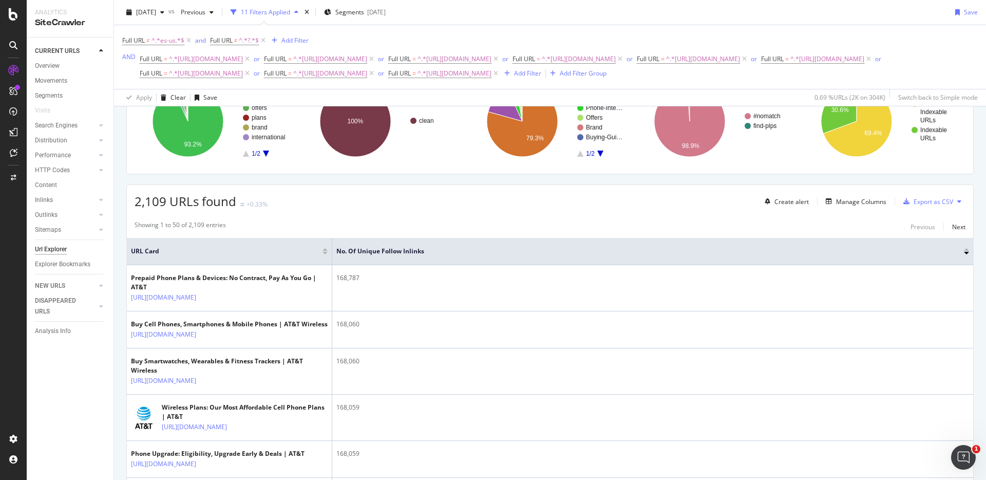
click at [665, 203] on div "2,109 URLs found +0.33% Create alert Manage Columns Export as CSV" at bounding box center [550, 197] width 847 height 25
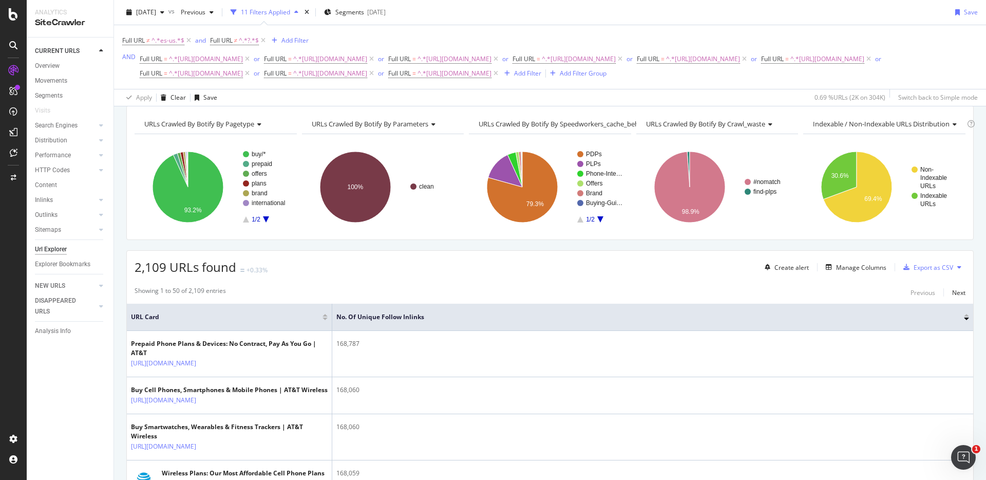
scroll to position [2, 0]
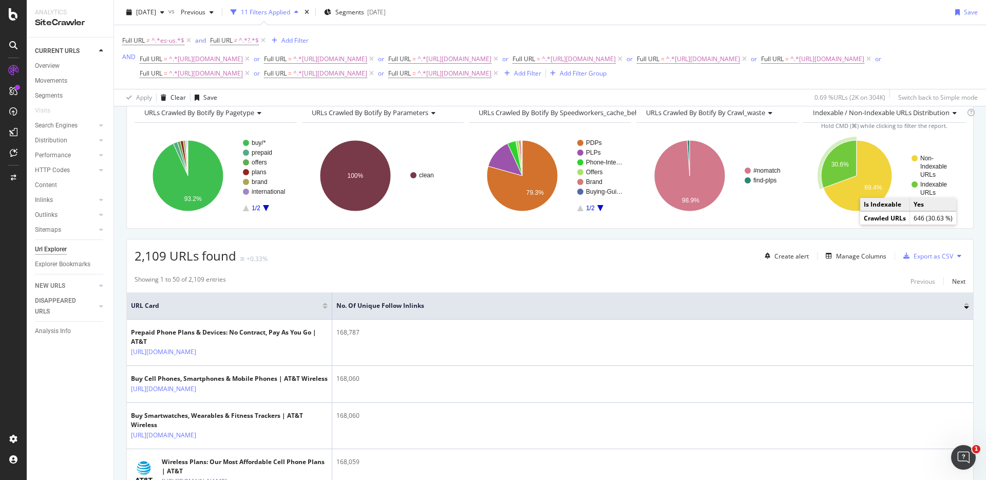
scroll to position [51, 0]
click at [511, 255] on div "2,109 URLs found +0.33% Create alert Manage Columns Export as CSV" at bounding box center [550, 251] width 847 height 25
click at [677, 253] on div "2,109 URLs found +0.33% Create alert Manage Columns Export as CSV" at bounding box center [550, 251] width 847 height 25
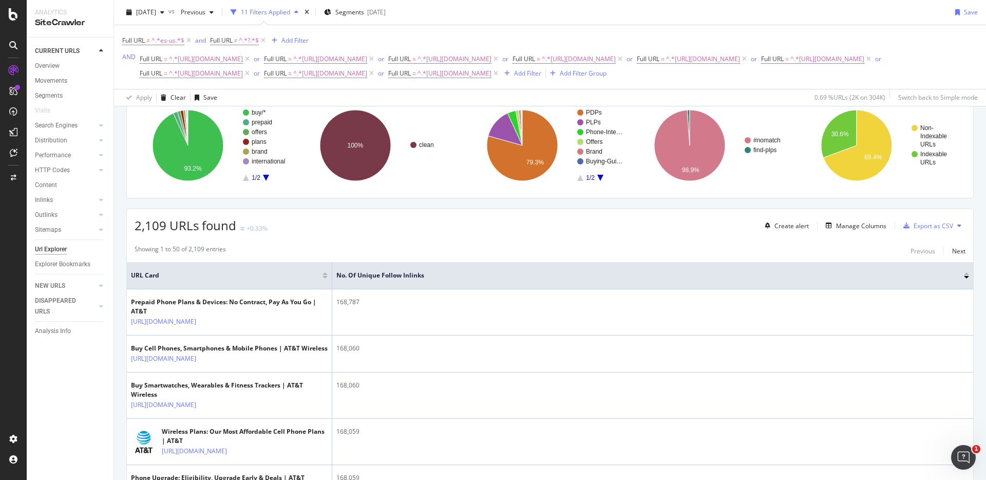
scroll to position [85, 0]
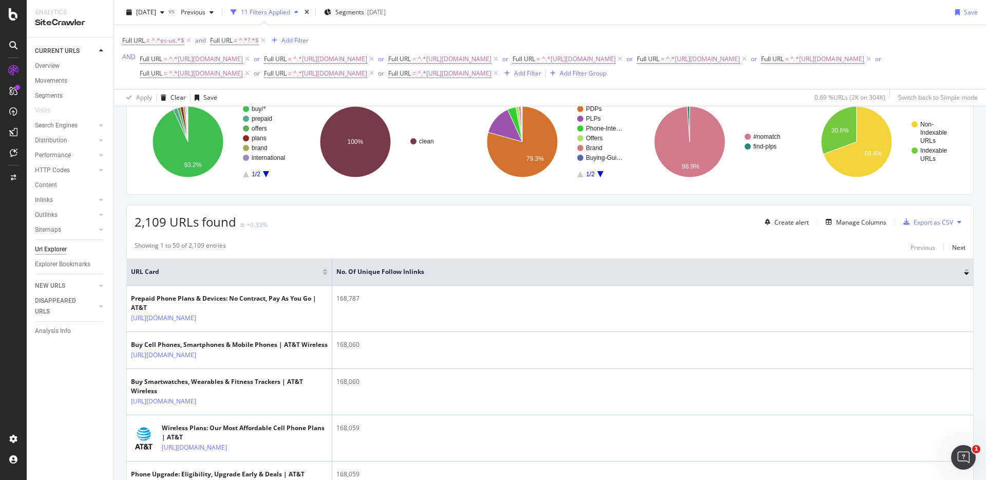
click at [736, 230] on div "2,109 URLs found +0.33% Create alert Manage Columns Export as CSV" at bounding box center [550, 217] width 847 height 25
click at [854, 220] on div "Manage Columns" at bounding box center [861, 222] width 50 height 9
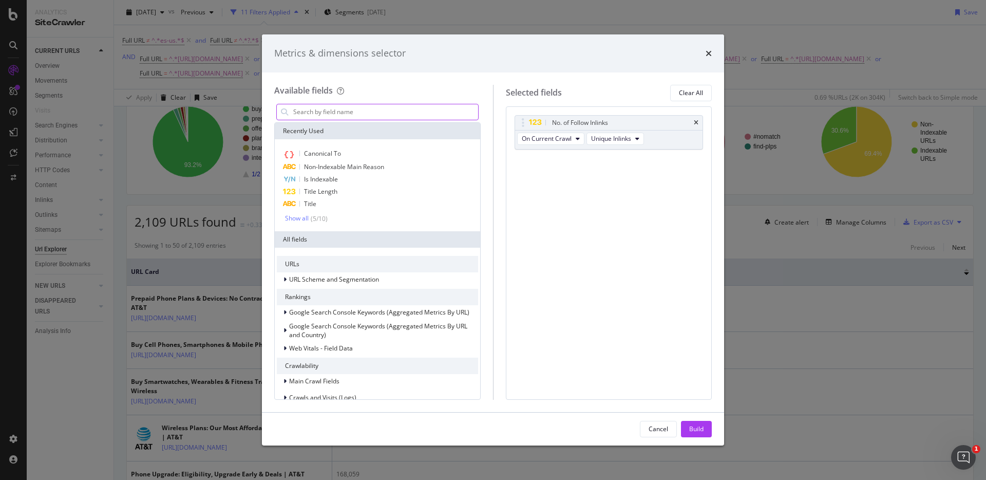
click at [351, 114] on input "modal" at bounding box center [385, 111] width 186 height 15
click at [709, 57] on icon "times" at bounding box center [709, 53] width 6 height 8
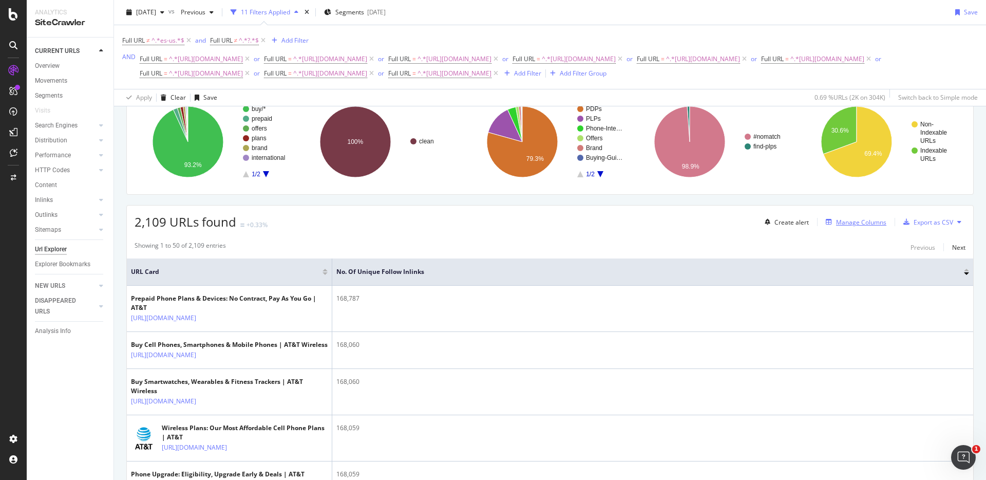
click at [863, 221] on div "Manage Columns" at bounding box center [861, 222] width 50 height 9
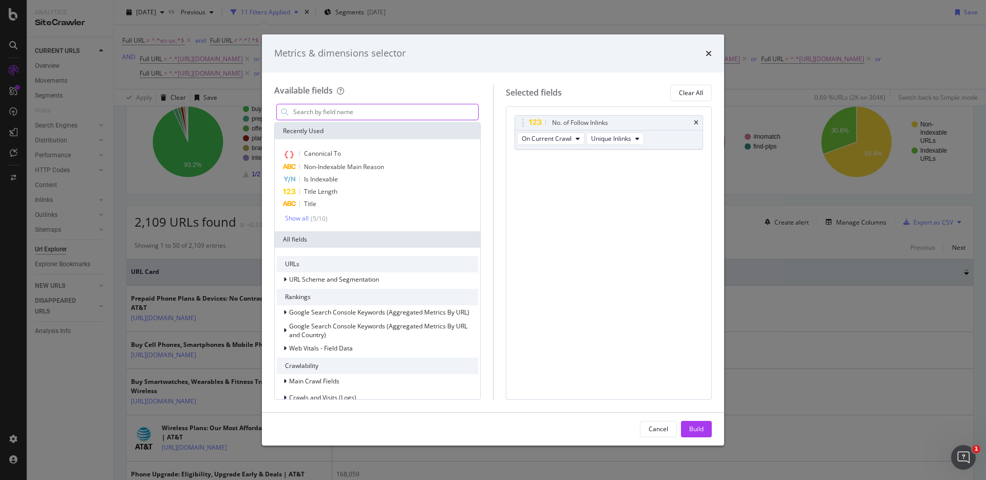
click at [381, 113] on input "modal" at bounding box center [385, 111] width 186 height 15
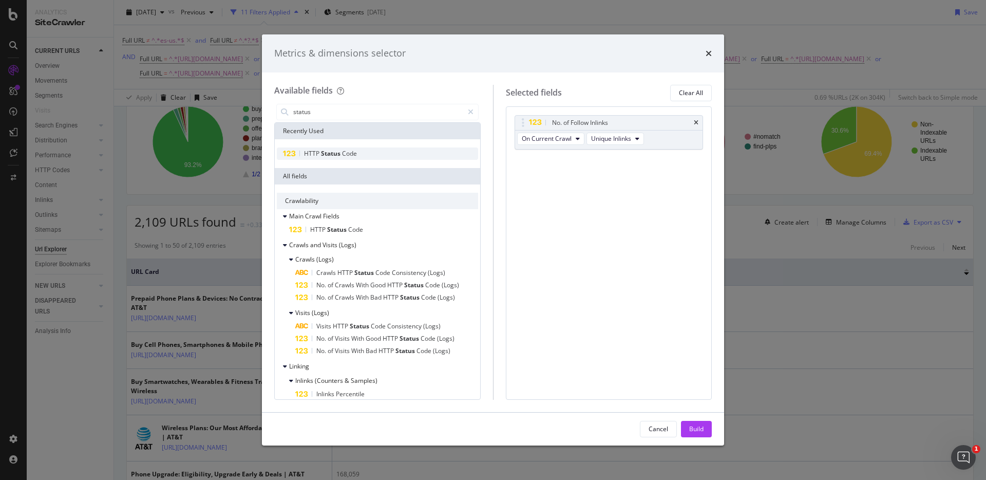
type input "status"
click at [319, 156] on span "HTTP" at bounding box center [312, 153] width 17 height 9
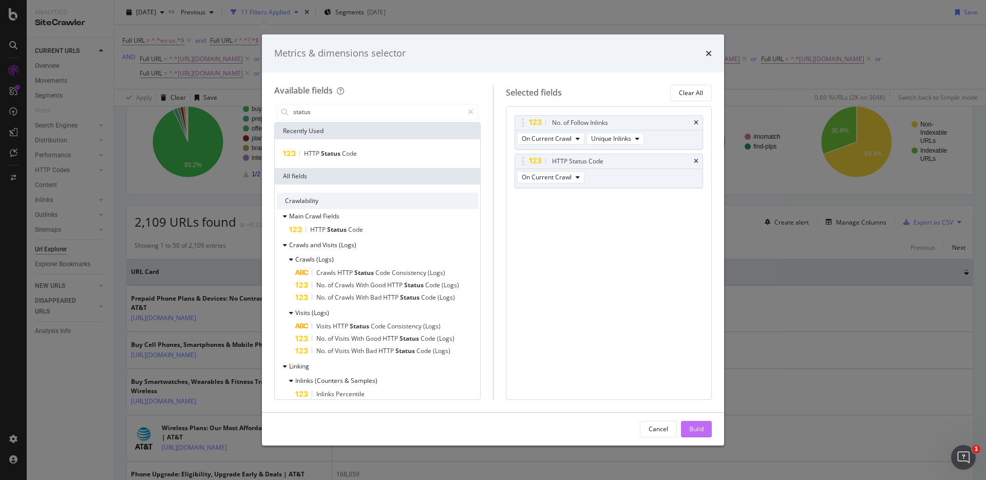
click at [694, 425] on div "Build" at bounding box center [696, 428] width 14 height 9
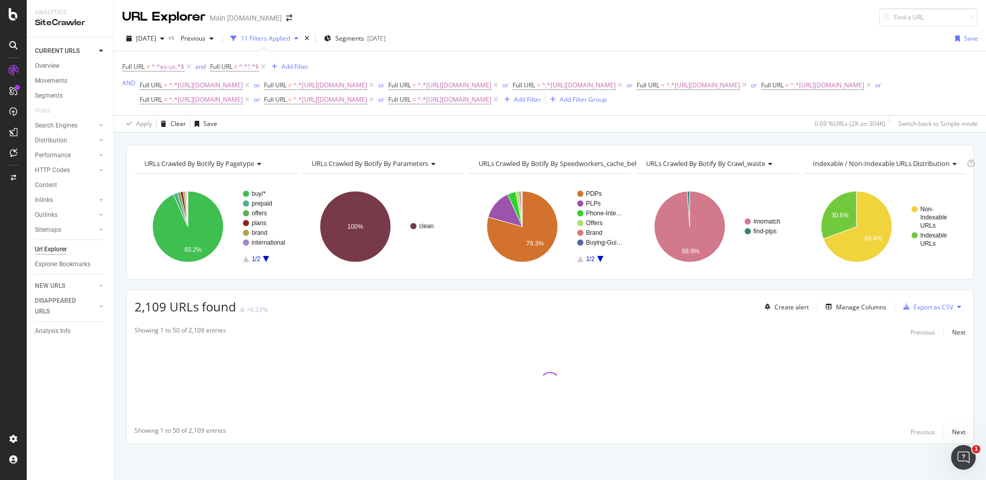
click at [670, 143] on div "URLs Crawled By Botify By pagetype Chart (by Value) Table Expand Export as CSV …" at bounding box center [550, 145] width 872 height 25
click at [785, 138] on div "URLs Crawled By Botify By pagetype Chart (by Value) Table Expand Export as CSV …" at bounding box center [550, 145] width 872 height 25
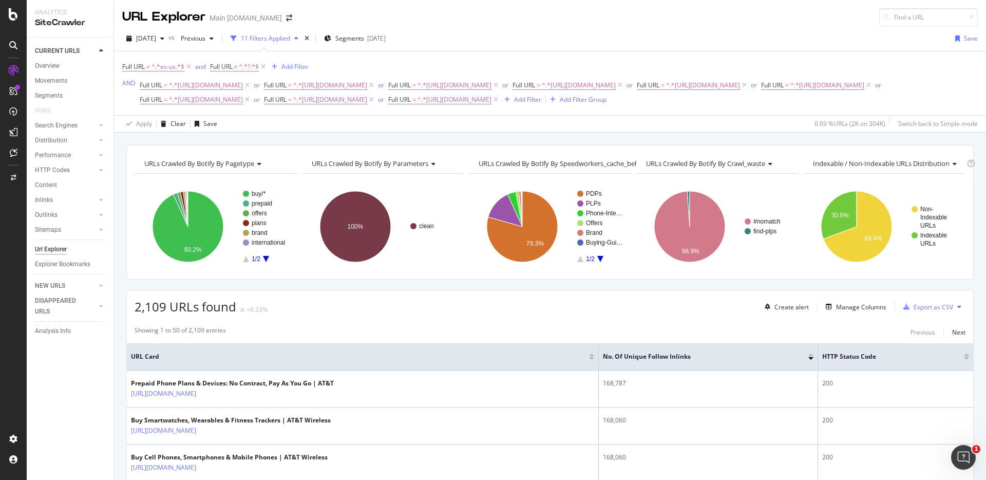
click at [830, 138] on div "URLs Crawled By Botify By pagetype Chart (by Value) Table Expand Export as CSV …" at bounding box center [550, 145] width 872 height 25
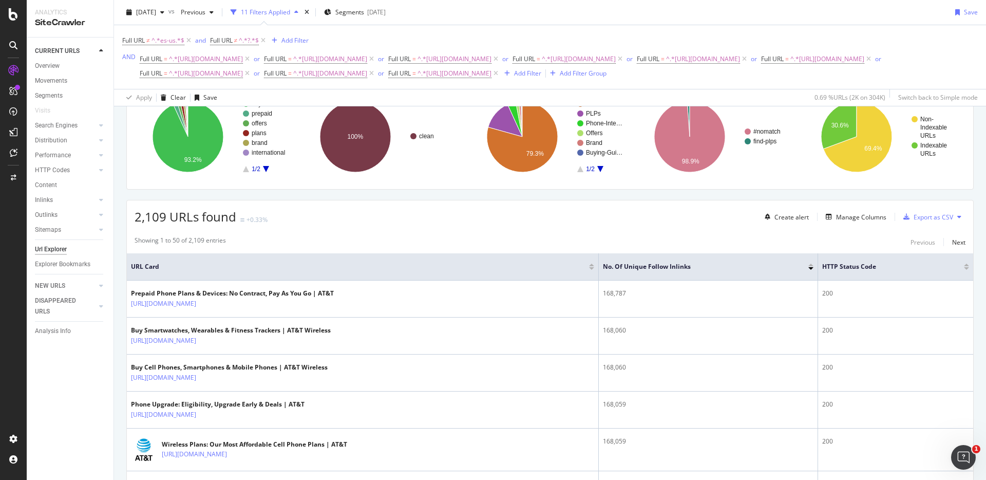
scroll to position [89, 0]
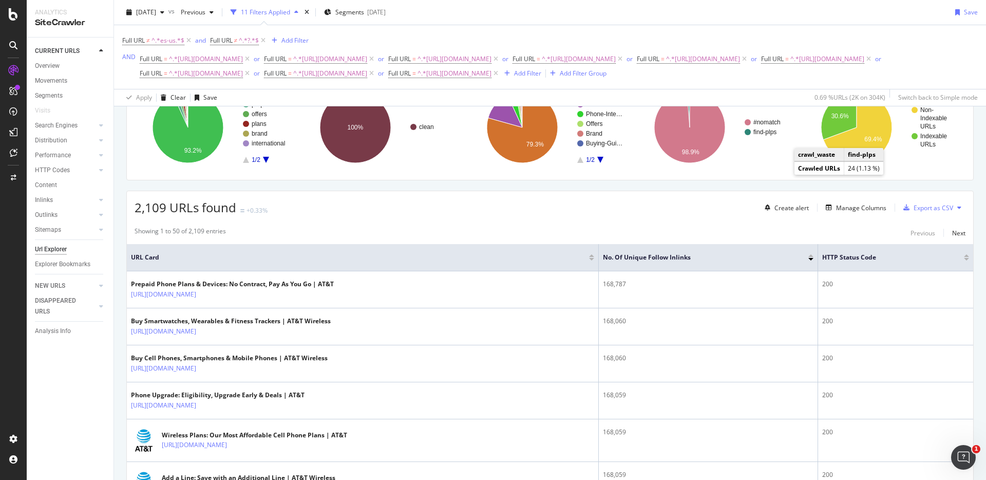
scroll to position [0, 0]
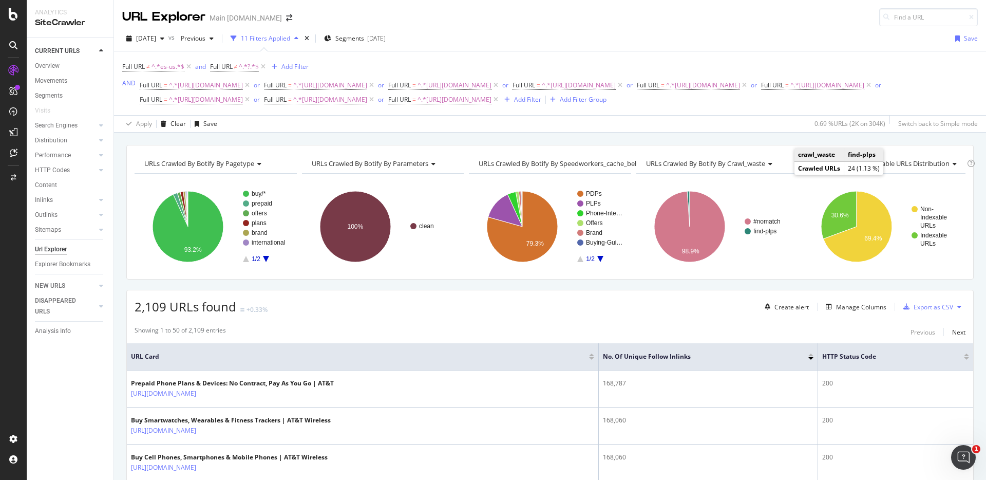
click at [840, 134] on div "URLs Crawled By Botify By pagetype Chart (by Value) Table Expand Export as CSV …" at bounding box center [550, 145] width 872 height 25
click at [286, 64] on div "Add Filter" at bounding box center [295, 66] width 27 height 9
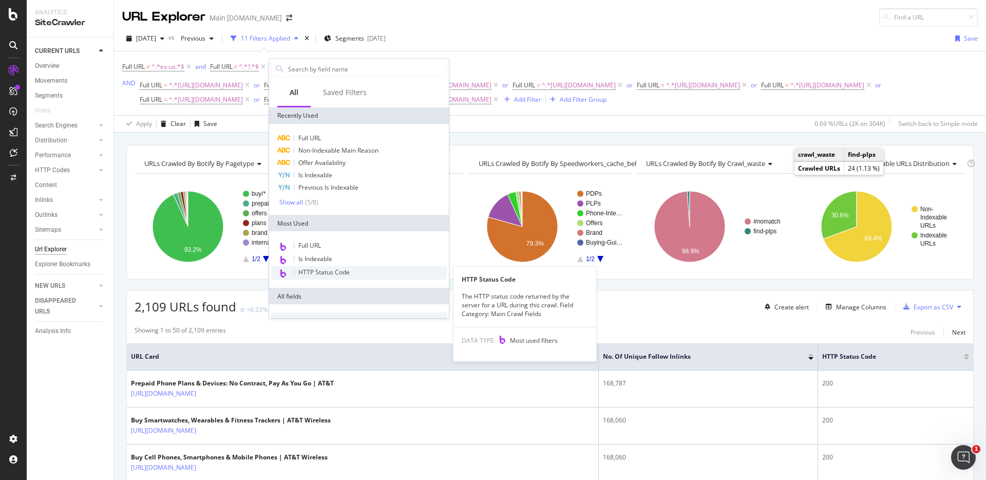
click at [352, 269] on div "HTTP Status Code" at bounding box center [359, 272] width 176 height 13
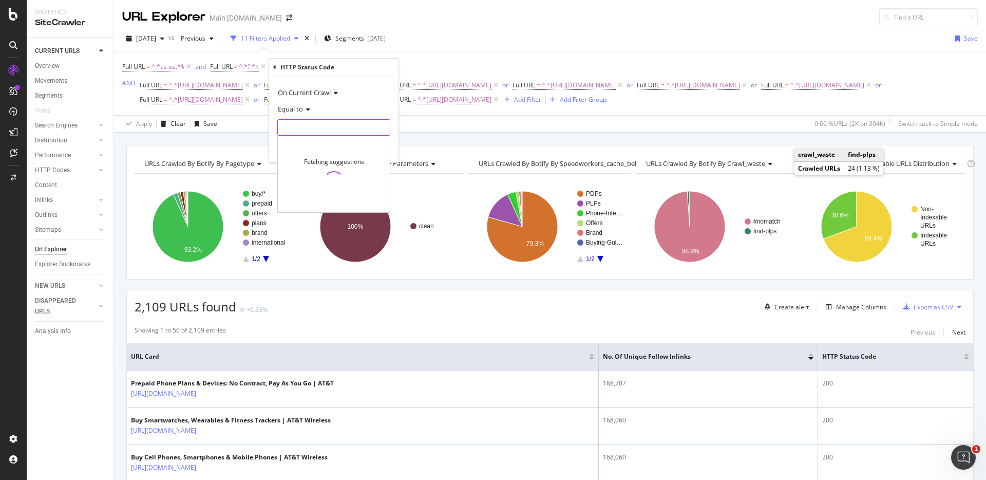
click at [312, 124] on input "number" at bounding box center [333, 127] width 113 height 16
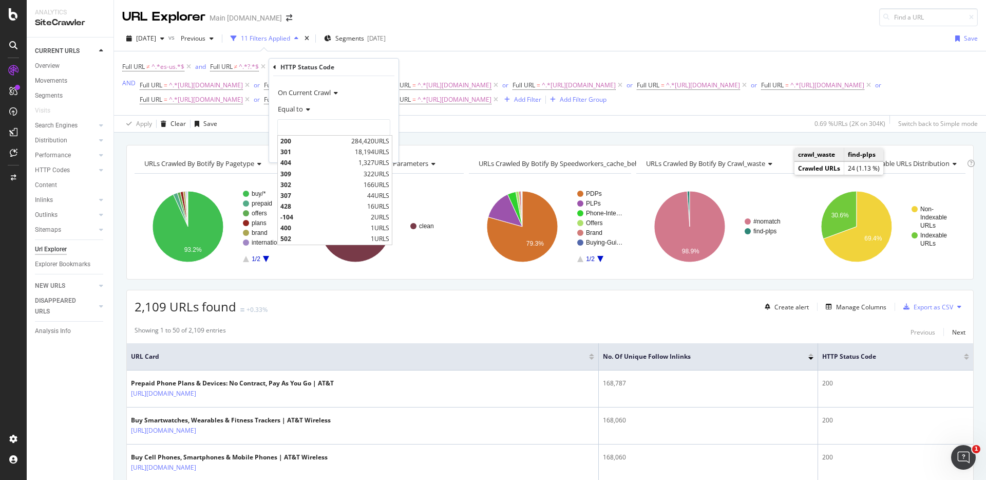
click at [305, 108] on icon at bounding box center [306, 109] width 7 height 6
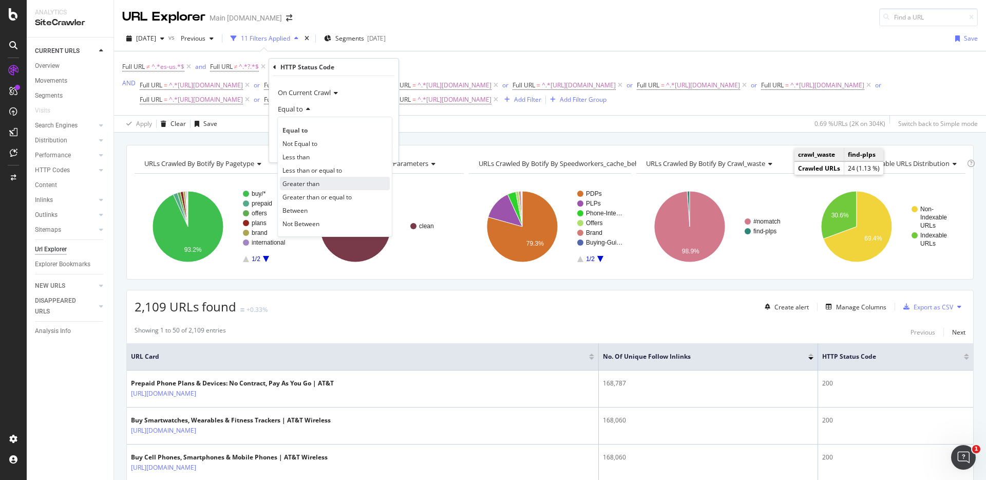
click at [318, 181] on span "Greater than" at bounding box center [301, 183] width 37 height 9
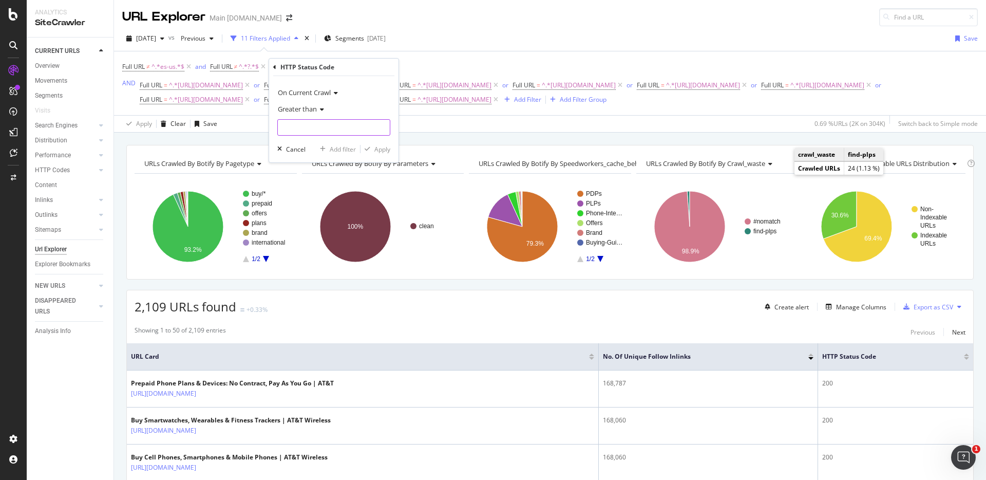
click at [322, 130] on input "number" at bounding box center [333, 127] width 113 height 16
type input "299"
click at [374, 146] on div "Apply" at bounding box center [382, 149] width 16 height 9
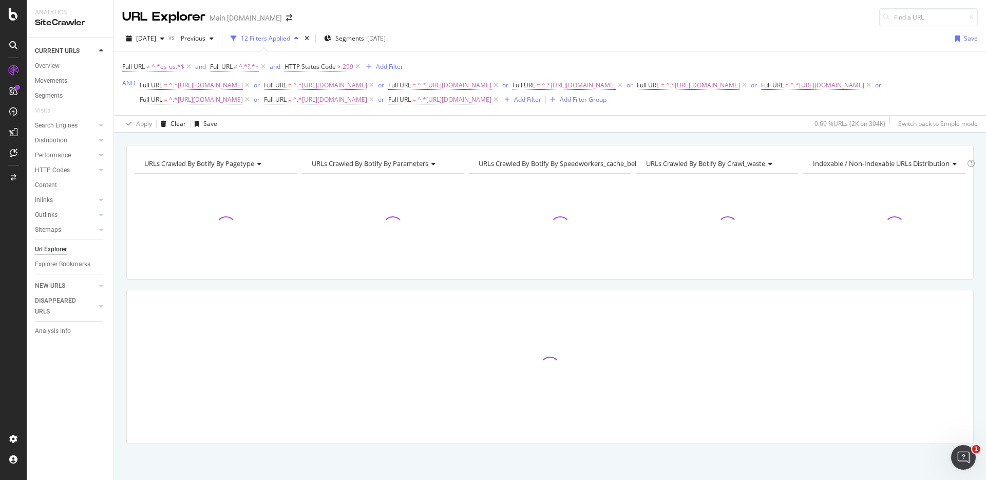
click at [598, 132] on div "2025 Sep. 28th vs Previous 12 Filters Applied Segments 2025-08-19 Save Full URL…" at bounding box center [550, 79] width 872 height 106
click at [758, 137] on div "URLs Crawled By Botify By pagetype Chart (by Value) Table Expand Export as CSV …" at bounding box center [550, 145] width 872 height 25
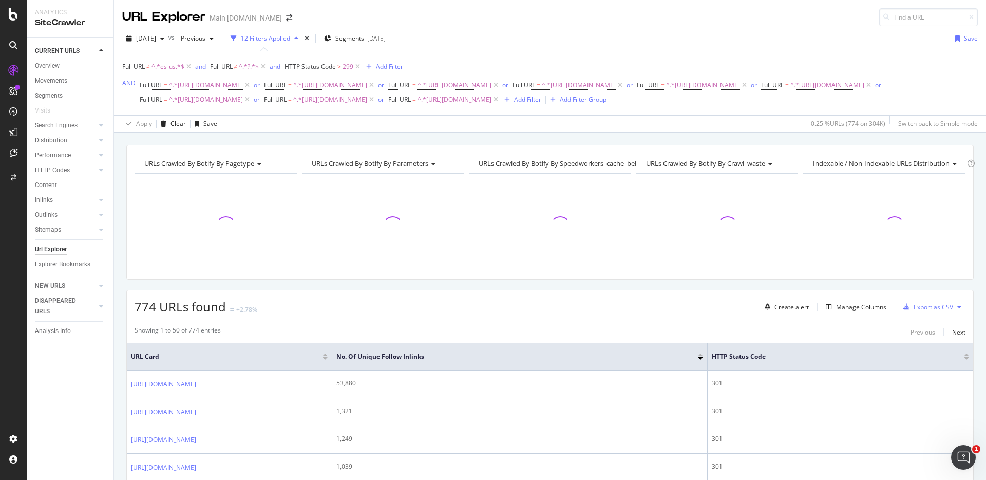
click at [788, 136] on div "URLs Crawled By Botify By pagetype Chart (by Value) Table Expand Export as CSV …" at bounding box center [550, 145] width 872 height 25
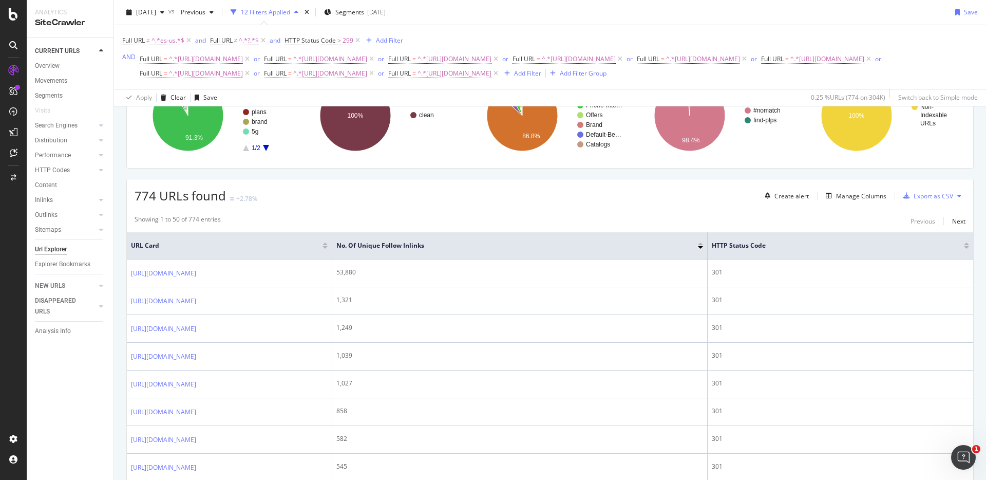
scroll to position [90, 0]
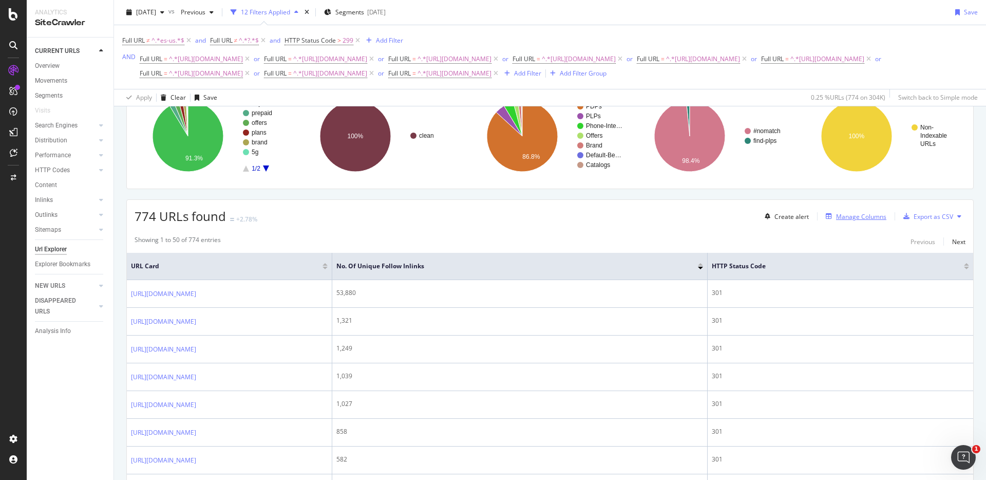
click at [861, 216] on div "Manage Columns" at bounding box center [861, 216] width 50 height 9
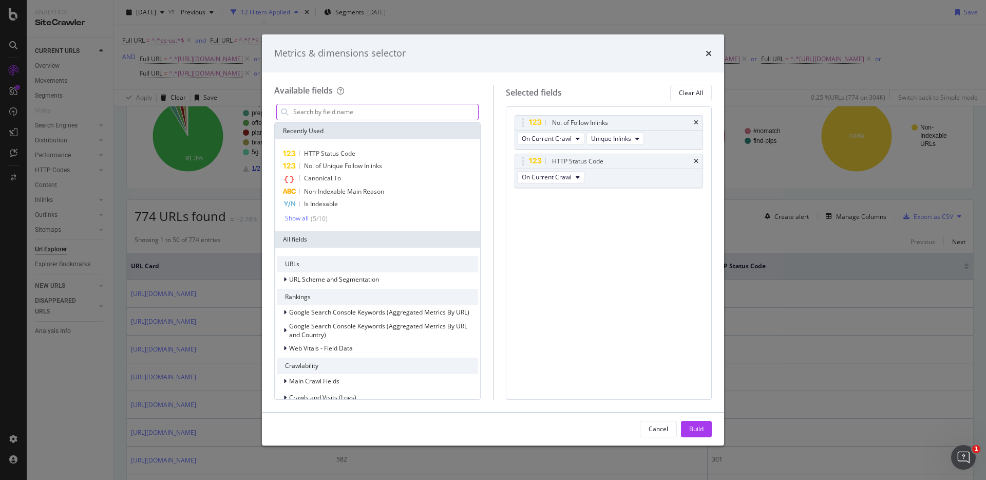
click at [438, 116] on input "modal" at bounding box center [385, 111] width 186 height 15
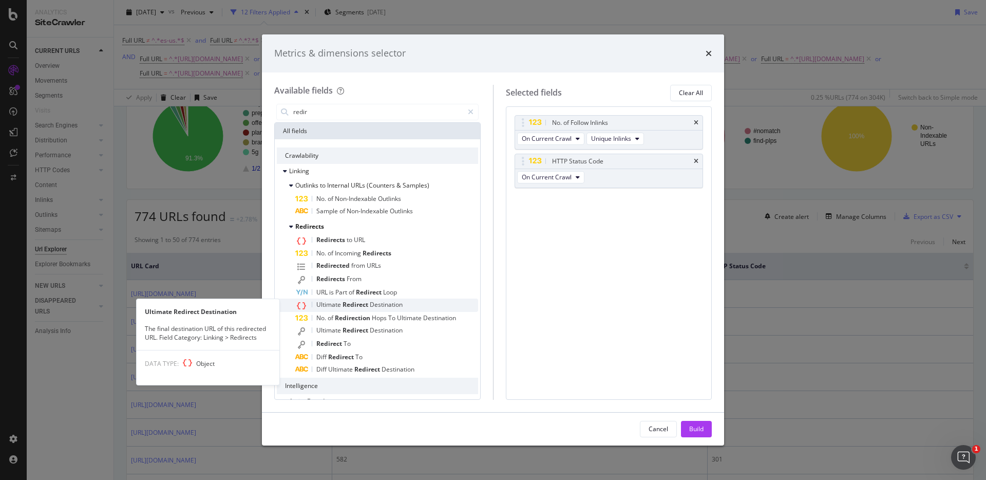
type input "redir"
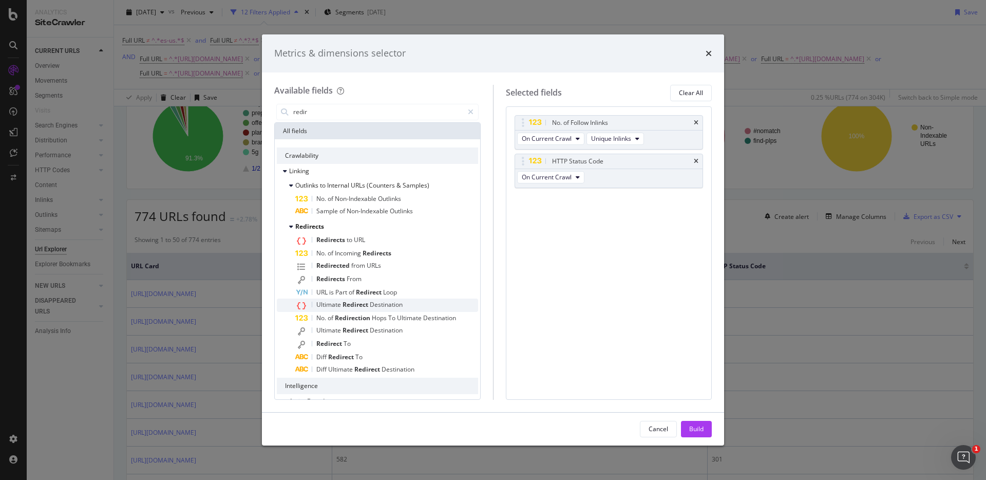
click at [381, 301] on span "Destination" at bounding box center [386, 304] width 33 height 9
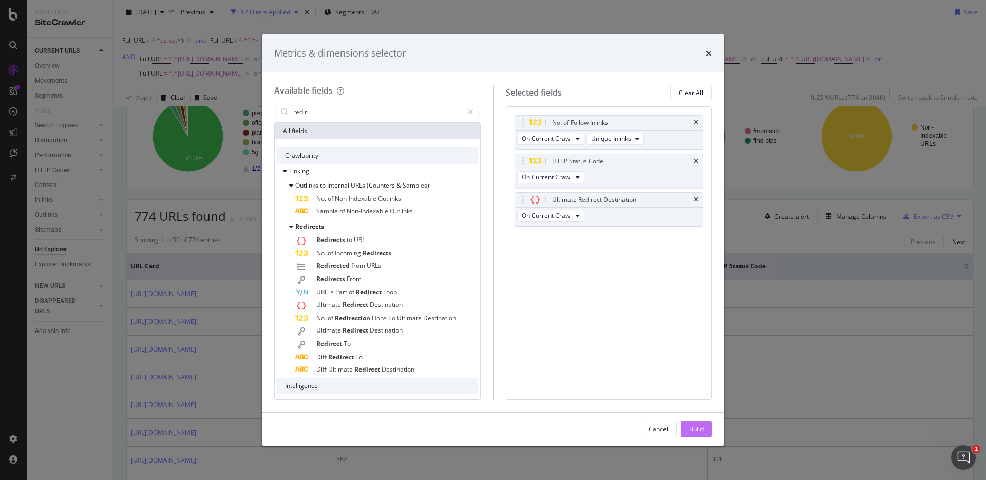
click at [691, 431] on div "Build" at bounding box center [696, 428] width 14 height 9
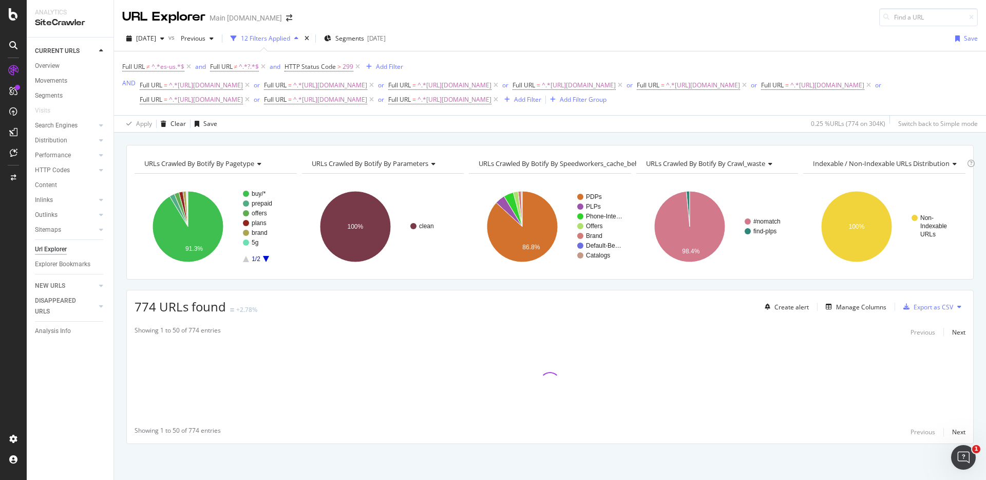
click at [789, 140] on div "URLs Crawled By Botify By pagetype Chart (by Value) Table Expand Export as CSV …" at bounding box center [550, 145] width 872 height 25
click at [856, 137] on div "URLs Crawled By Botify By pagetype Chart (by Value) Table Expand Export as CSV …" at bounding box center [550, 145] width 872 height 25
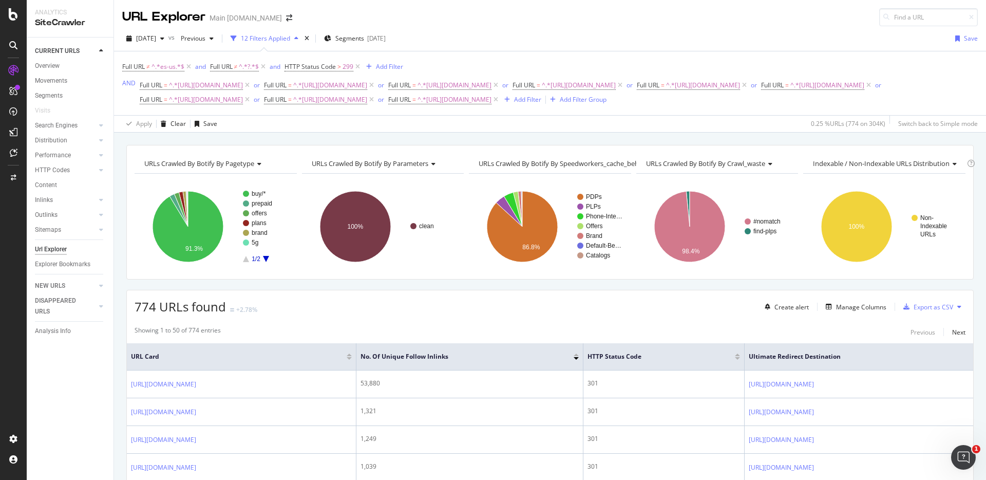
click at [828, 133] on div "URLs Crawled By Botify By pagetype Chart (by Value) Table Expand Export as CSV …" at bounding box center [550, 145] width 872 height 25
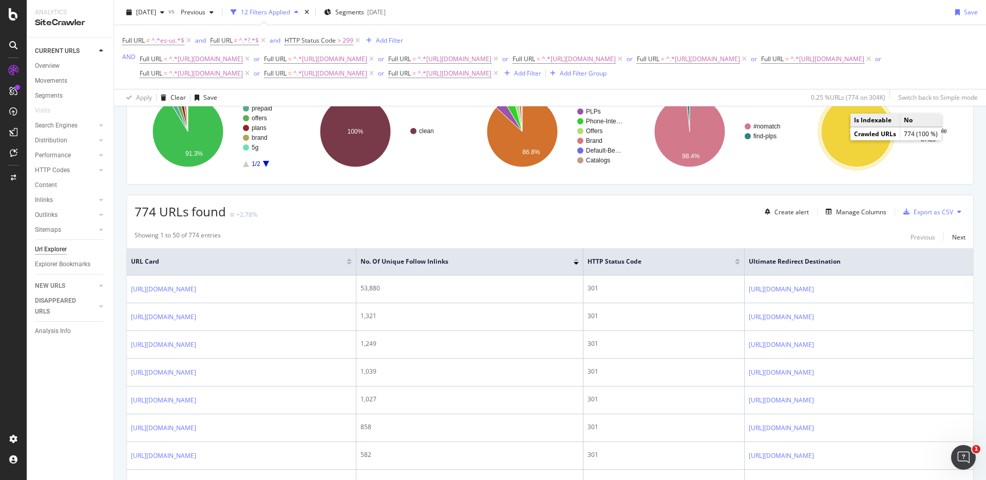
scroll to position [179, 0]
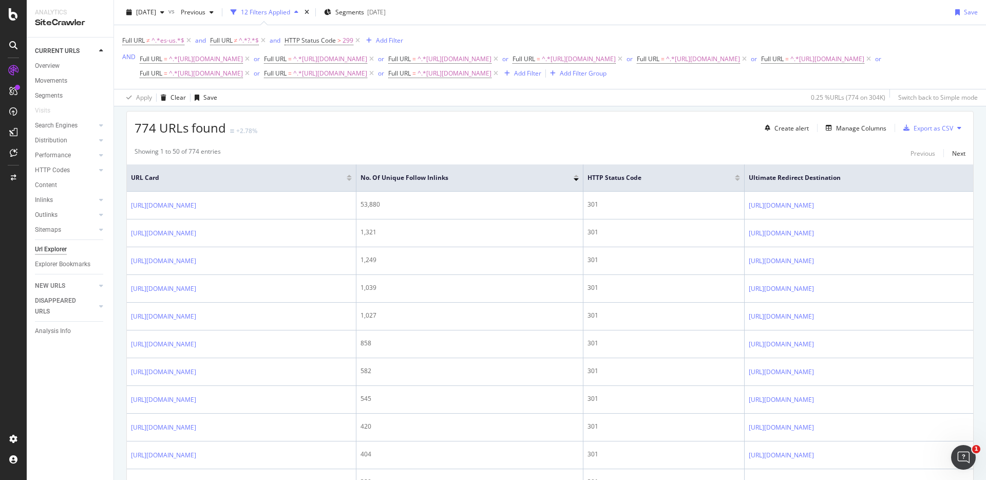
click at [714, 130] on div "774 URLs found +2.78% Create alert Manage Columns Export as CSV" at bounding box center [550, 123] width 847 height 25
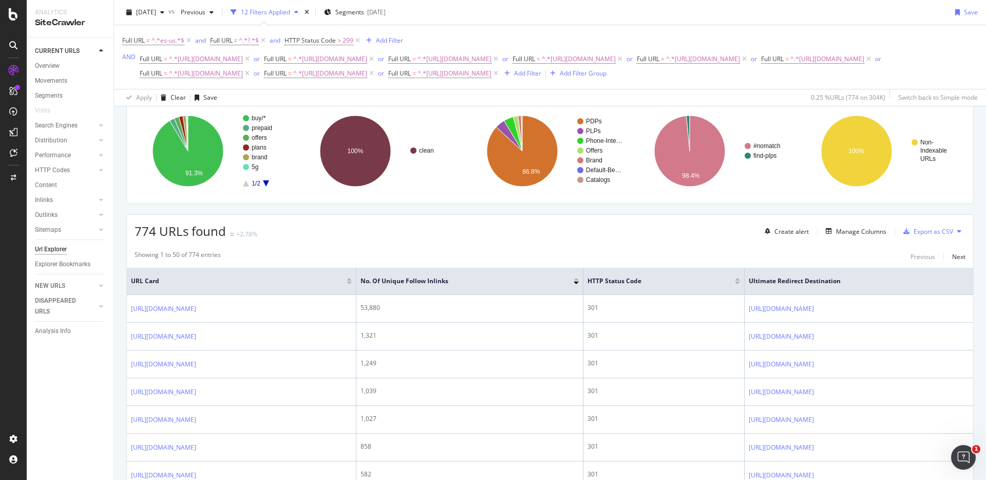
scroll to position [90, 0]
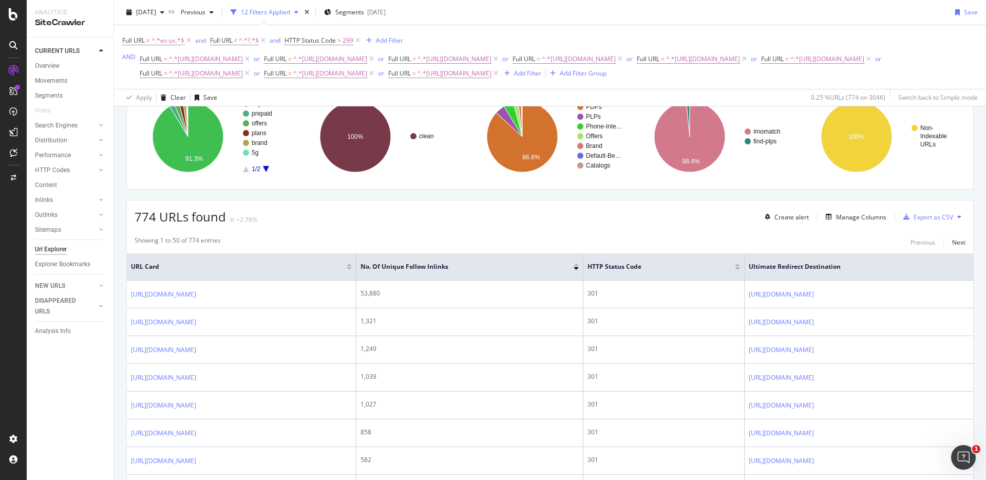
click at [918, 216] on div "Export as CSV" at bounding box center [934, 217] width 40 height 9
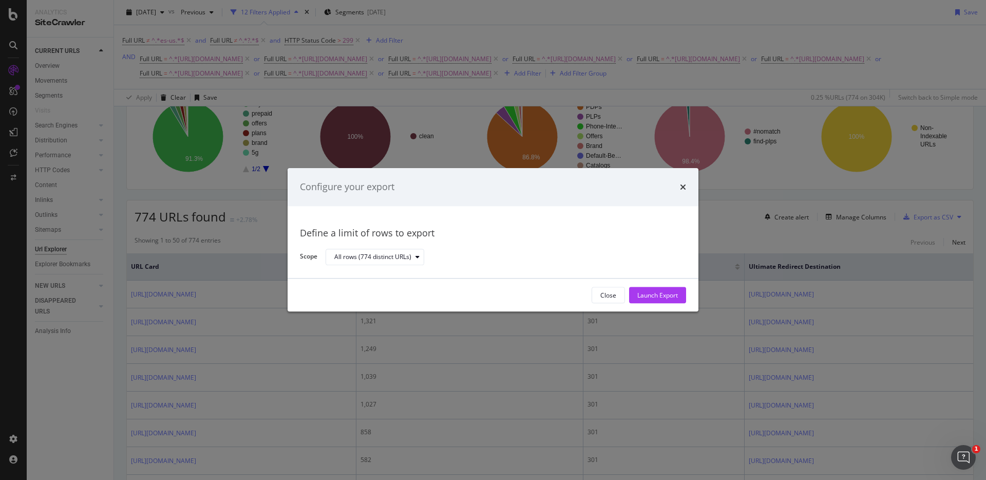
click at [679, 188] on div "Configure your export" at bounding box center [493, 186] width 386 height 13
click at [682, 186] on icon "times" at bounding box center [683, 187] width 6 height 8
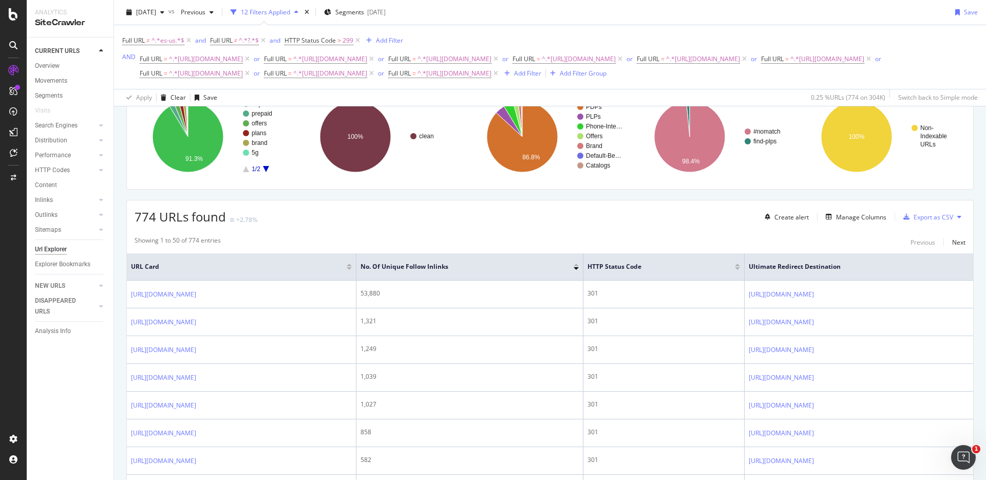
click at [675, 213] on div "774 URLs found +2.78% Create alert Manage Columns Export as CSV" at bounding box center [550, 212] width 847 height 25
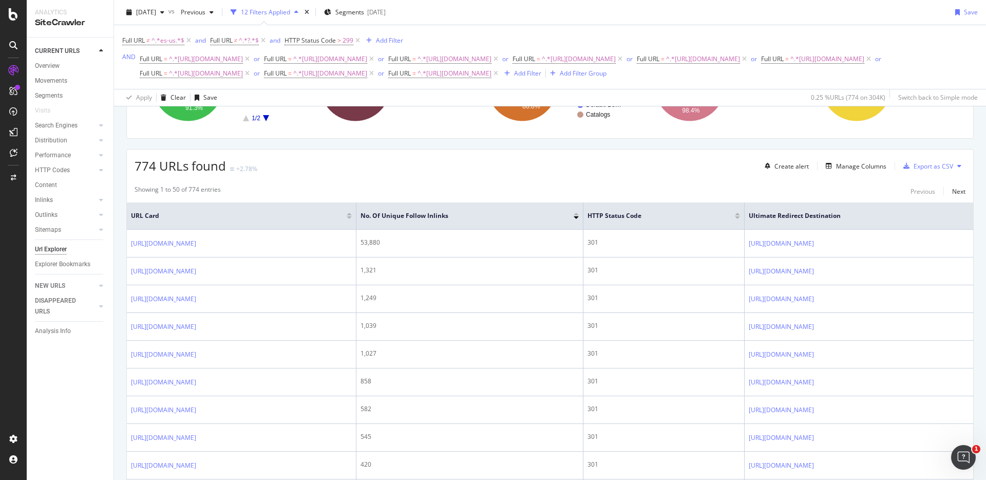
scroll to position [15, 0]
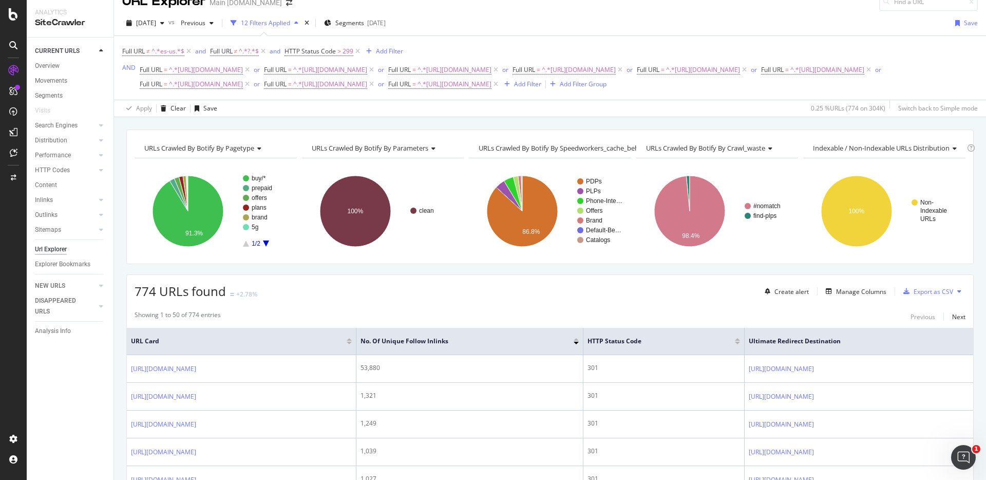
click at [680, 297] on div "774 URLs found +2.78% Create alert Manage Columns Export as CSV" at bounding box center [550, 287] width 847 height 25
click at [931, 293] on div "Export as CSV" at bounding box center [934, 291] width 40 height 9
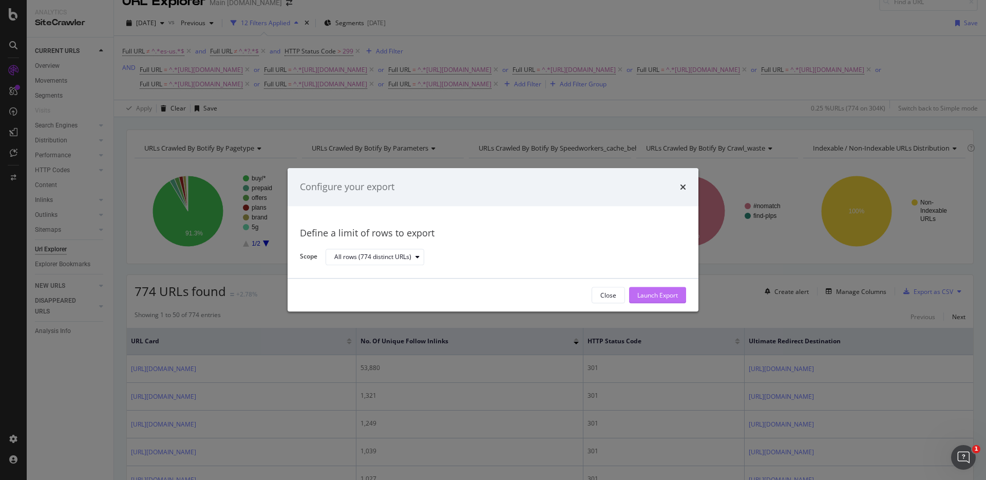
click at [678, 295] on button "Launch Export" at bounding box center [657, 295] width 57 height 16
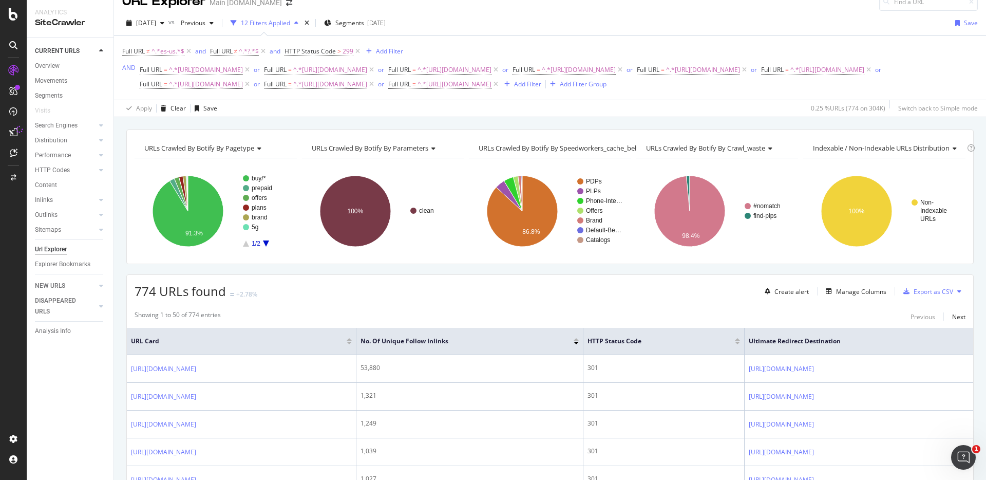
click at [678, 295] on div "774 URLs found +2.78% Create alert Manage Columns Export as CSV" at bounding box center [550, 287] width 847 height 25
click at [758, 118] on div "URLs Crawled By Botify By pagetype Chart (by Value) Table Expand Export as CSV …" at bounding box center [550, 129] width 872 height 25
click at [751, 121] on div "URLs Crawled By Botify By pagetype Chart (by Value) Table Expand Export as CSV …" at bounding box center [550, 129] width 872 height 25
click at [791, 122] on div "URLs Crawled By Botify By pagetype Chart (by Value) Table Expand Export as CSV …" at bounding box center [550, 129] width 872 height 25
click at [810, 119] on div "URLs Crawled By Botify By pagetype Chart (by Value) Table Expand Export as CSV …" at bounding box center [550, 129] width 872 height 25
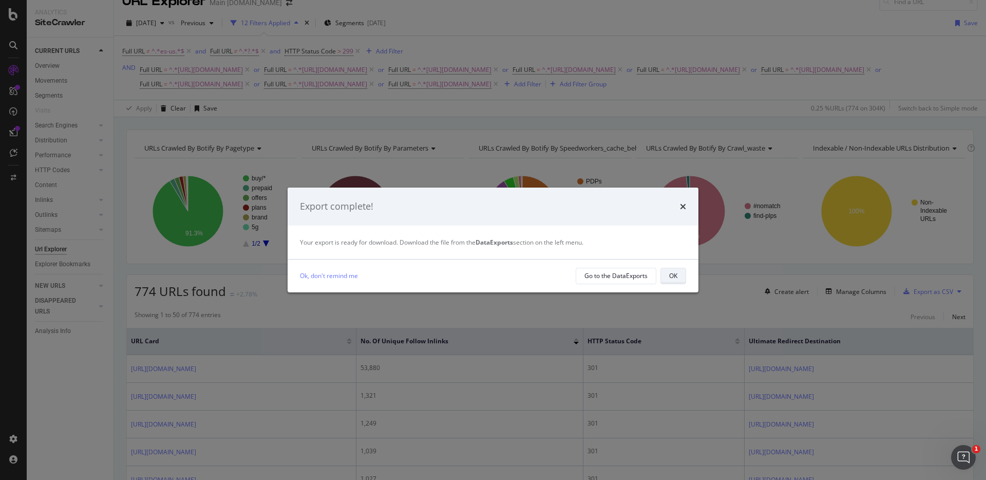
click at [665, 270] on button "OK" at bounding box center [674, 276] width 26 height 16
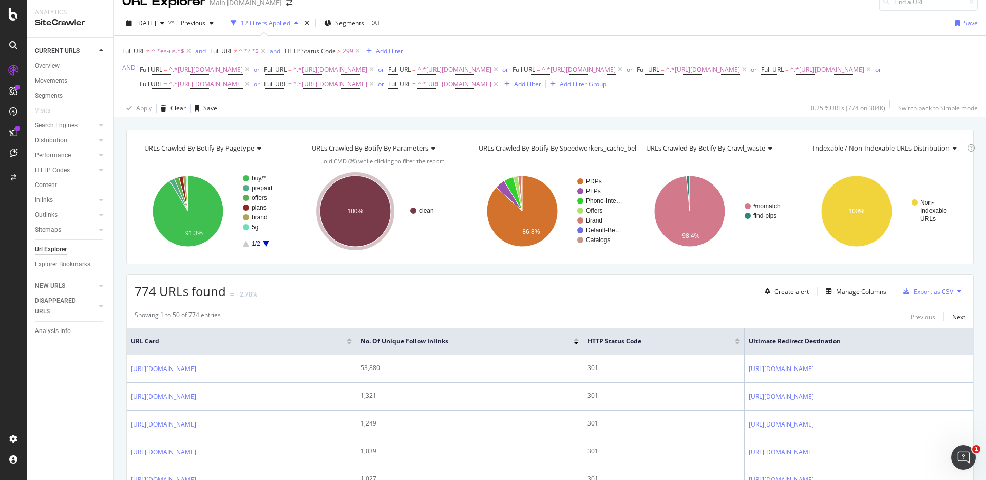
scroll to position [0, 0]
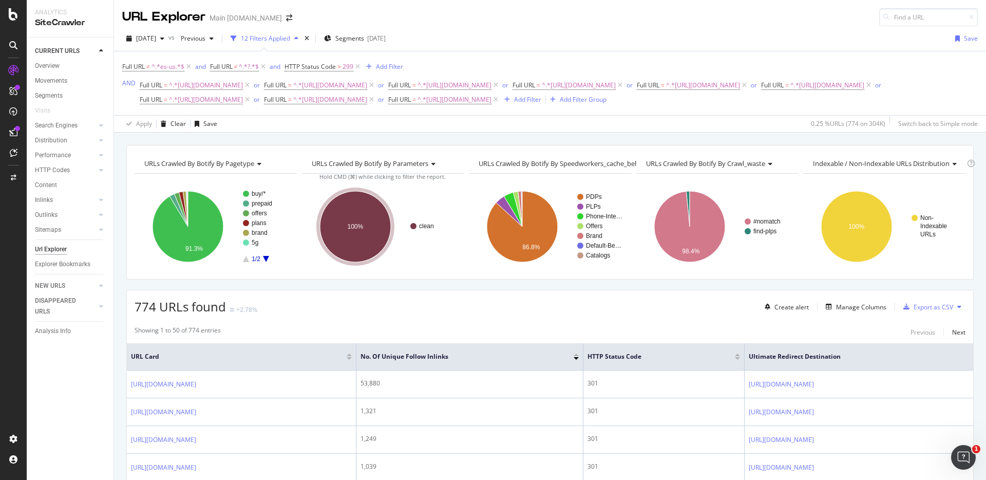
click at [783, 134] on div "URLs Crawled By Botify By pagetype Chart (by Value) Table Expand Export as CSV …" at bounding box center [550, 145] width 872 height 25
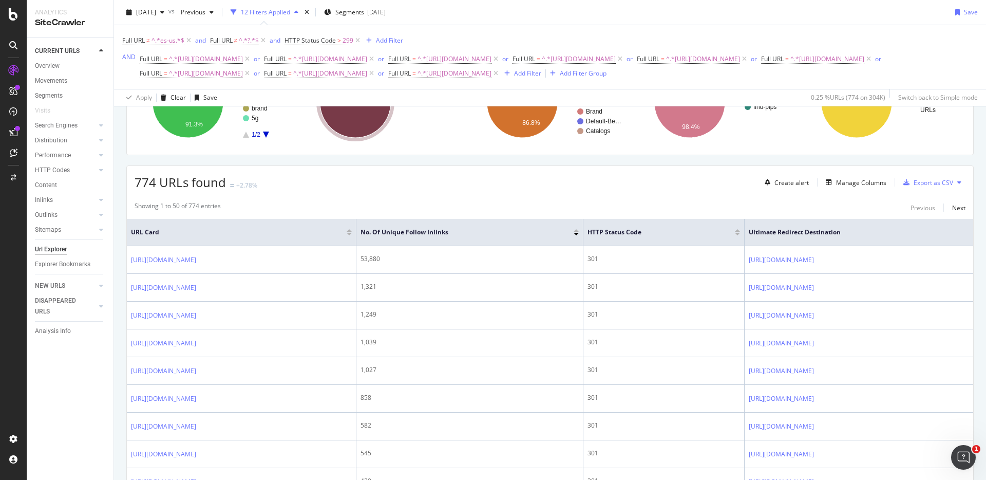
scroll to position [123, 0]
click at [853, 181] on div "Manage Columns" at bounding box center [861, 184] width 50 height 9
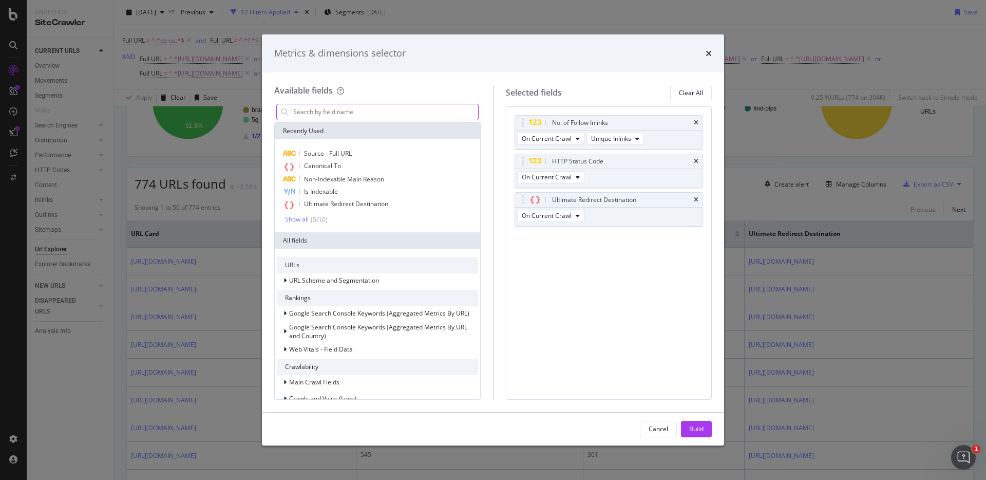
click at [346, 110] on input "modal" at bounding box center [385, 111] width 186 height 15
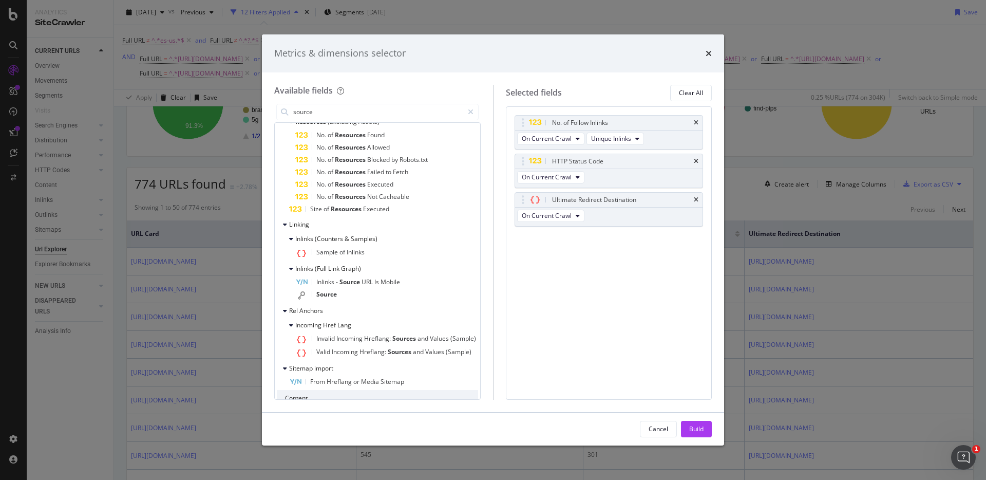
scroll to position [204, 0]
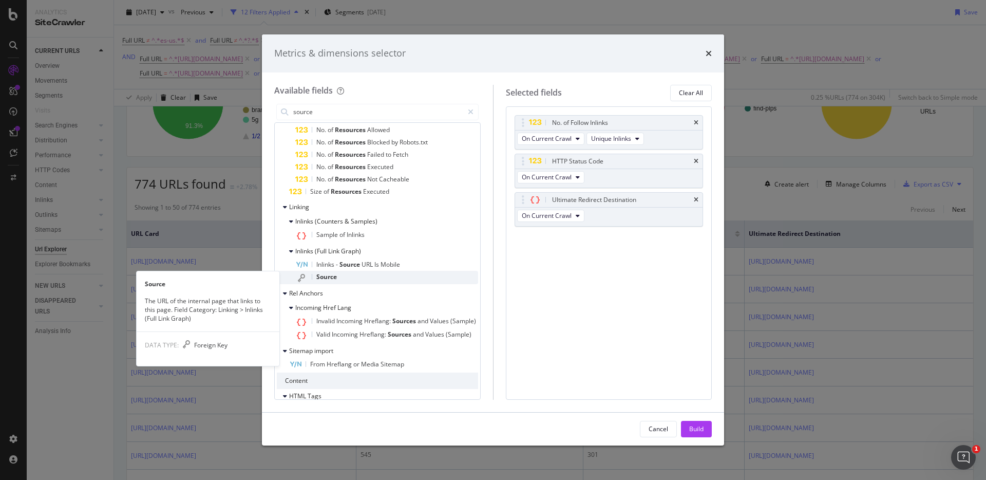
type input "source"
click at [340, 273] on div "Source" at bounding box center [386, 277] width 183 height 13
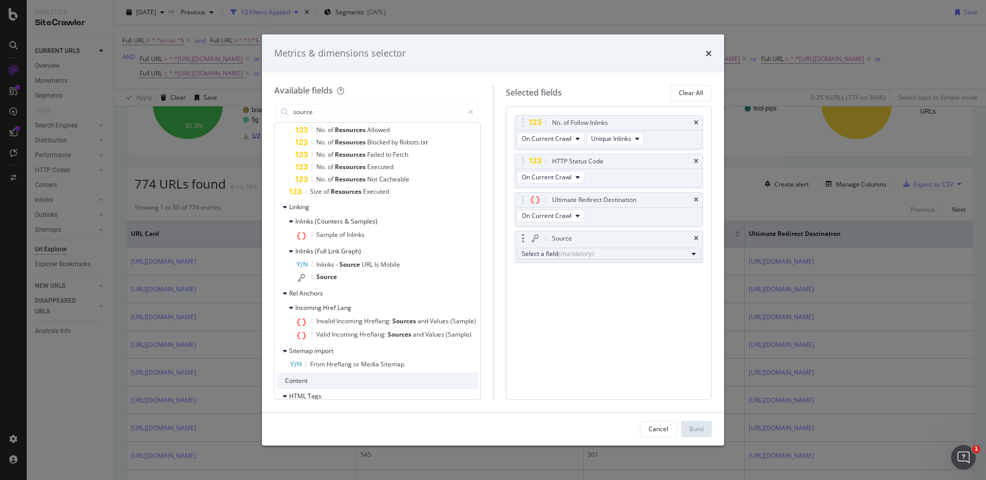
click at [624, 258] on button "Select a field (mandatory)" at bounding box center [609, 254] width 184 height 12
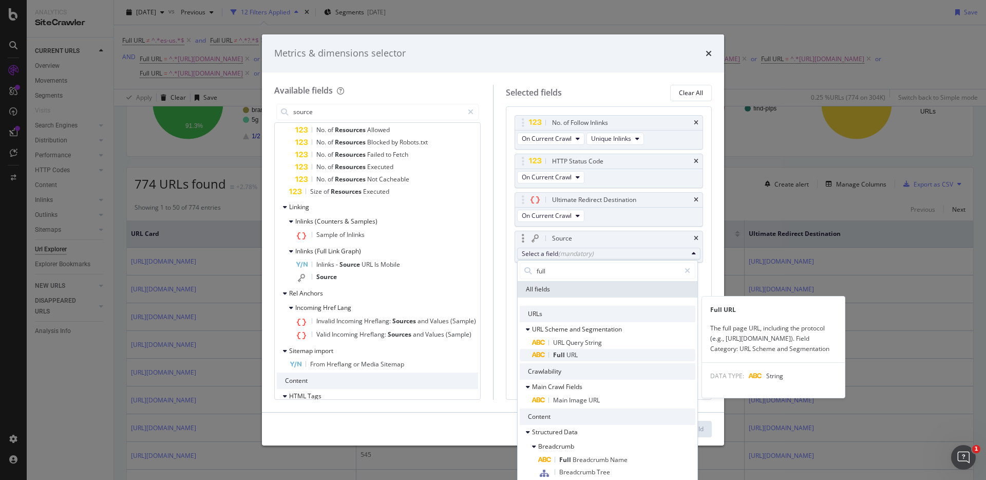
type input "full"
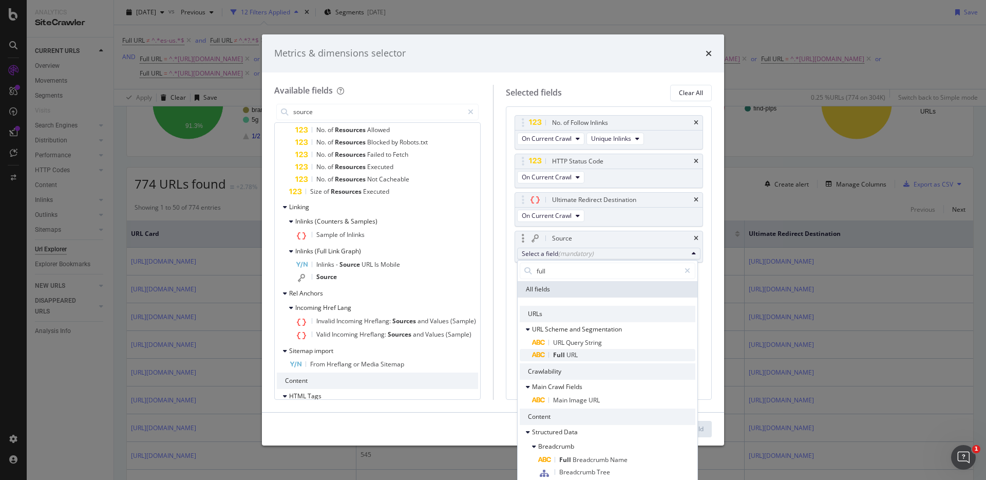
click at [601, 357] on span "Full URL" at bounding box center [613, 355] width 163 height 12
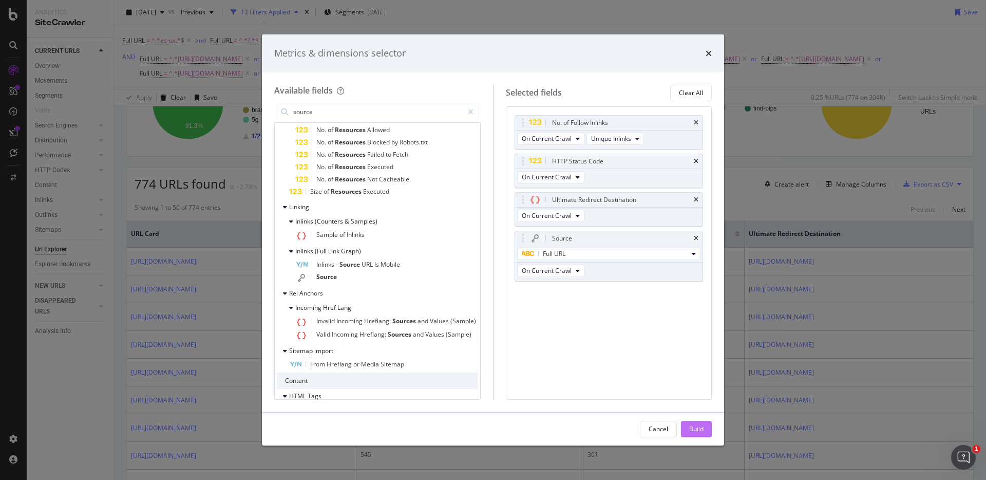
click at [700, 425] on div "Build" at bounding box center [696, 428] width 14 height 9
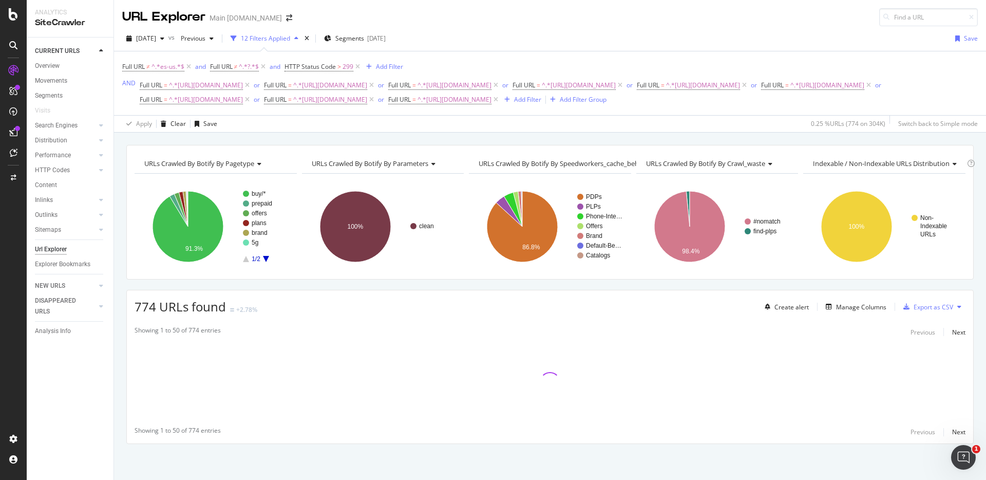
click at [887, 133] on div "URLs Crawled By Botify By pagetype Chart (by Value) Table Expand Export as CSV …" at bounding box center [550, 145] width 872 height 25
click at [913, 134] on div "URLs Crawled By Botify By pagetype Chart (by Value) Table Expand Export as CSV …" at bounding box center [550, 145] width 872 height 25
click at [896, 138] on div "URLs Crawled By Botify By pagetype Chart (by Value) Table Expand Export as CSV …" at bounding box center [550, 145] width 872 height 25
click at [888, 137] on div "URLs Crawled By Botify By pagetype Chart (by Value) Table Expand Export as CSV …" at bounding box center [550, 145] width 872 height 25
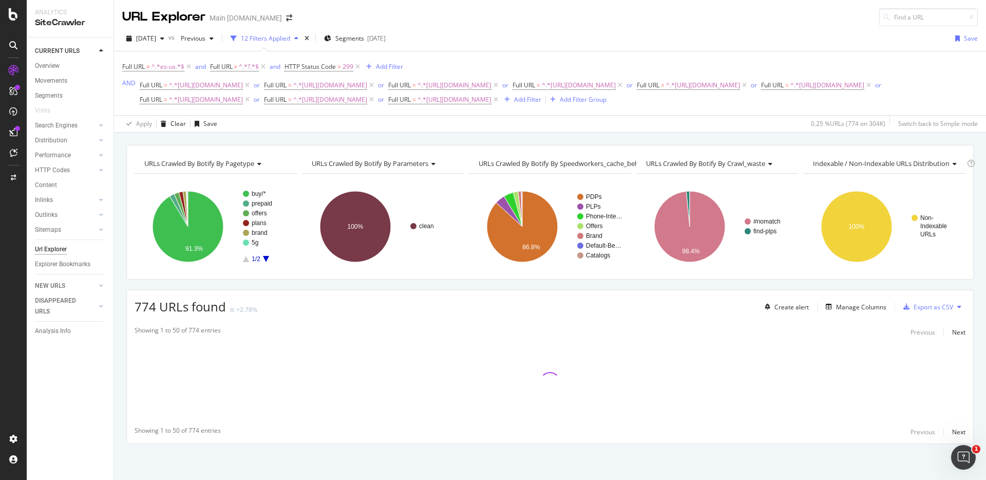
click at [911, 135] on div "URLs Crawled By Botify By pagetype Chart (by Value) Table Expand Export as CSV …" at bounding box center [550, 145] width 872 height 25
click at [920, 136] on div "URLs Crawled By Botify By pagetype Chart (by Value) Table Expand Export as CSV …" at bounding box center [550, 145] width 872 height 25
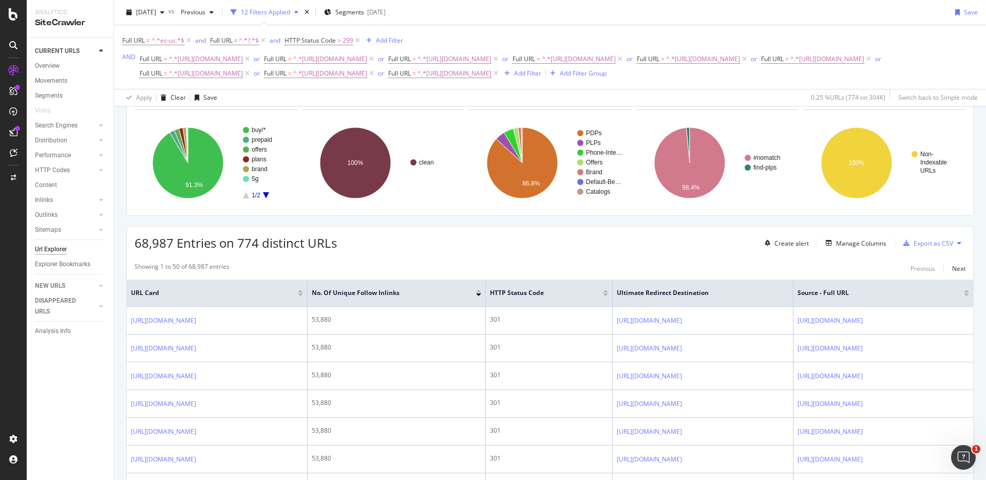
scroll to position [62, 0]
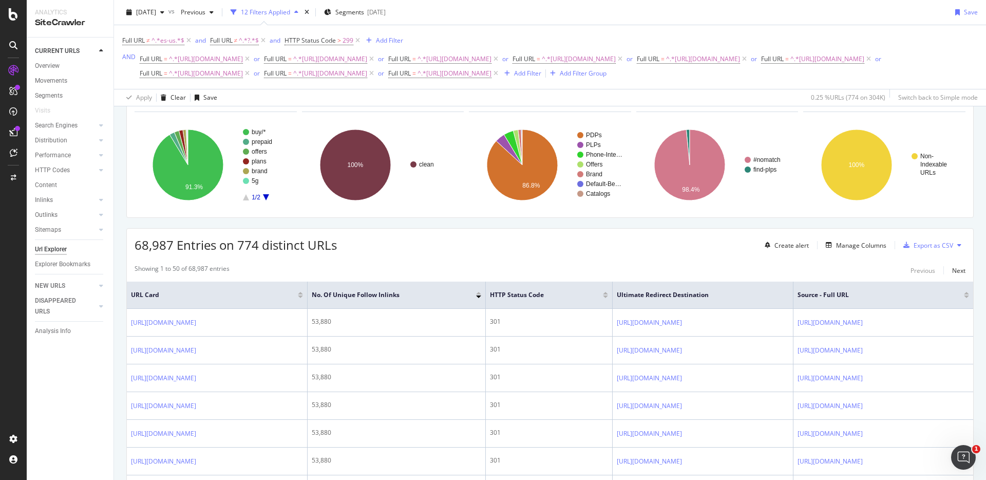
click at [686, 243] on div "68,987 Entries on 774 distinct URLs Create alert Manage Columns Export as CSV" at bounding box center [550, 241] width 847 height 25
click at [681, 243] on div "68,987 Entries on 774 distinct URLs Create alert Manage Columns Export as CSV" at bounding box center [550, 241] width 847 height 25
click at [673, 243] on div "68,987 Entries on 774 distinct URLs Create alert Manage Columns Export as CSV" at bounding box center [550, 241] width 847 height 25
click at [710, 242] on div "68,987 Entries on 774 distinct URLs Create alert Manage Columns Export as CSV" at bounding box center [550, 241] width 847 height 25
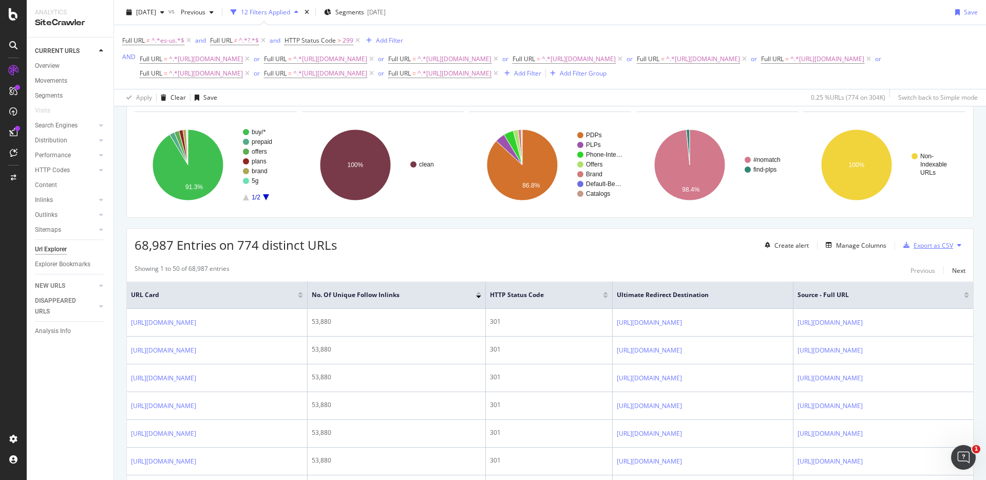
click at [923, 245] on div "Export as CSV" at bounding box center [934, 245] width 40 height 9
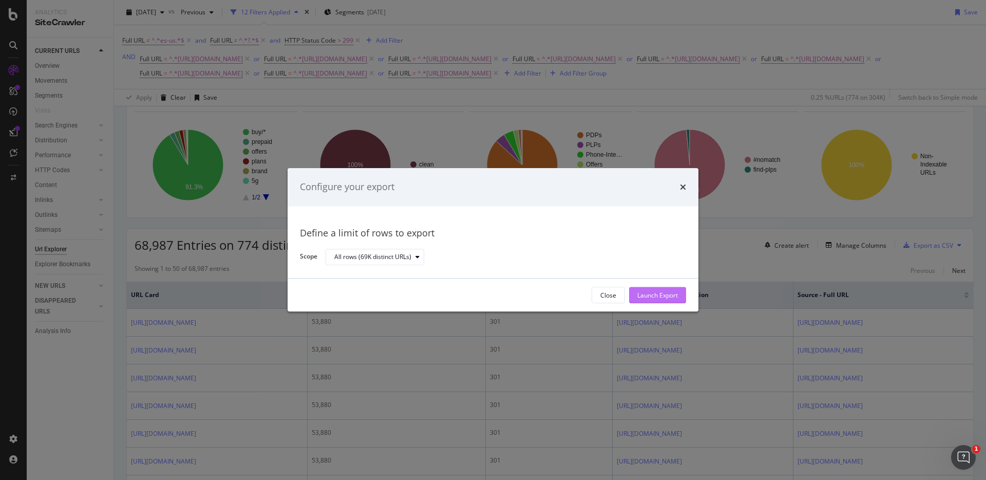
click at [668, 296] on div "Launch Export" at bounding box center [658, 295] width 41 height 9
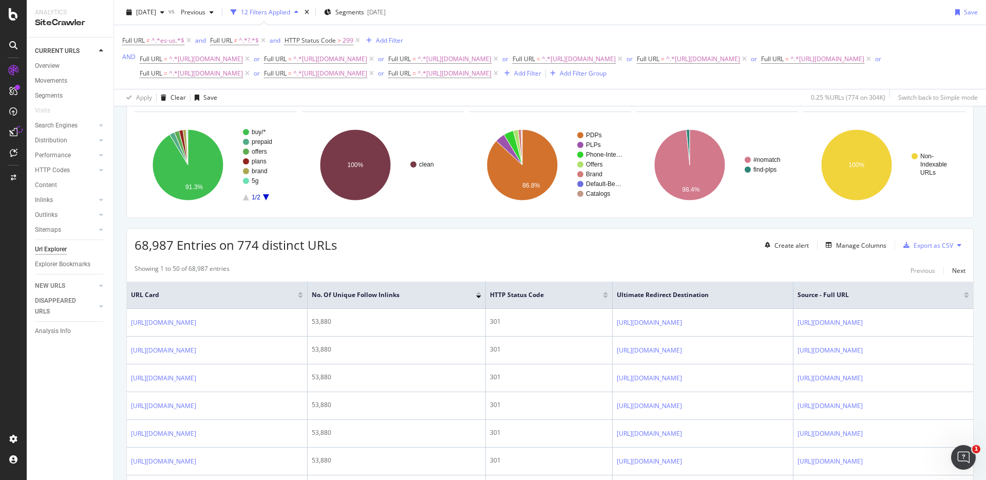
click at [708, 249] on div "68,987 Entries on 774 distinct URLs Create alert Manage Columns Export as CSV" at bounding box center [550, 241] width 847 height 25
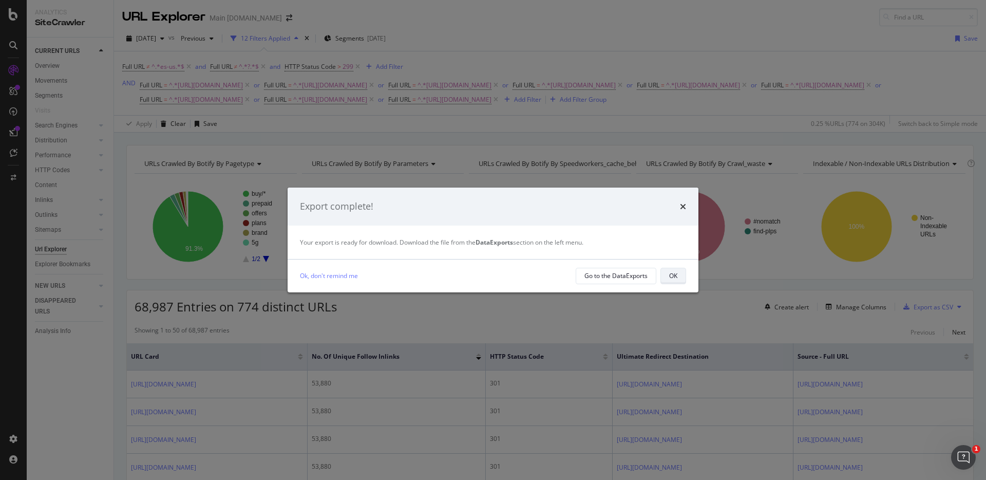
click at [679, 276] on button "OK" at bounding box center [674, 276] width 26 height 16
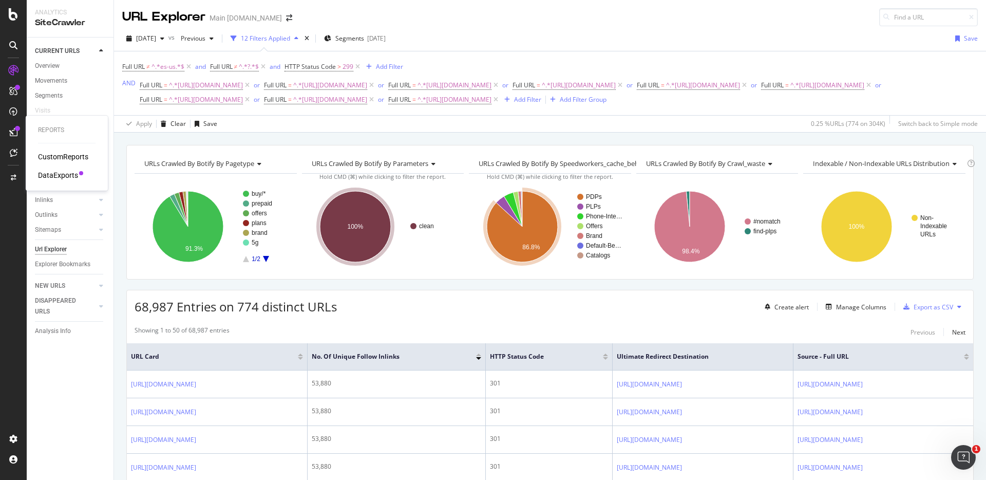
click at [60, 172] on div "DataExports" at bounding box center [58, 175] width 40 height 10
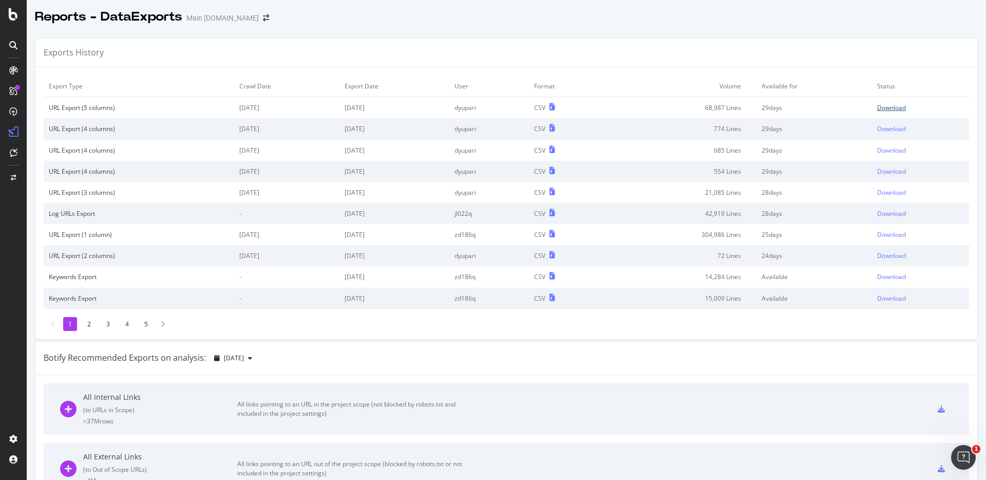
click at [892, 107] on div "Download" at bounding box center [891, 107] width 29 height 9
click at [758, 27] on div at bounding box center [507, 28] width 960 height 4
drag, startPoint x: 872, startPoint y: 17, endPoint x: 870, endPoint y: 10, distance: 6.9
click at [872, 17] on div "Reports - DataExports Main att.com" at bounding box center [507, 13] width 960 height 26
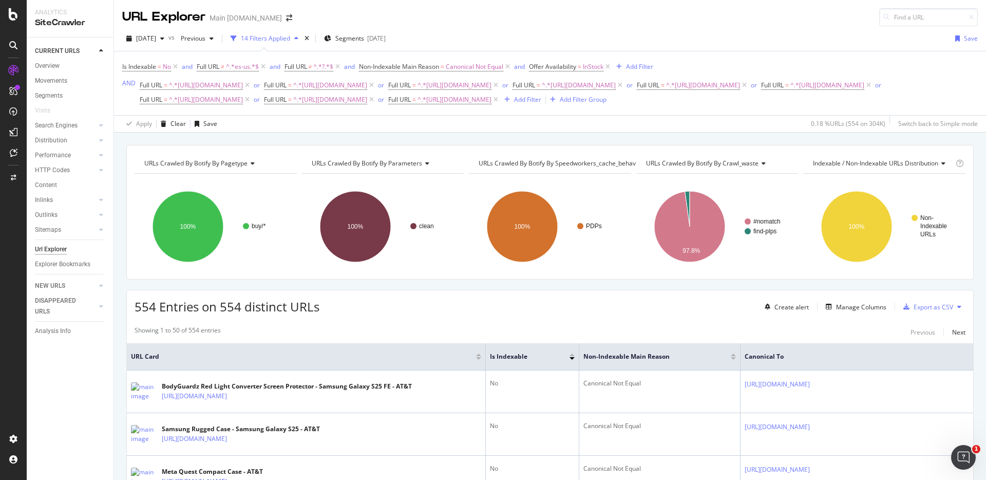
click at [658, 130] on div "Apply Clear Save 0.18 % URLs ( 554 on 304K ) Switch back to Simple mode" at bounding box center [550, 123] width 872 height 17
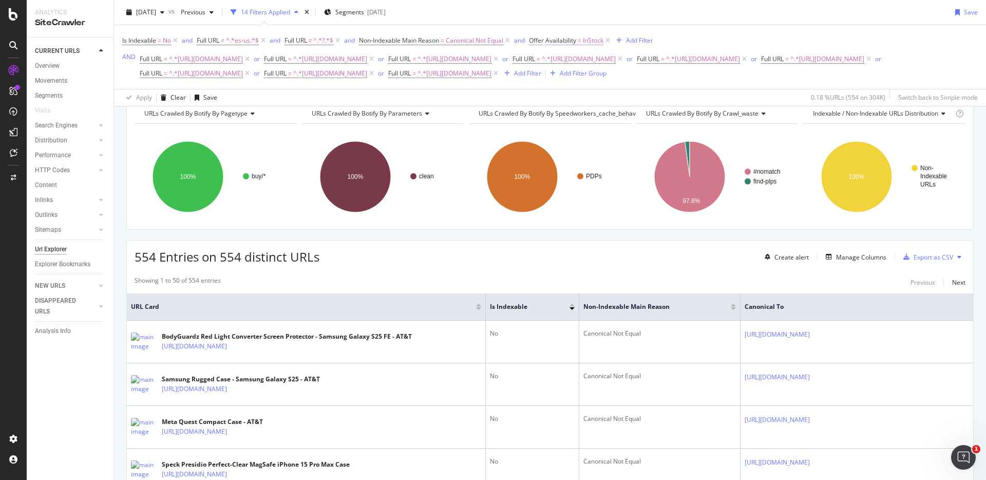
scroll to position [46, 0]
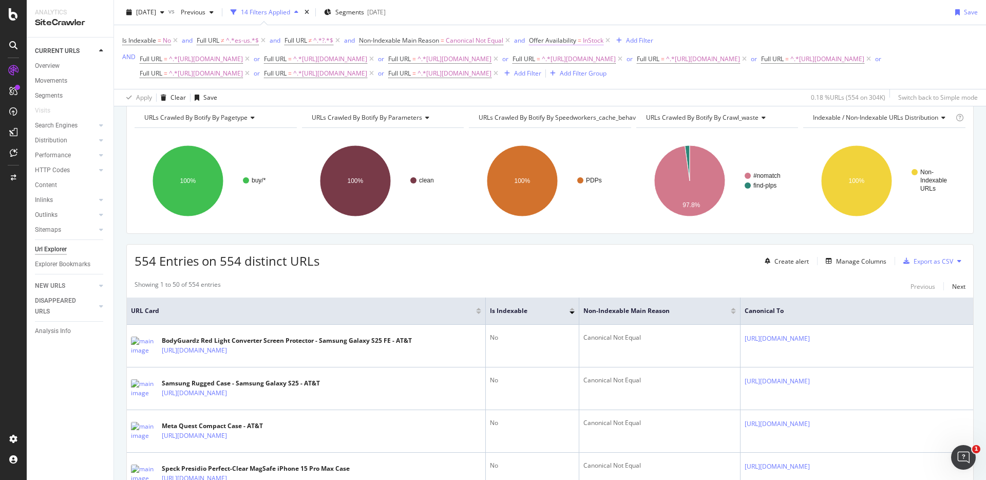
click at [594, 42] on span "InStock" at bounding box center [593, 40] width 21 height 14
click at [580, 99] on input "InStock" at bounding box center [590, 99] width 97 height 16
click at [568, 20] on div "2025 Sep. 28th vs Previous 14 Filters Applied Segments 2025-08-19 Save" at bounding box center [550, 14] width 872 height 21
click at [612, 40] on icon at bounding box center [608, 40] width 9 height 10
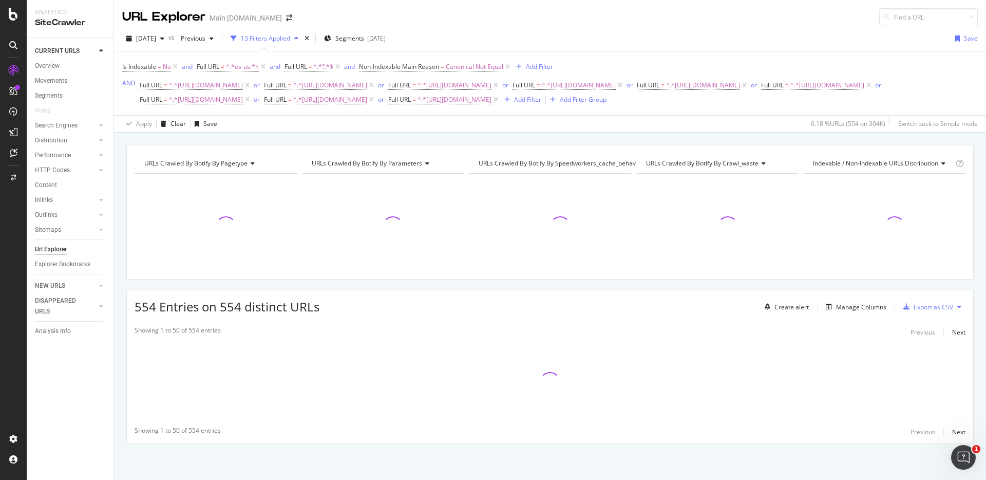
click at [746, 53] on div "Is Indexable = No and Full URL ≠ ^.*es-us.*$ and Full URL ≠ ^.*?.*$ and Non-Ind…" at bounding box center [550, 83] width 856 height 64
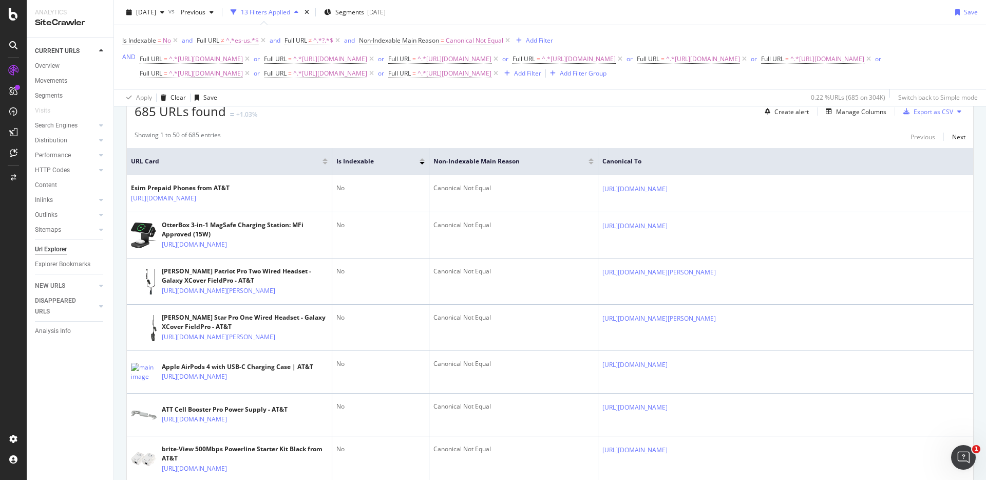
scroll to position [196, 0]
click at [714, 133] on div "Showing 1 to 50 of 685 entries Previous Next" at bounding box center [550, 136] width 847 height 12
click at [741, 132] on div "Showing 1 to 50 of 685 entries Previous Next" at bounding box center [550, 136] width 847 height 12
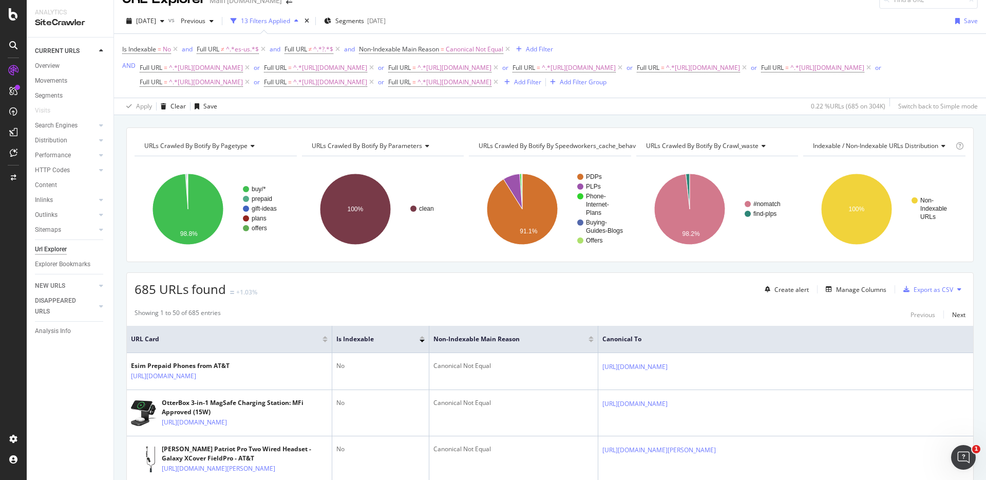
scroll to position [0, 0]
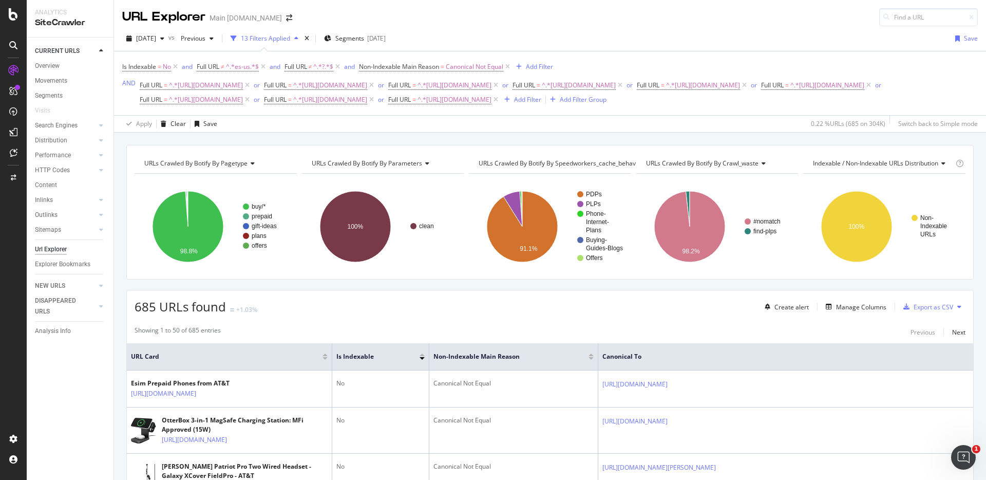
click at [774, 135] on div "URLs Crawled By Botify By pagetype Chart (by Value) Table Expand Export as CSV …" at bounding box center [550, 145] width 872 height 25
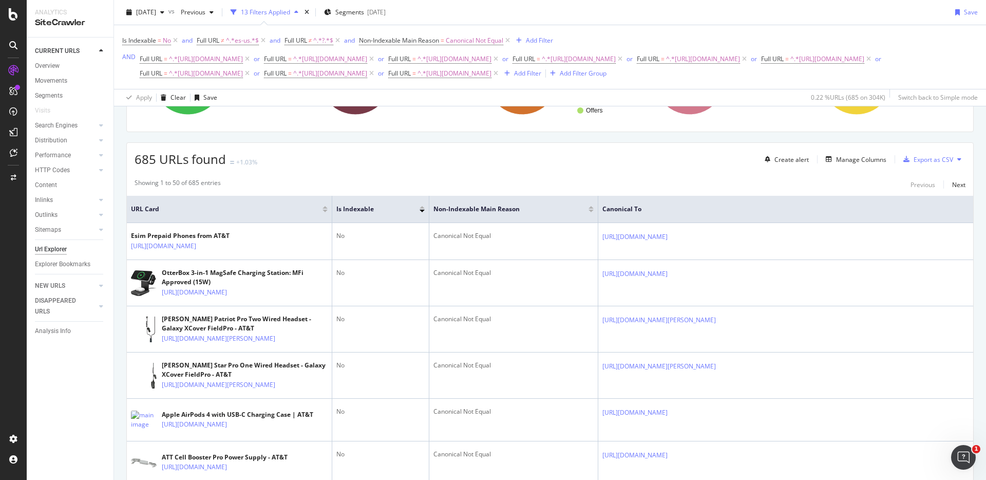
scroll to position [150, 0]
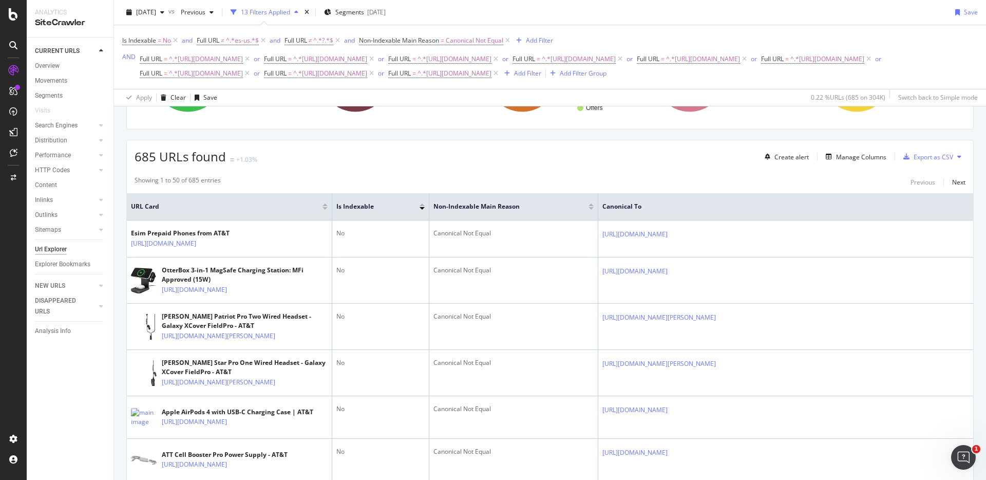
click at [691, 160] on div "685 URLs found +1.03% Create alert Manage Columns Export as CSV" at bounding box center [550, 152] width 847 height 25
click at [922, 161] on div "Export as CSV" at bounding box center [927, 156] width 54 height 15
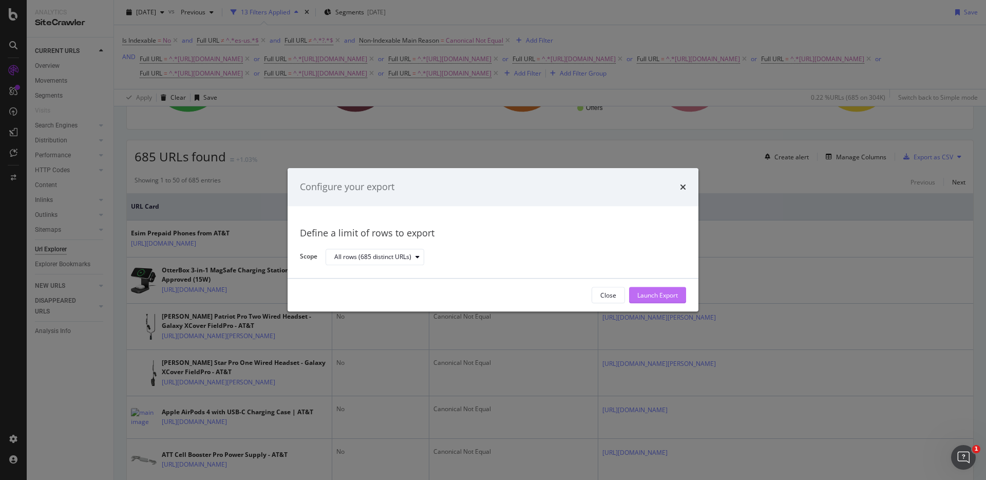
click at [677, 296] on div "Launch Export" at bounding box center [658, 295] width 41 height 9
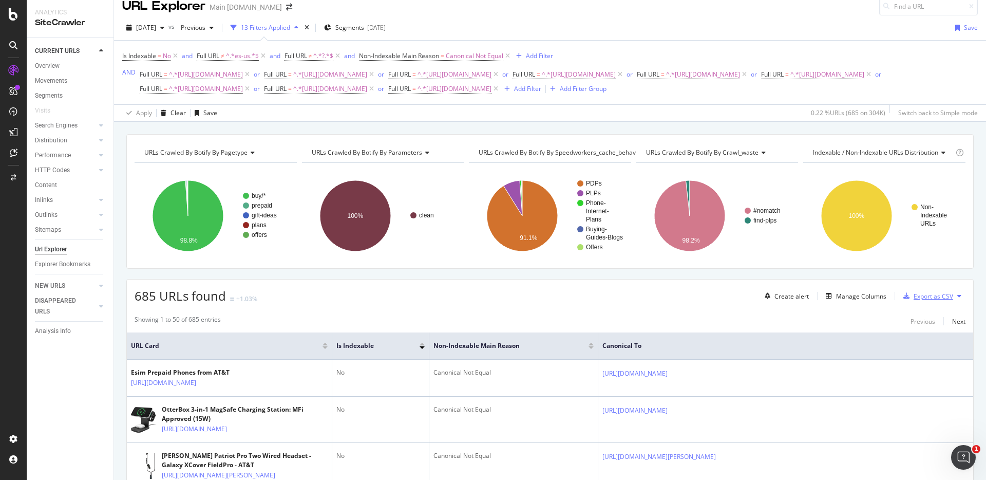
scroll to position [0, 0]
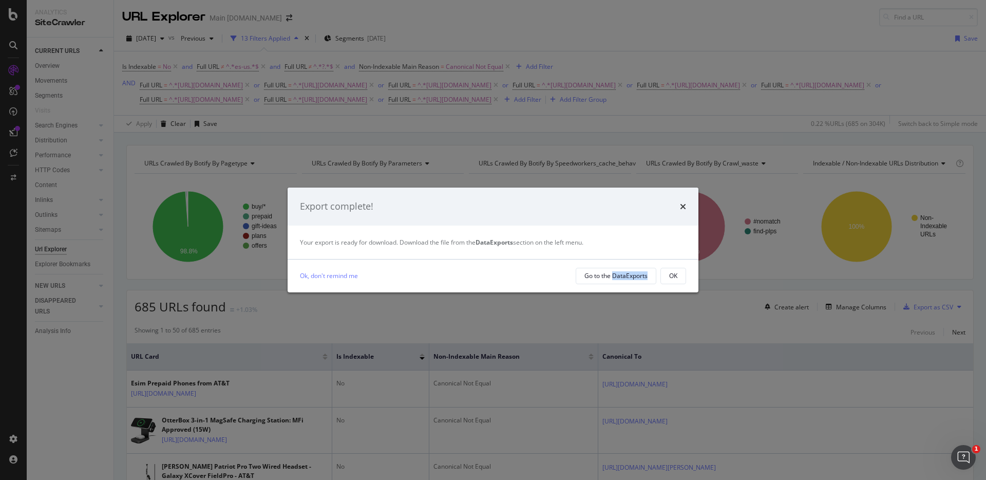
click at [672, 278] on div "OK" at bounding box center [673, 275] width 8 height 9
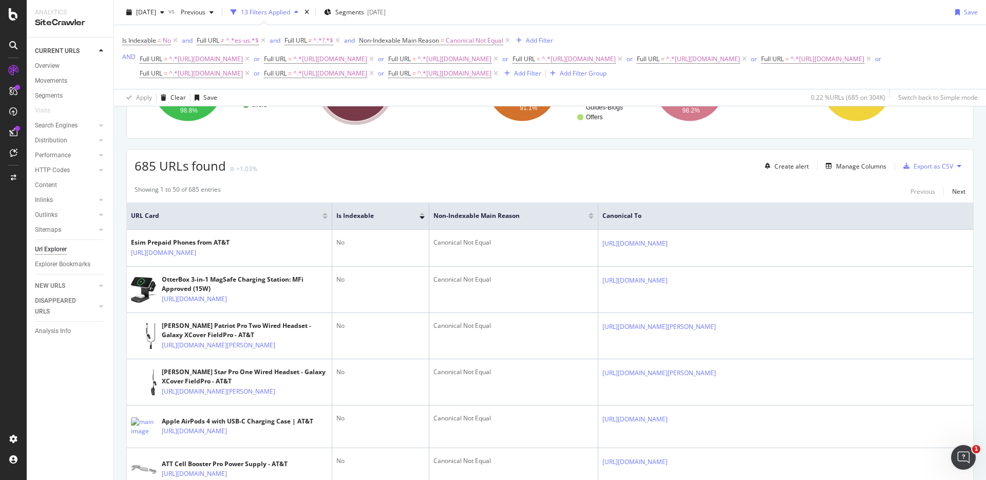
scroll to position [145, 0]
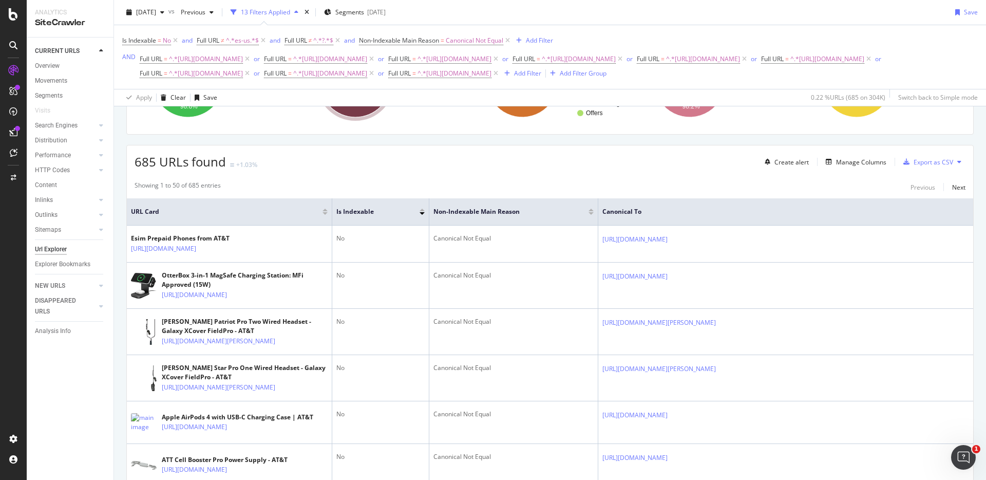
click at [846, 161] on div "Manage Columns" at bounding box center [861, 162] width 50 height 9
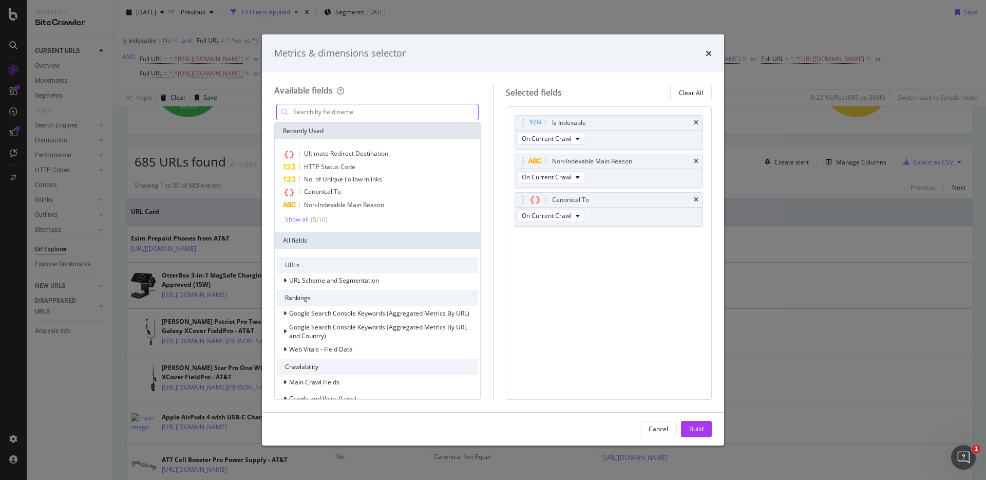
click at [370, 115] on input "modal" at bounding box center [385, 111] width 186 height 15
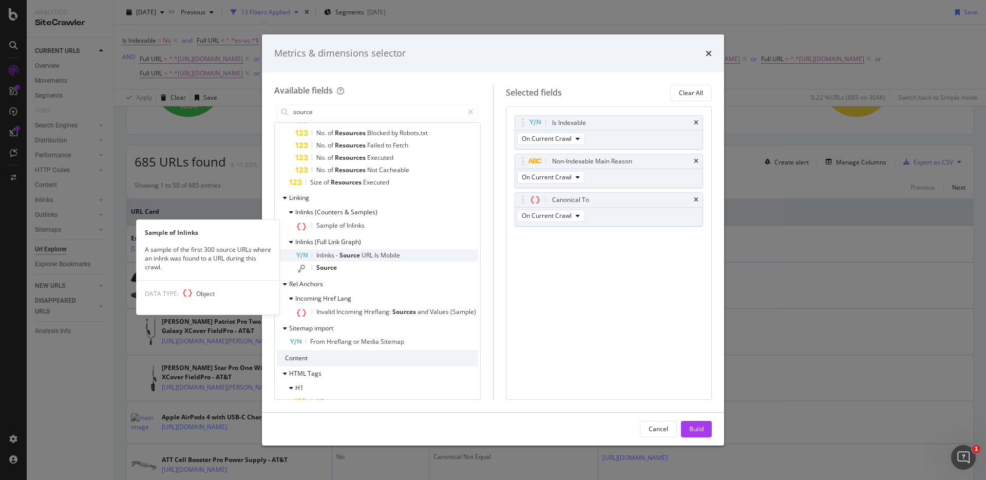
scroll to position [170, 0]
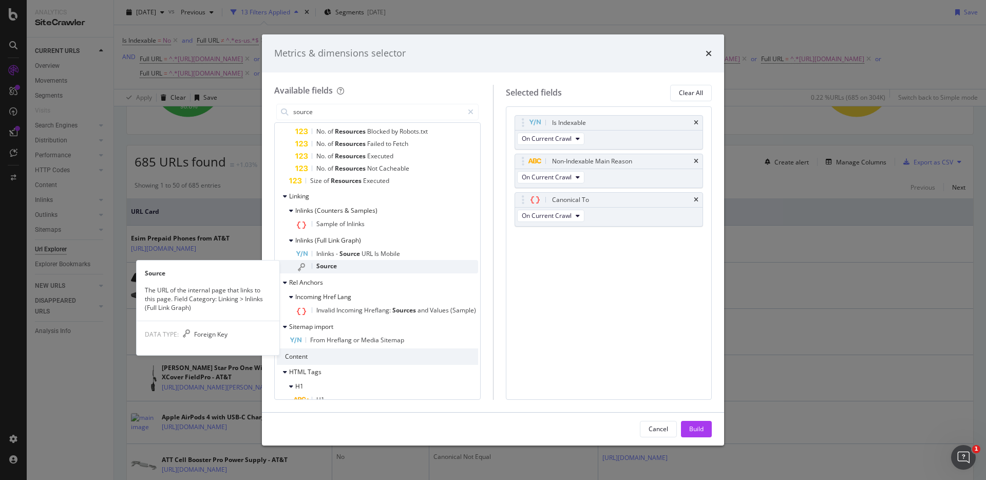
type input "source"
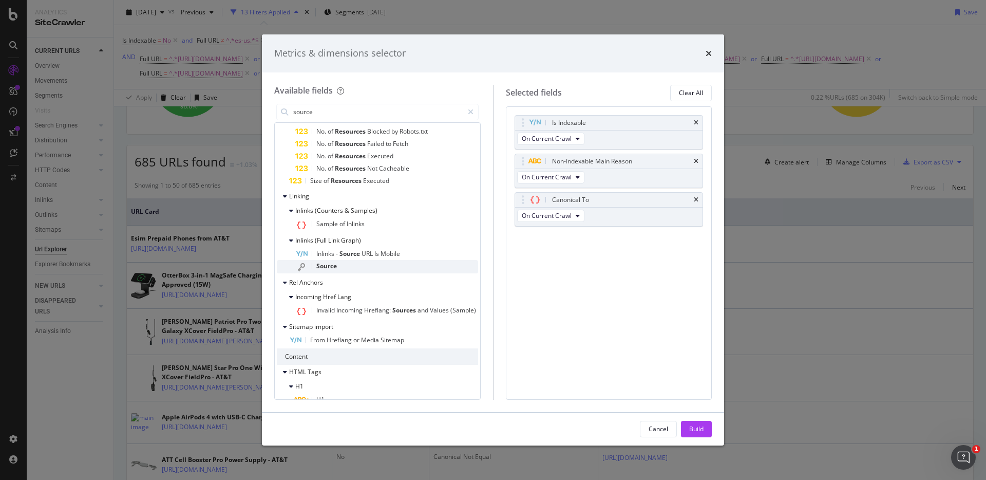
click at [385, 268] on div "Source" at bounding box center [386, 266] width 183 height 13
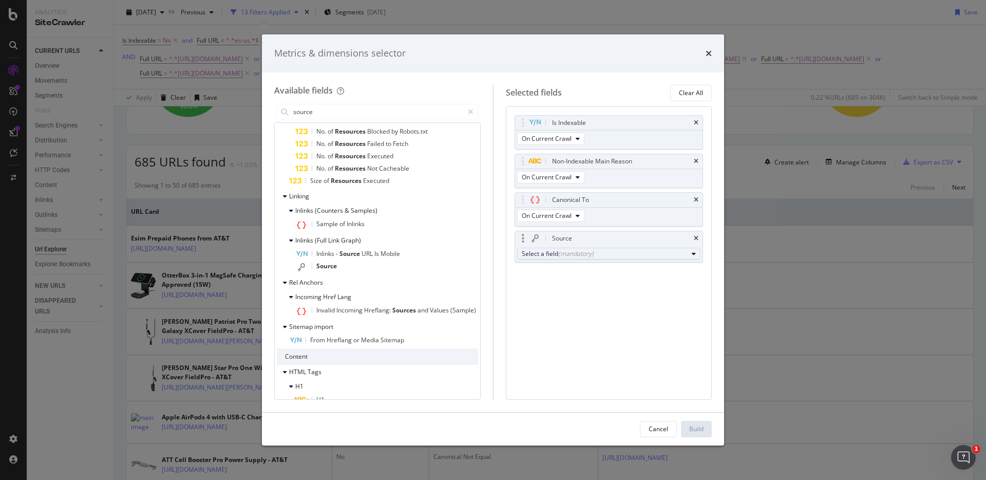
click at [670, 254] on div "Select a field (mandatory)" at bounding box center [605, 253] width 166 height 9
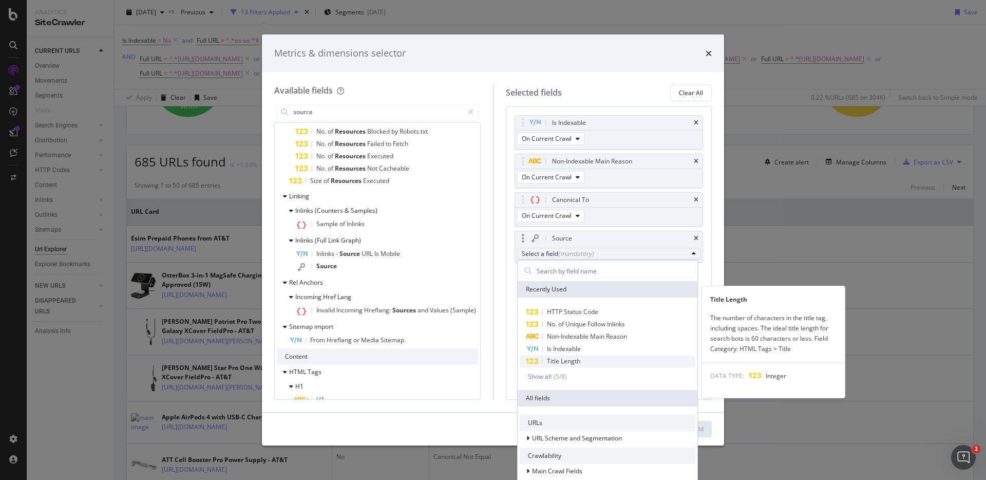
scroll to position [5, 0]
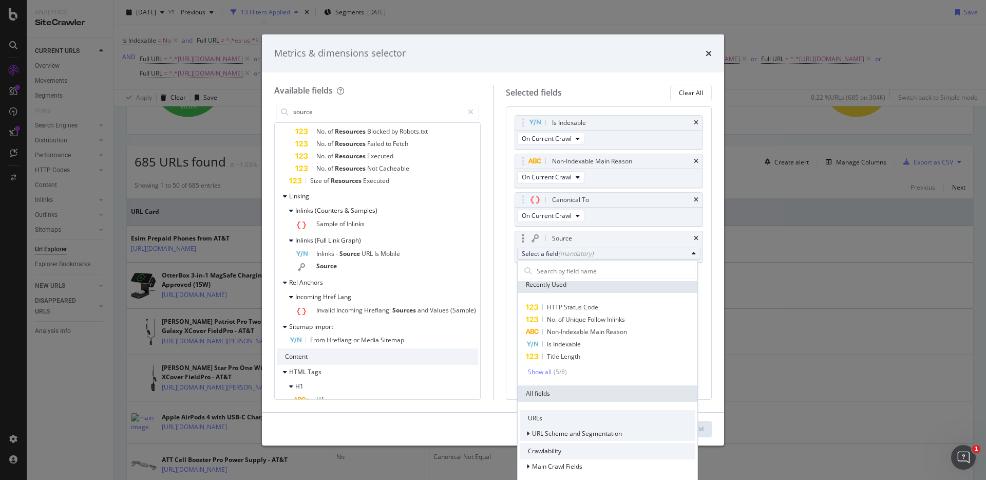
click at [525, 433] on div "URL Scheme and Segmentation" at bounding box center [571, 433] width 102 height 10
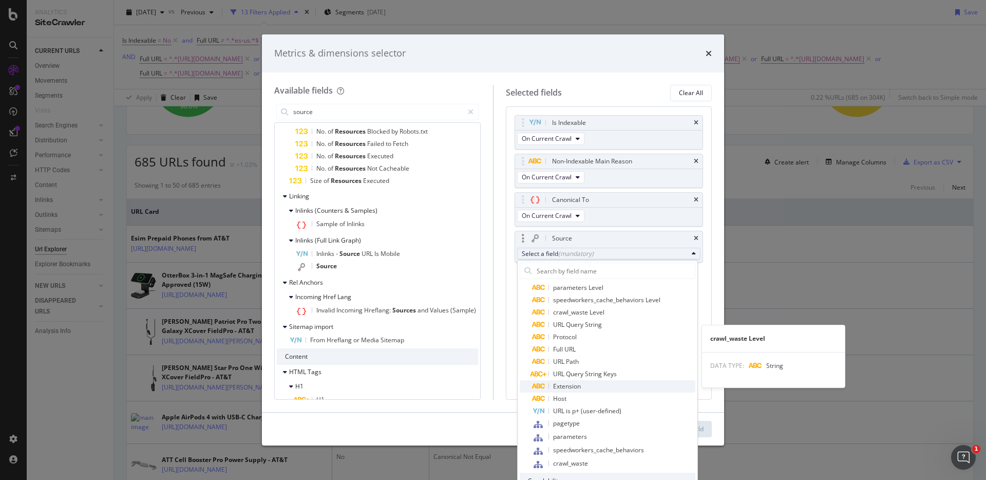
scroll to position [178, 0]
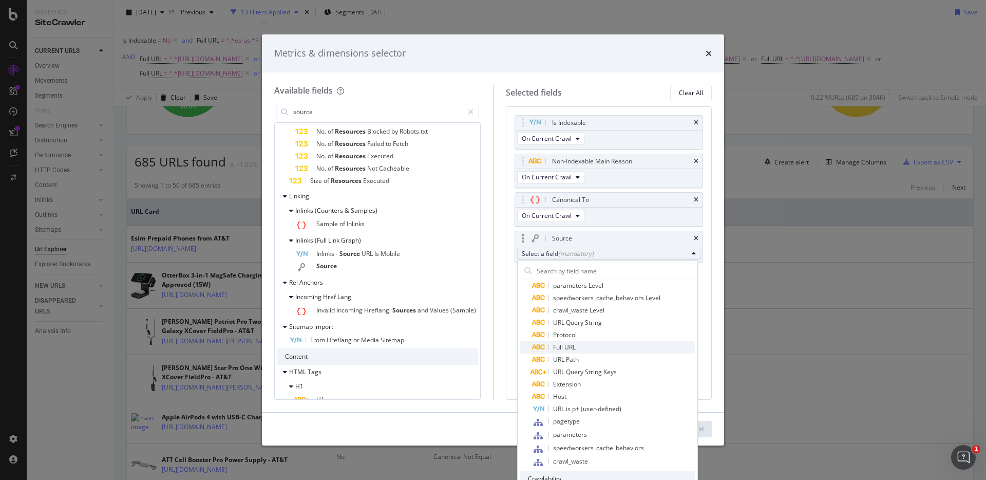
click at [592, 345] on span "Full URL" at bounding box center [613, 347] width 163 height 12
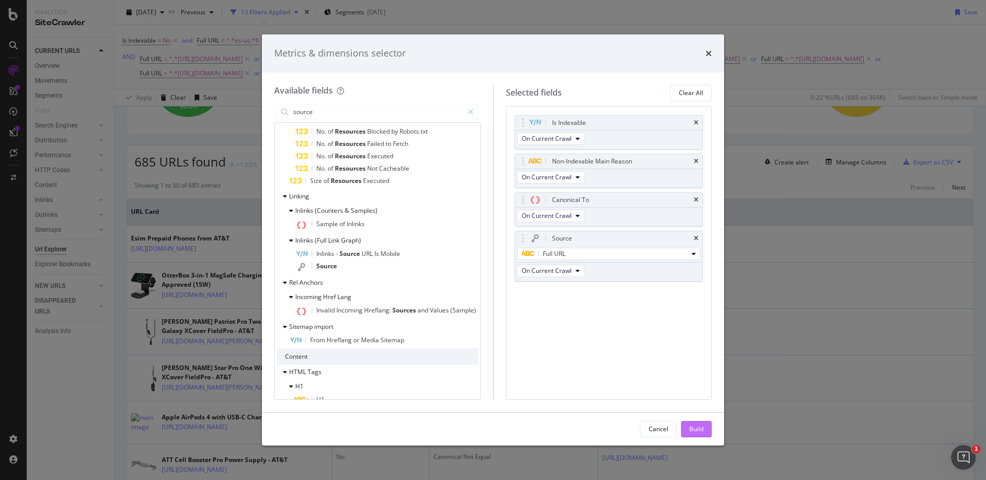
click at [690, 425] on div "Build" at bounding box center [696, 428] width 14 height 9
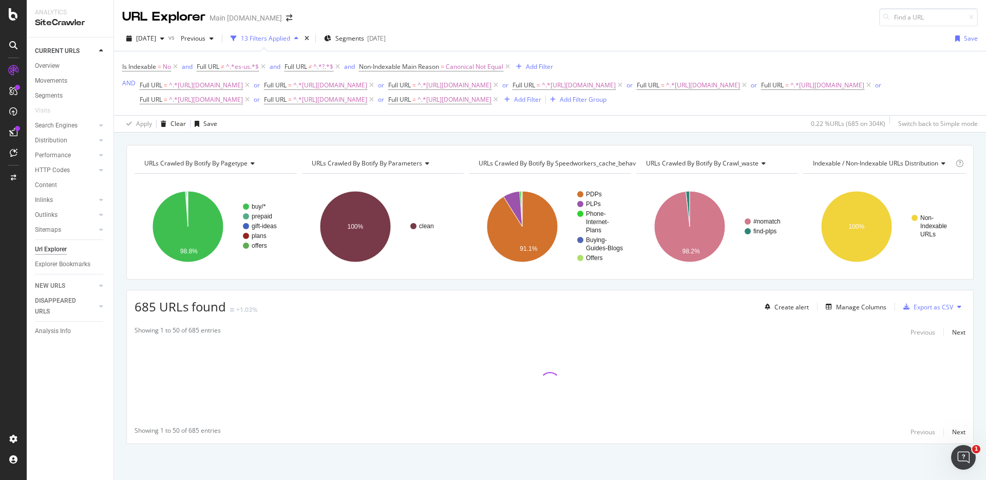
click at [582, 284] on div "URLs Crawled By Botify By pagetype Chart (by Value) Table Expand Export as CSV …" at bounding box center [550, 312] width 872 height 335
click at [908, 279] on div "URLs Crawled By Botify By pagetype Chart (by Value) Table Expand Export as CSV …" at bounding box center [550, 312] width 872 height 335
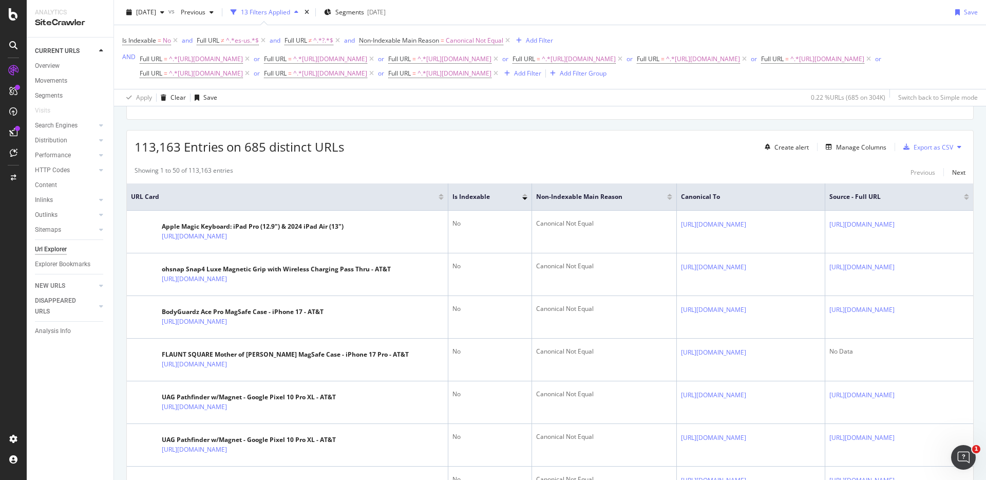
scroll to position [189, 0]
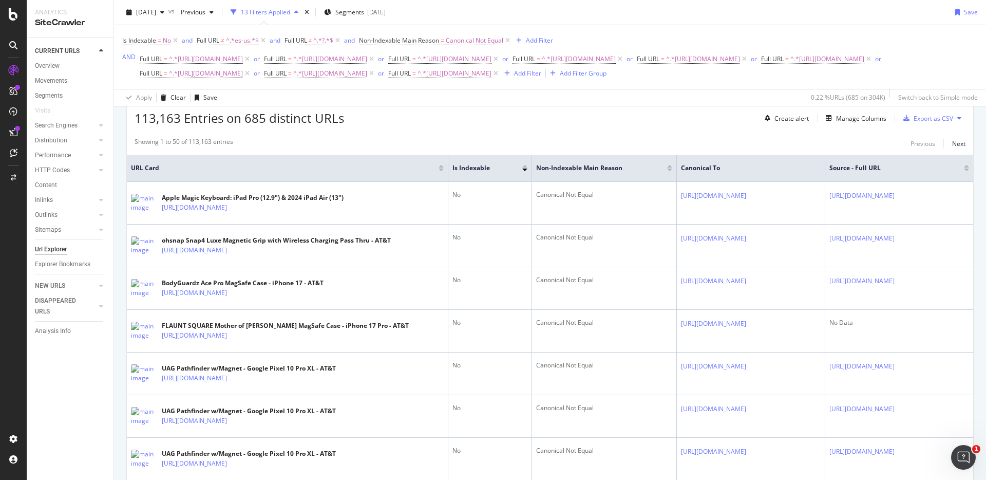
click at [743, 144] on div "Showing 1 to 50 of 113,163 entries Previous Next" at bounding box center [550, 143] width 847 height 12
drag, startPoint x: 136, startPoint y: 119, endPoint x: 183, endPoint y: 118, distance: 46.8
click at [183, 118] on span "113,163 Entries on 685 distinct URLs" at bounding box center [240, 117] width 210 height 17
click at [534, 143] on div "Showing 1 to 50 of 113,163 entries Previous Next" at bounding box center [550, 143] width 847 height 12
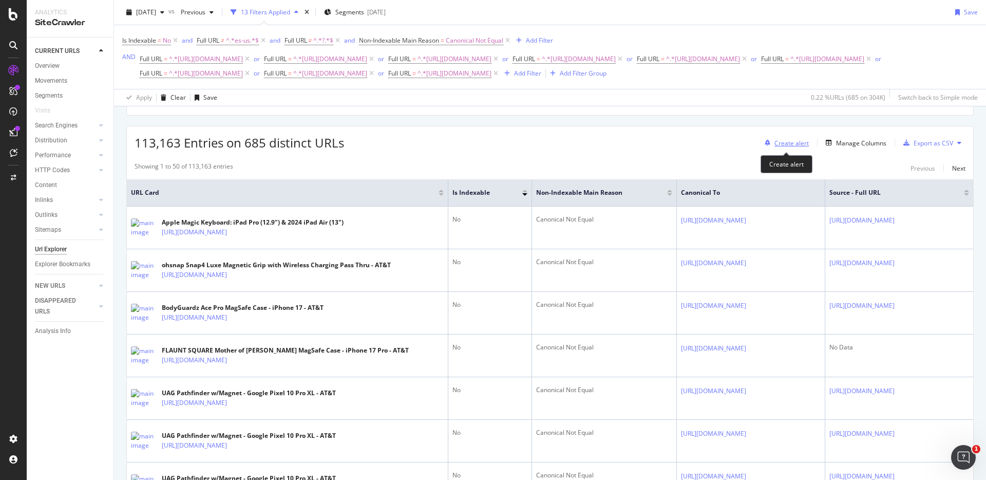
scroll to position [162, 0]
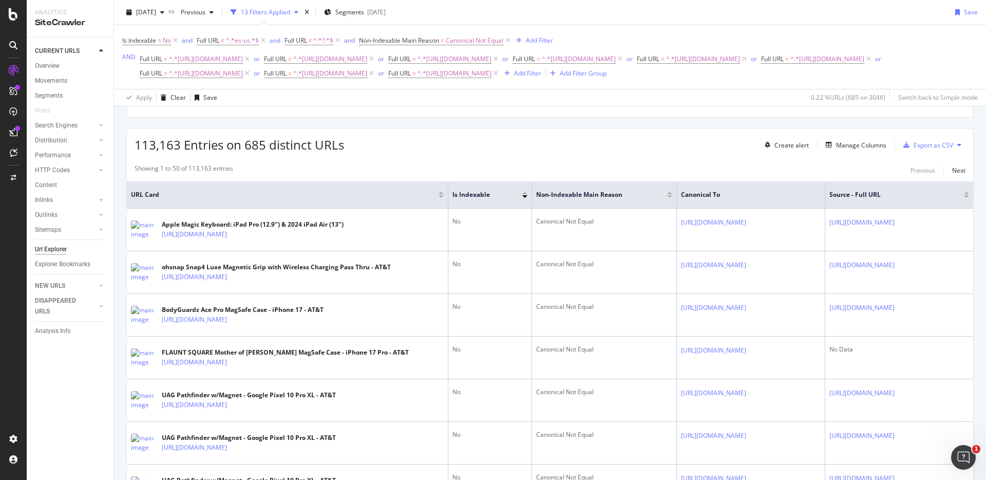
click at [740, 153] on div "113,163 Entries on 685 distinct URLs Create alert Manage Columns Export as CSV" at bounding box center [550, 140] width 847 height 25
click at [835, 164] on div "Showing 1 to 50 of 113,163 entries Previous Next" at bounding box center [550, 170] width 847 height 12
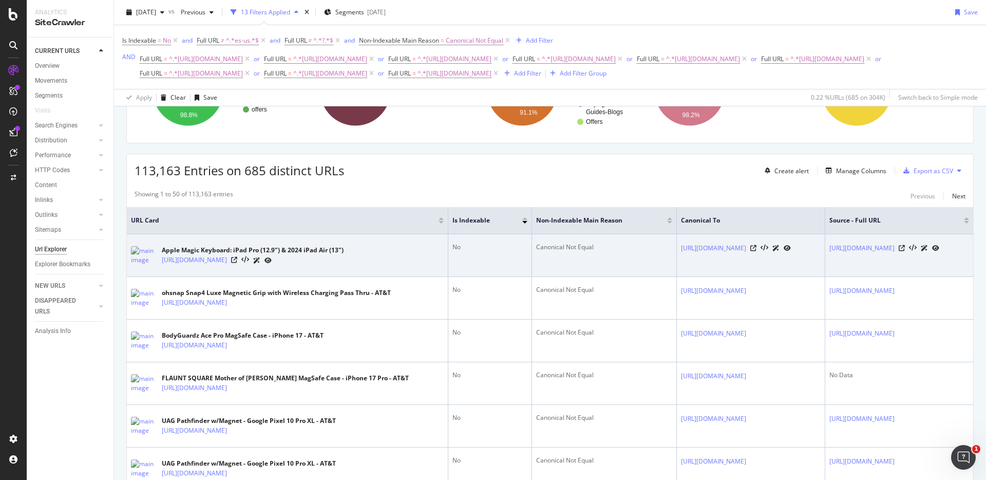
scroll to position [130, 0]
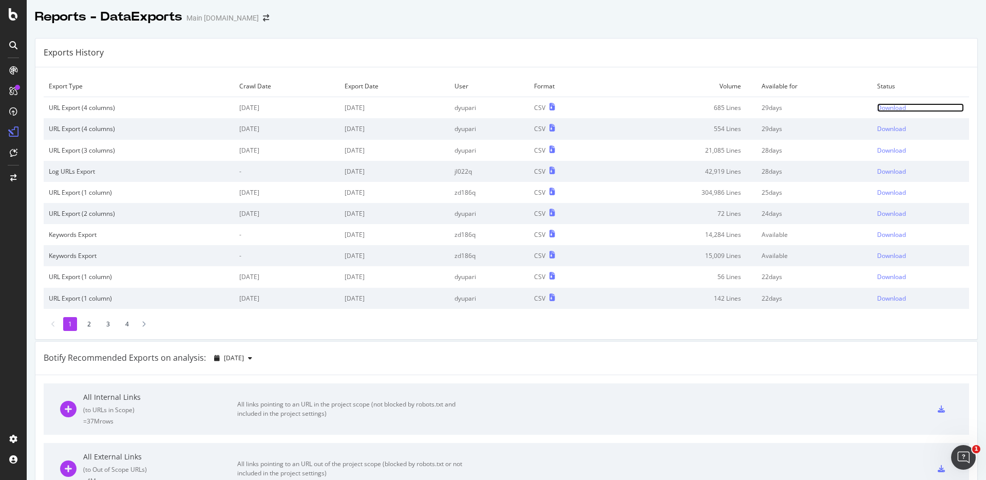
click at [902, 107] on div "Download" at bounding box center [891, 107] width 29 height 9
click at [660, 11] on div "Reports - DataExports Main att.com" at bounding box center [507, 13] width 960 height 26
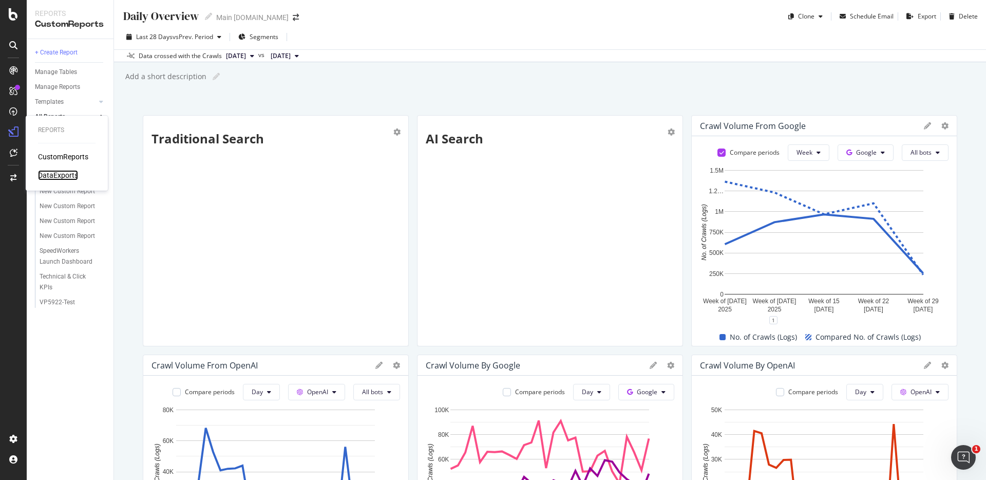
click at [50, 175] on div "DataExports" at bounding box center [58, 175] width 40 height 10
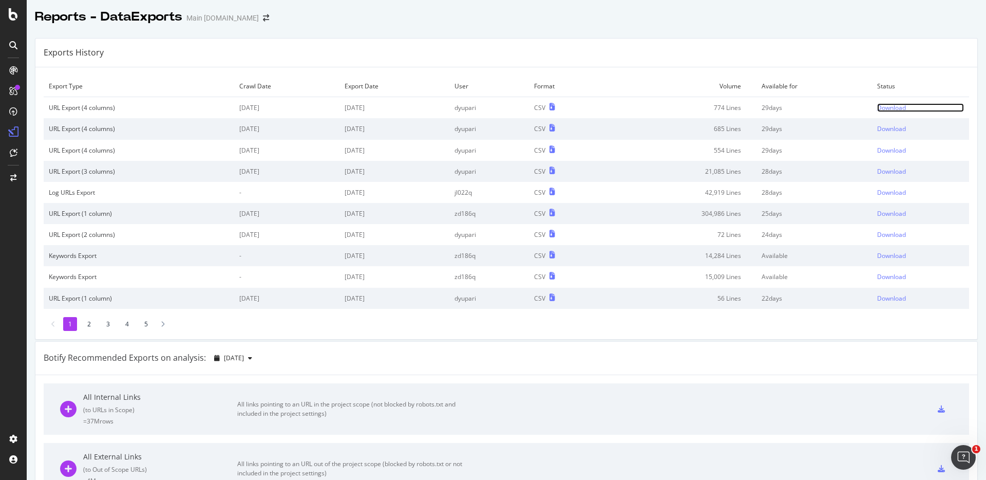
click at [884, 107] on div "Download" at bounding box center [891, 107] width 29 height 9
